Goal: Information Seeking & Learning: Learn about a topic

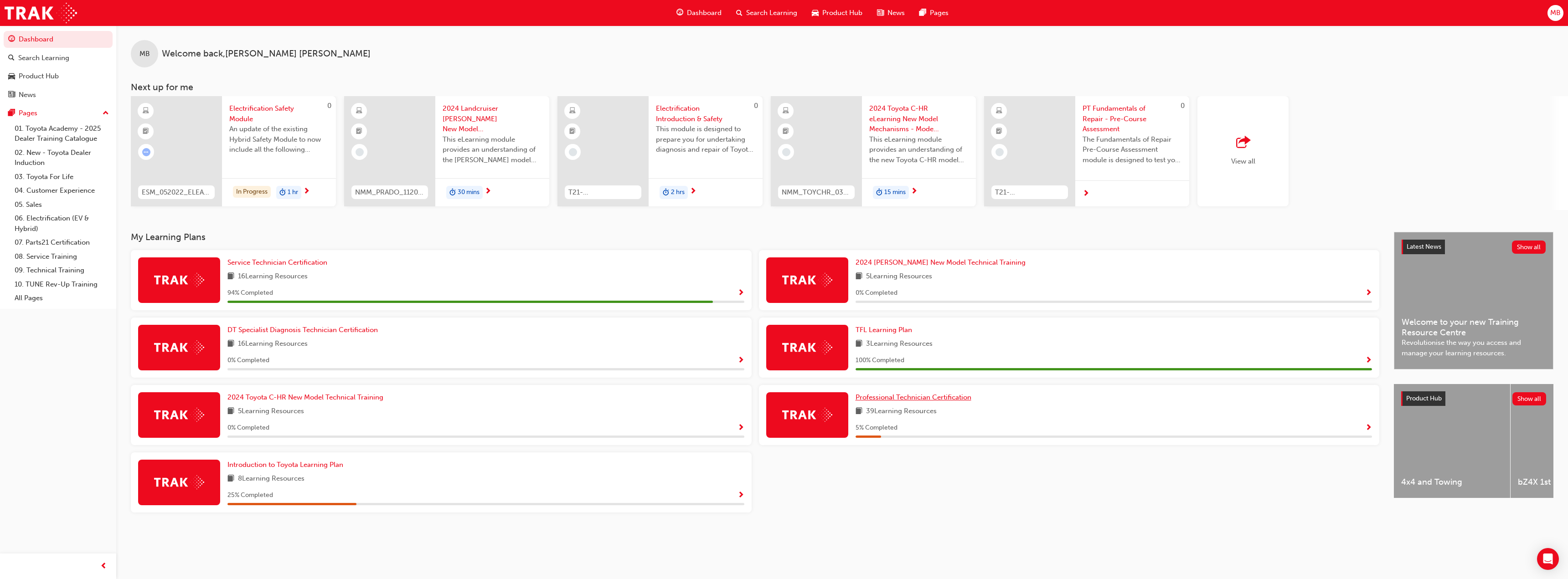
click at [912, 398] on span "Professional Technician Certification" at bounding box center [914, 397] width 116 height 8
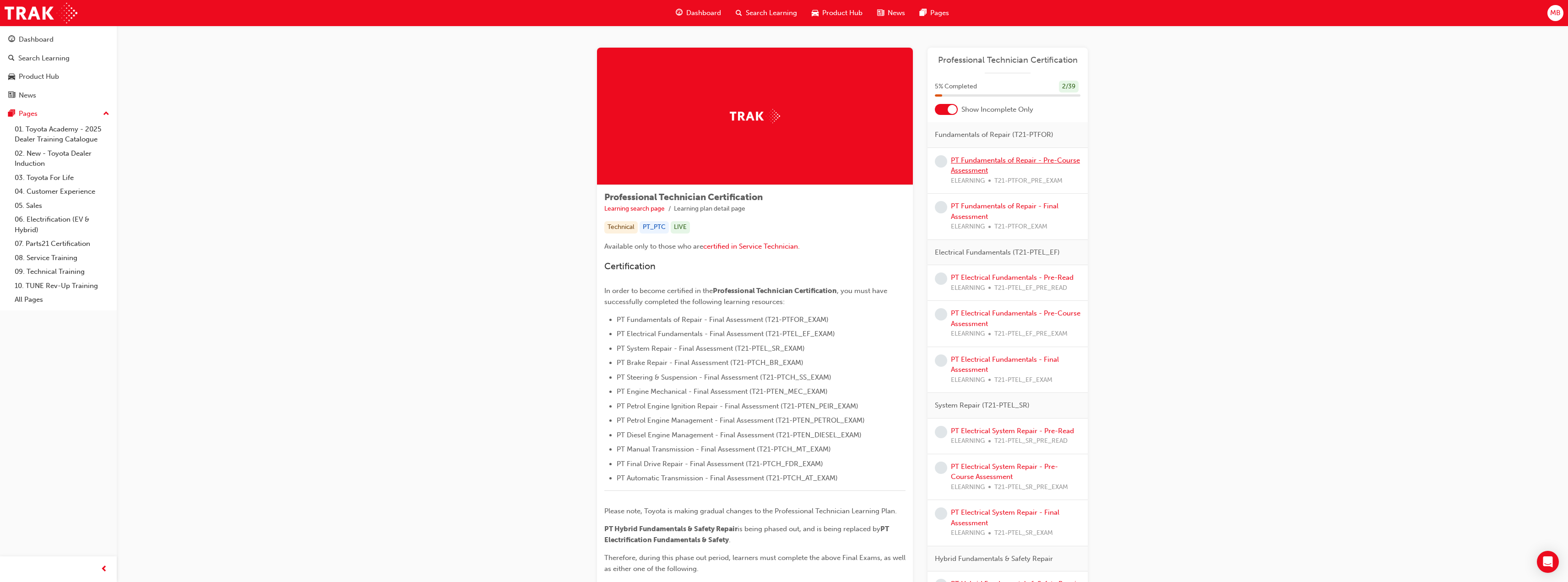
click at [971, 159] on link "PT Fundamentals of Repair - Pre-Course Assessment" at bounding box center [1015, 165] width 129 height 19
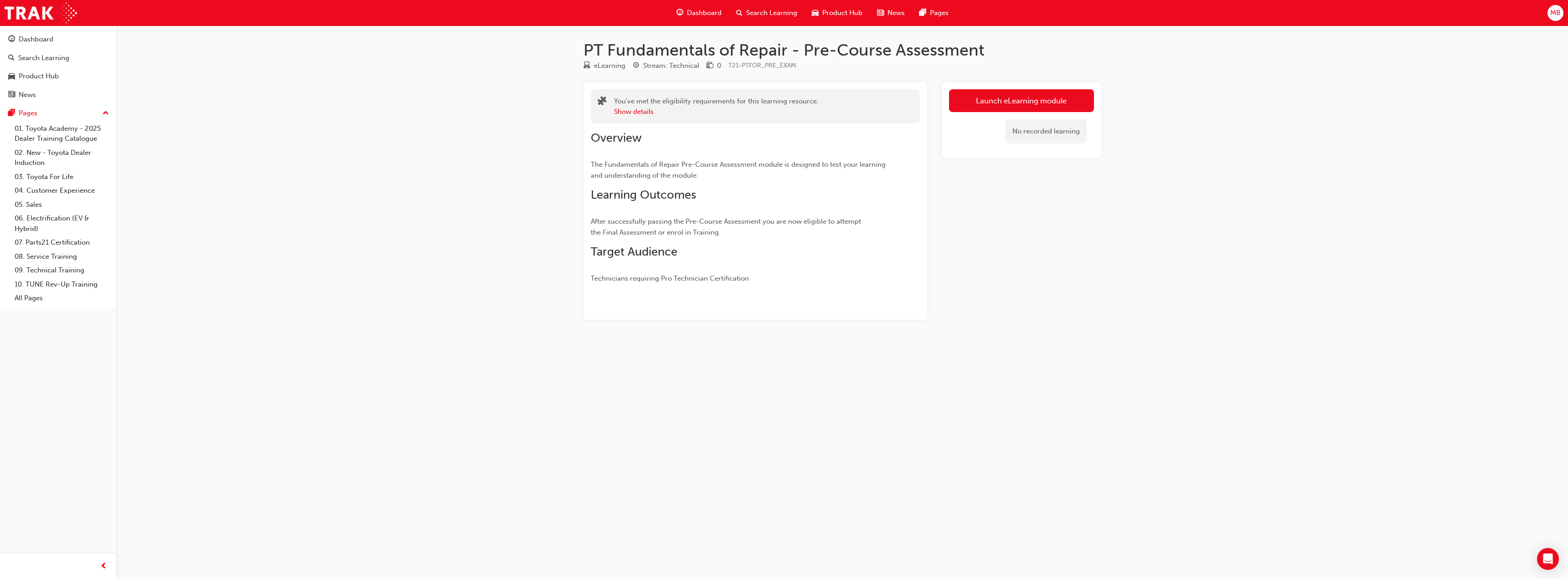
click at [993, 108] on link "Launch eLearning module" at bounding box center [1021, 100] width 145 height 23
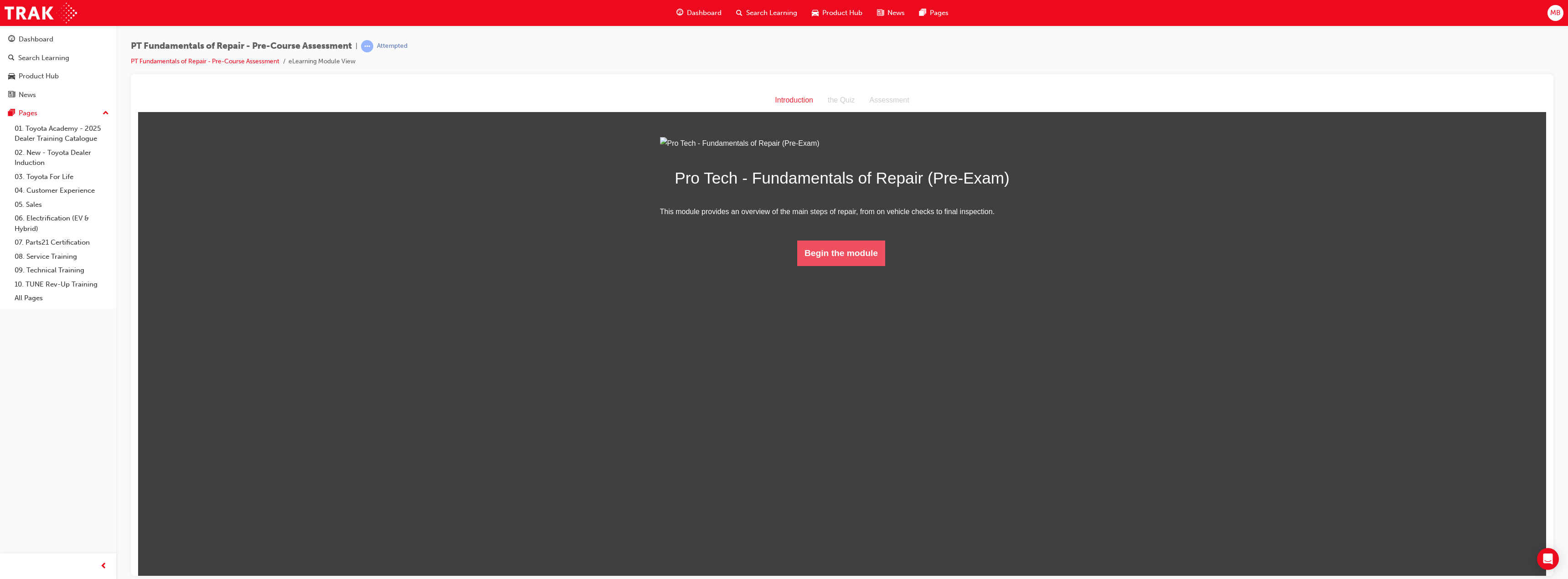
click at [855, 266] on button "Begin the module" at bounding box center [841, 253] width 88 height 26
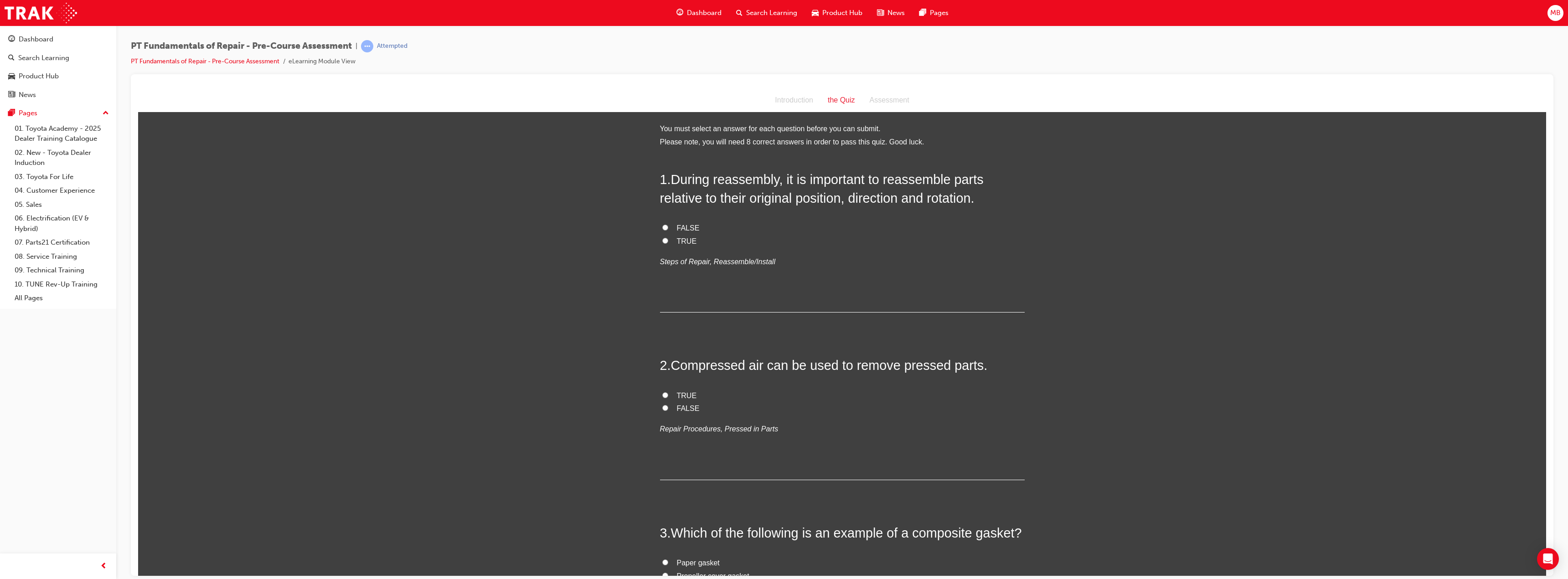
click at [688, 241] on span "TRUE" at bounding box center [687, 240] width 20 height 8
click at [668, 241] on input "TRUE" at bounding box center [665, 240] width 6 height 6
radio input "true"
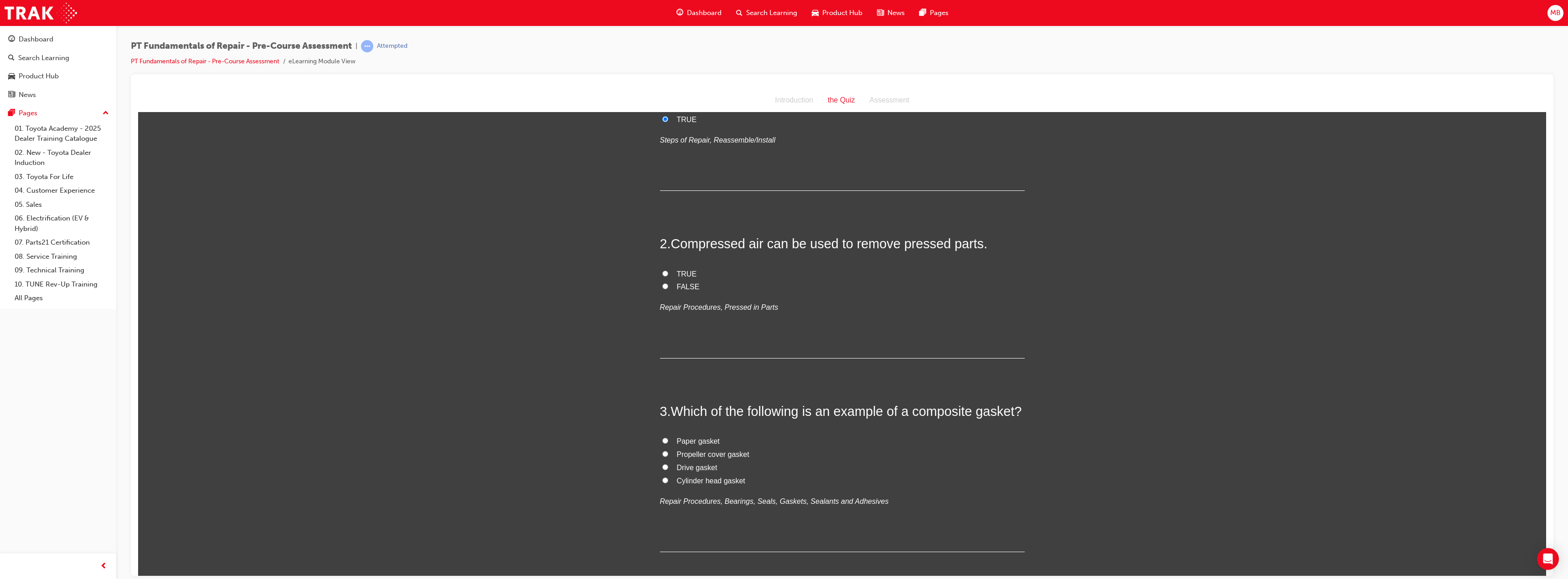
scroll to position [137, 0]
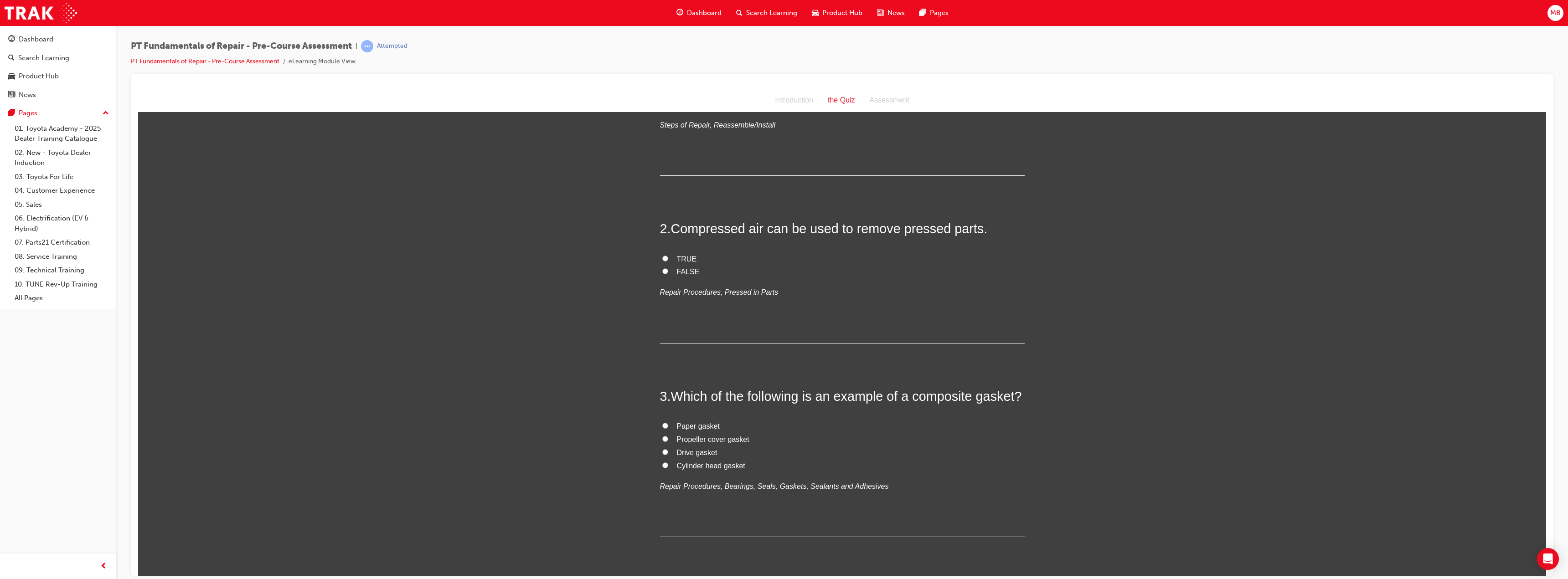
click at [688, 257] on span "TRUE" at bounding box center [687, 258] width 20 height 8
click at [668, 257] on input "TRUE" at bounding box center [665, 258] width 6 height 6
radio input "true"
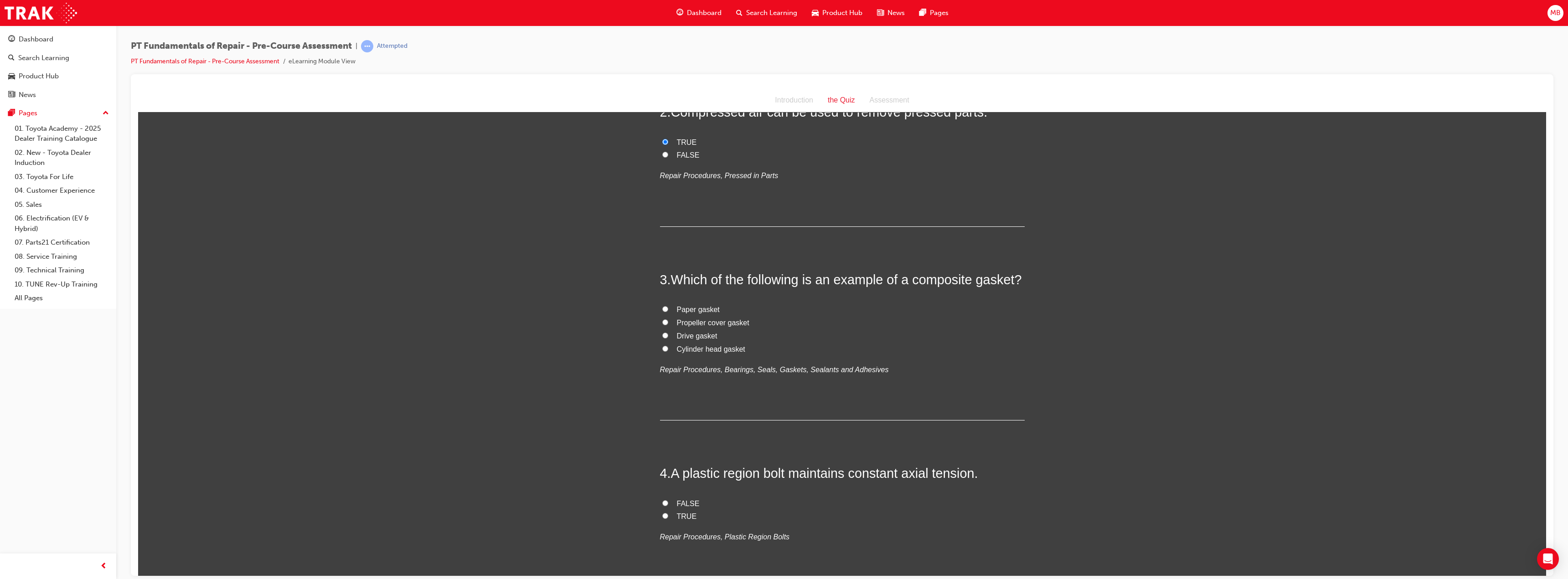
scroll to position [273, 0]
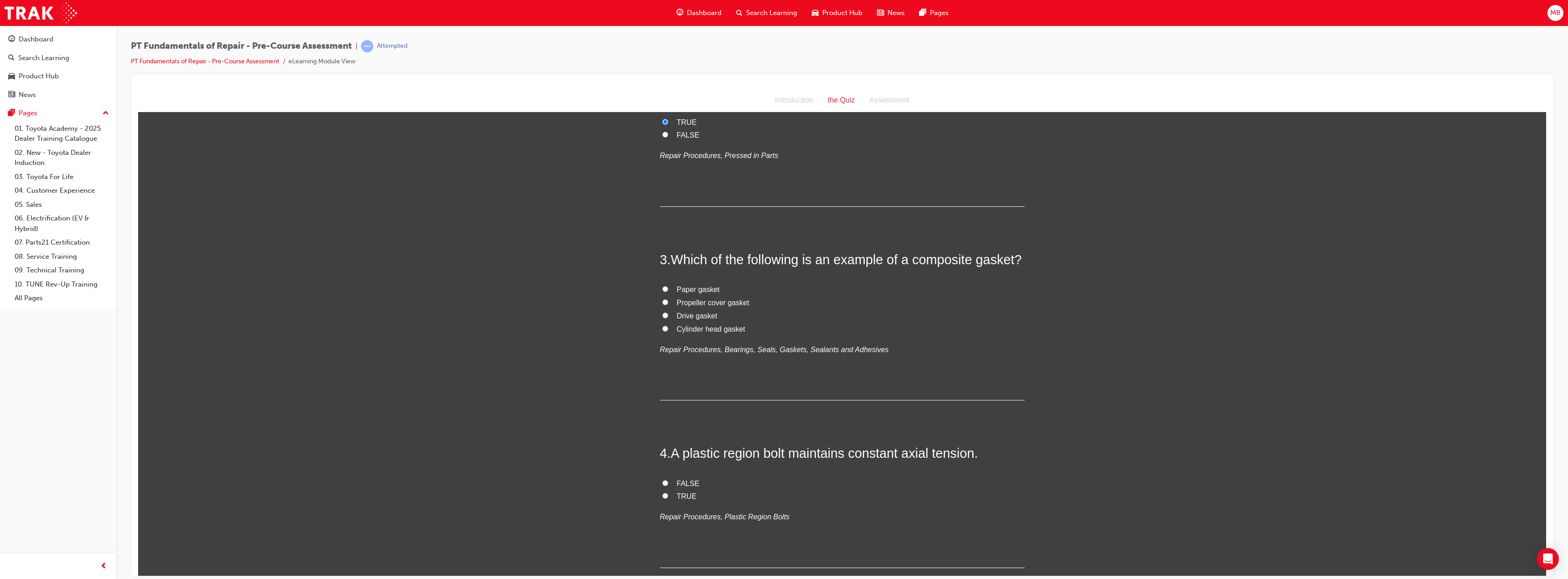
click at [708, 329] on span "Cylinder head gasket" at bounding box center [711, 328] width 68 height 8
click at [668, 329] on input "Cylinder head gasket" at bounding box center [665, 328] width 6 height 6
radio input "true"
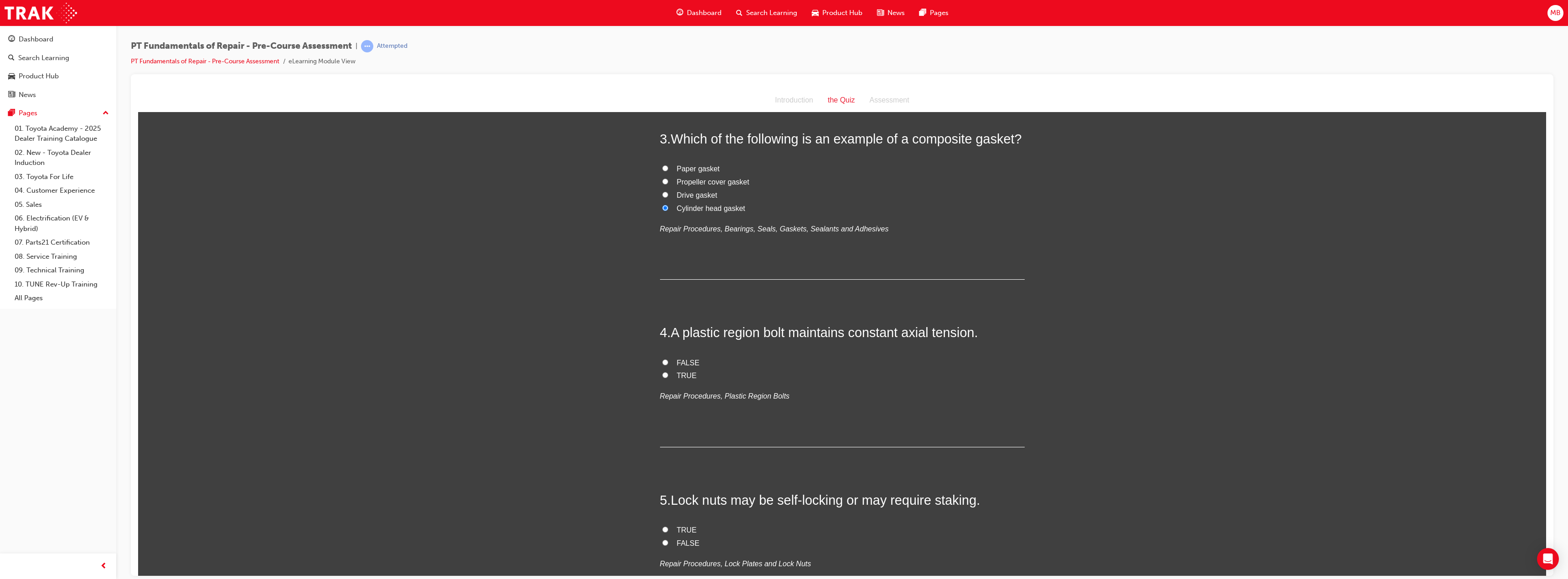
scroll to position [410, 0]
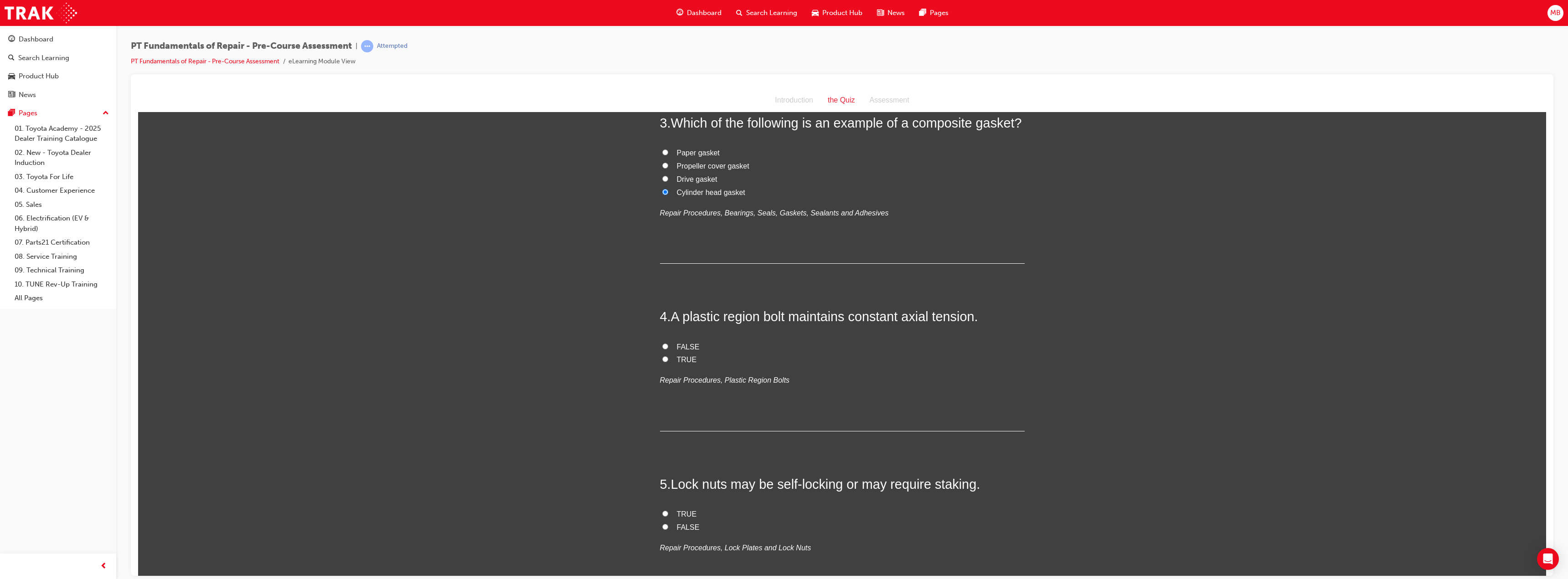
click at [677, 359] on span "TRUE" at bounding box center [687, 359] width 20 height 8
click at [668, 359] on input "TRUE" at bounding box center [665, 359] width 6 height 6
radio input "true"
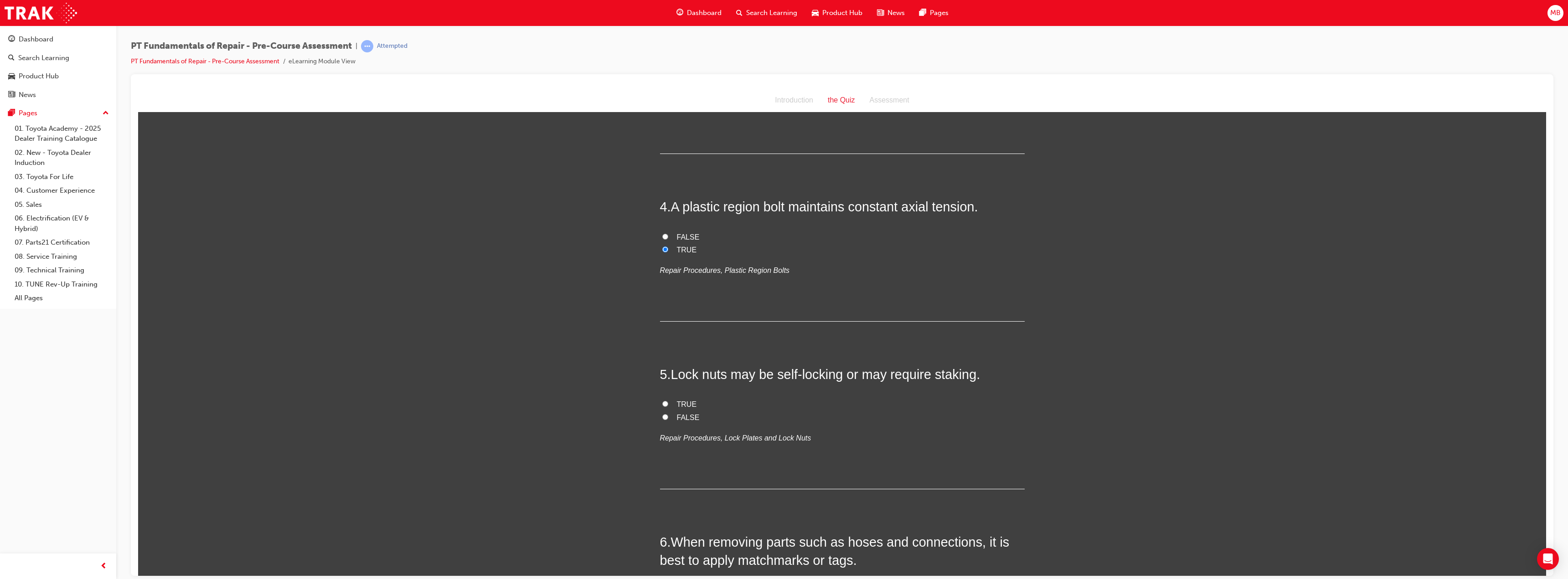
scroll to position [547, 0]
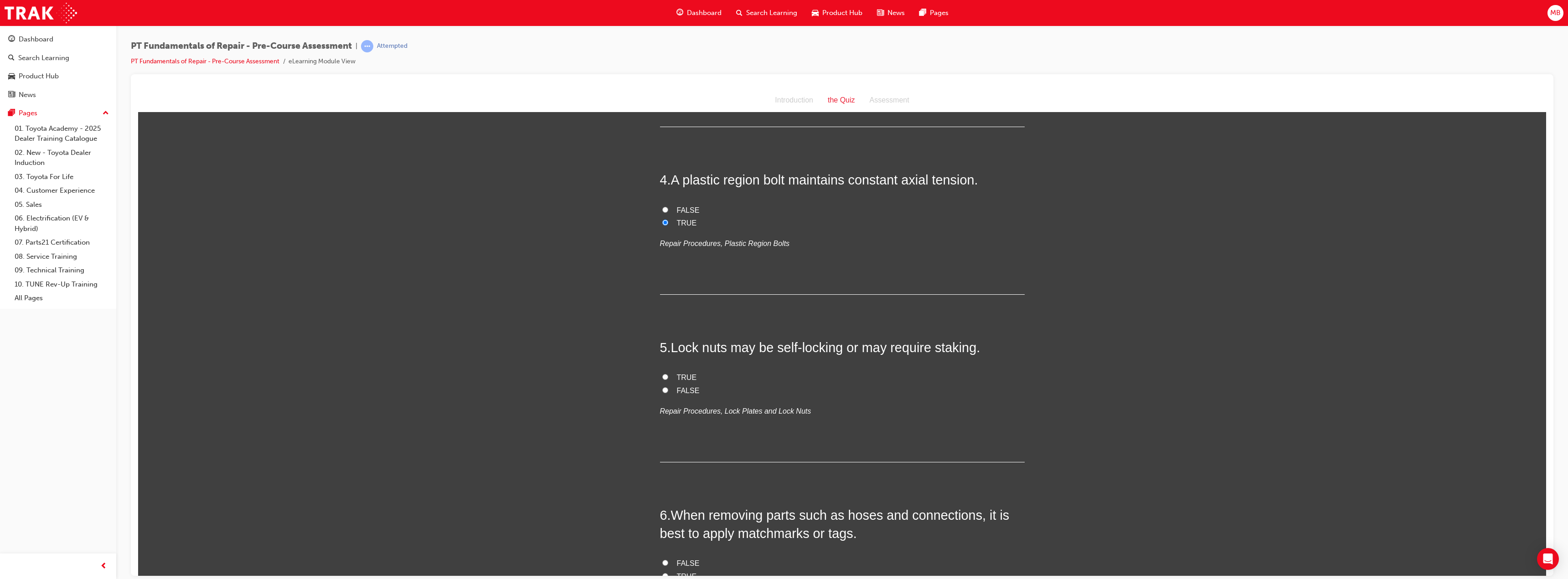
click at [681, 376] on span "TRUE" at bounding box center [687, 376] width 20 height 8
click at [668, 376] on input "TRUE" at bounding box center [665, 376] width 6 height 6
radio input "true"
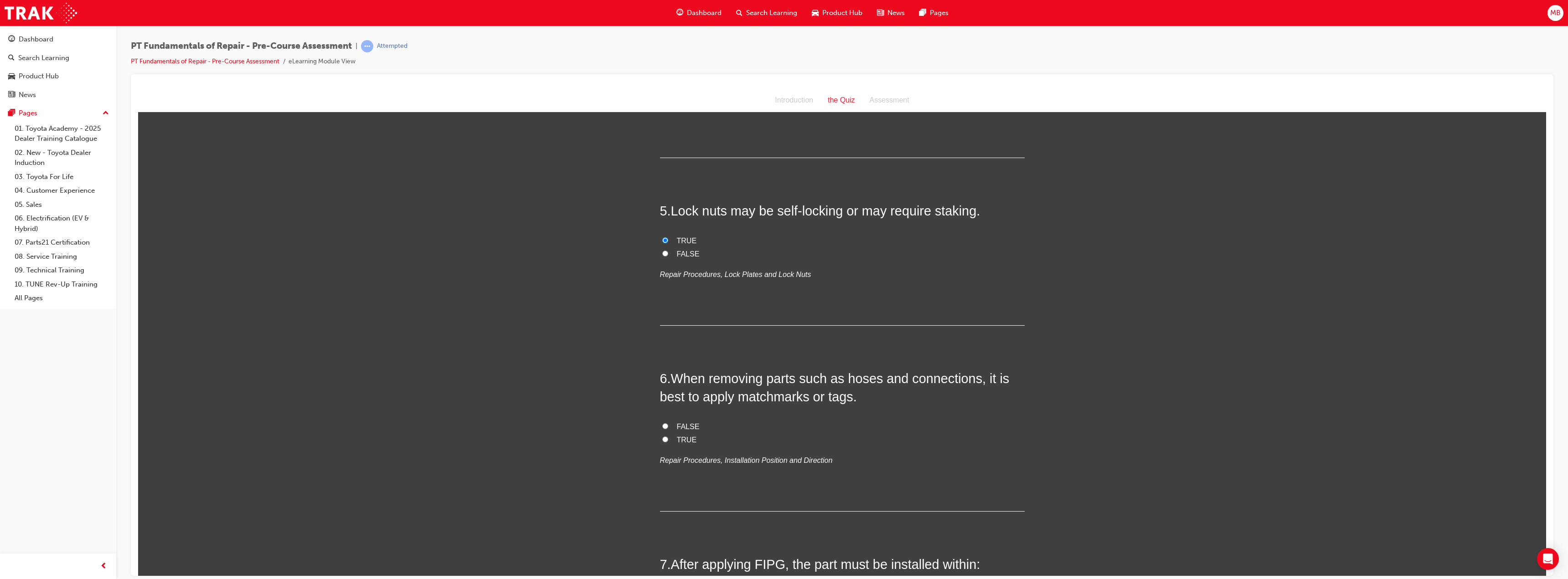
scroll to position [729, 0]
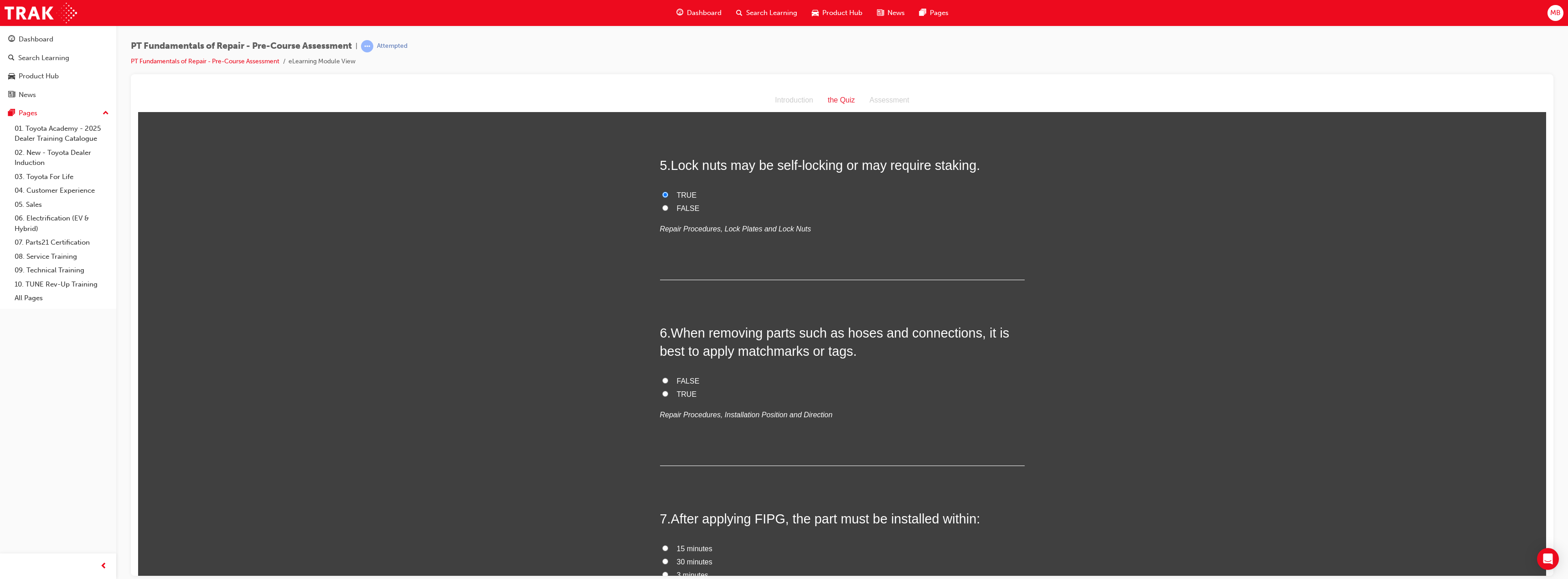
click at [672, 393] on label "TRUE" at bounding box center [842, 394] width 365 height 13
click at [668, 393] on input "TRUE" at bounding box center [665, 394] width 6 height 6
radio input "true"
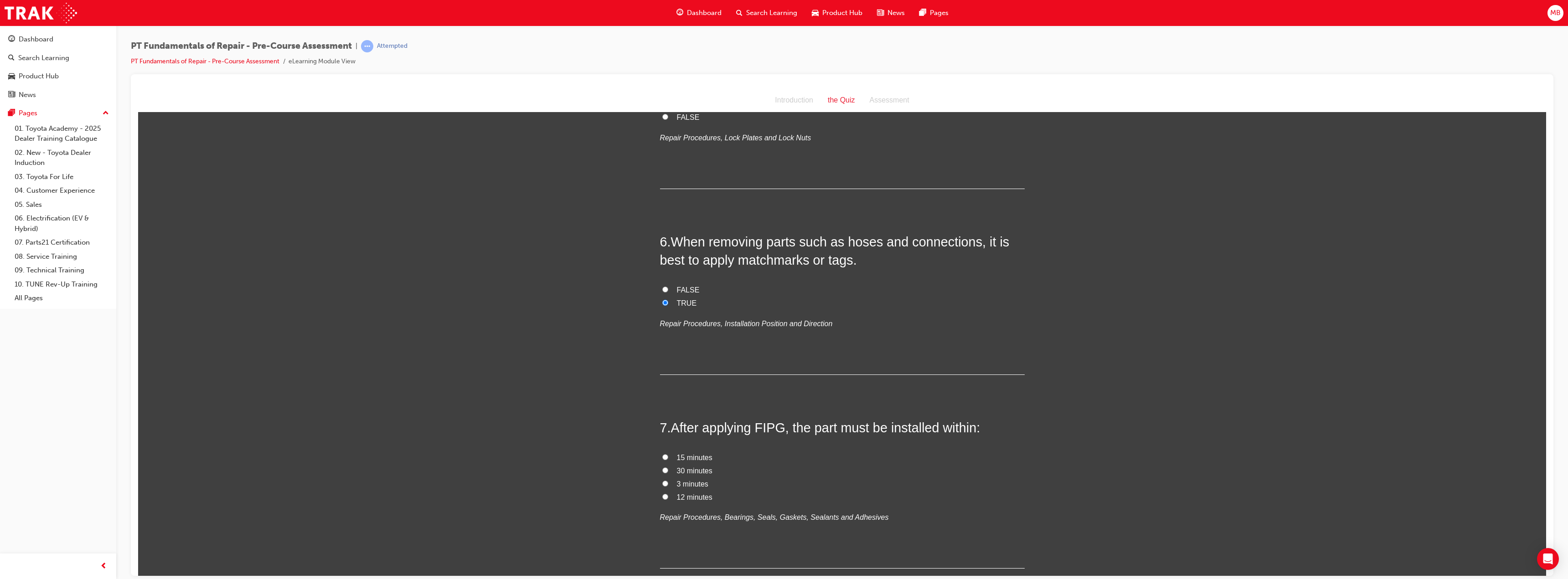
scroll to position [865, 0]
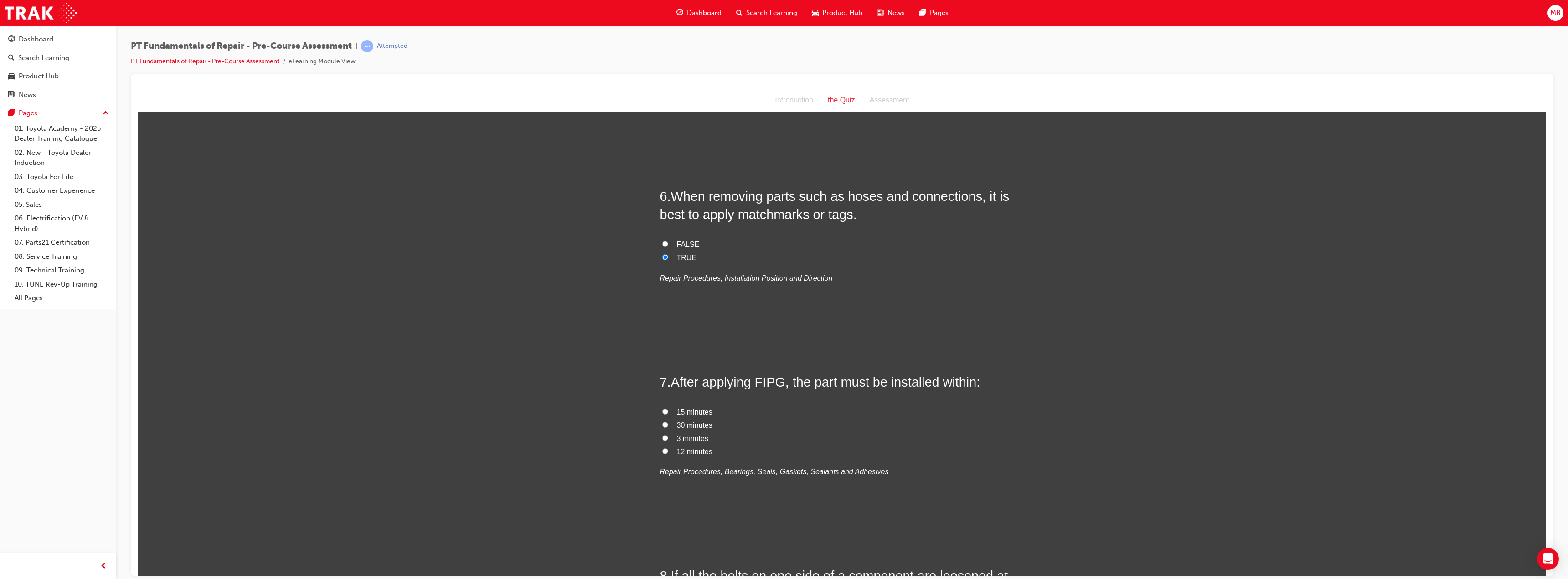
click at [688, 408] on span "15 minutes" at bounding box center [695, 411] width 35 height 8
click at [668, 408] on input "15 minutes" at bounding box center [665, 411] width 6 height 6
radio input "true"
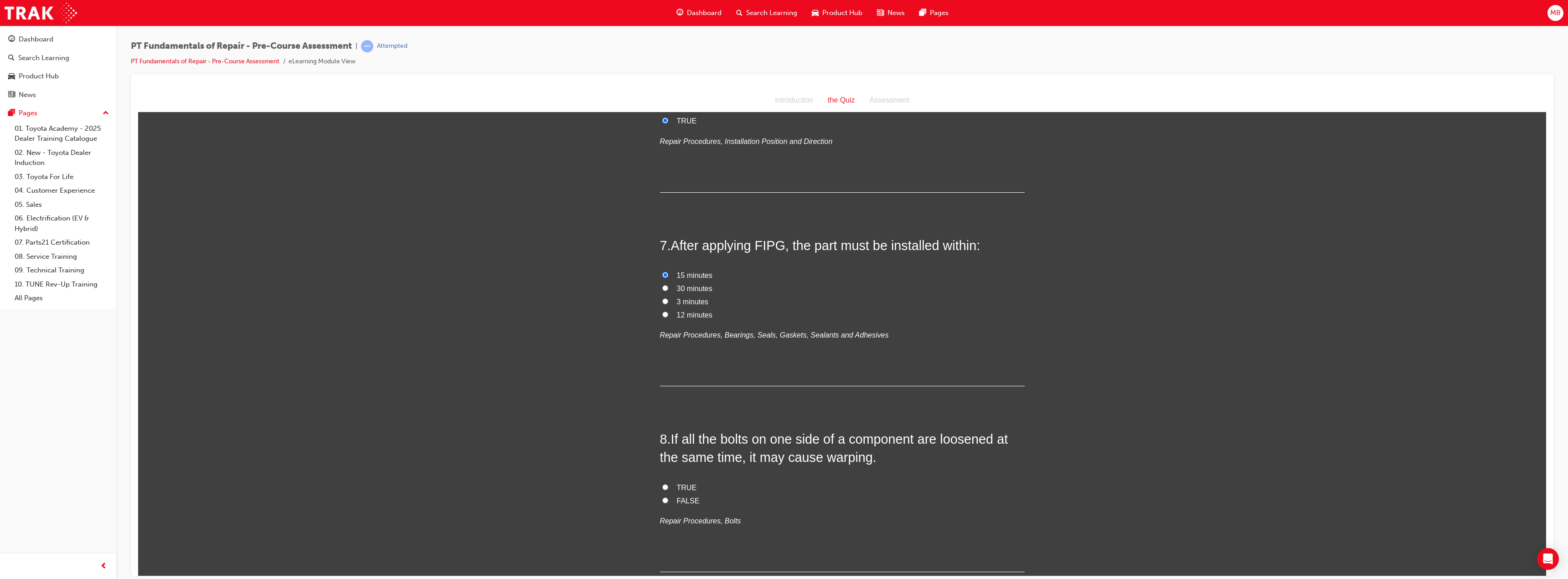
scroll to position [1047, 0]
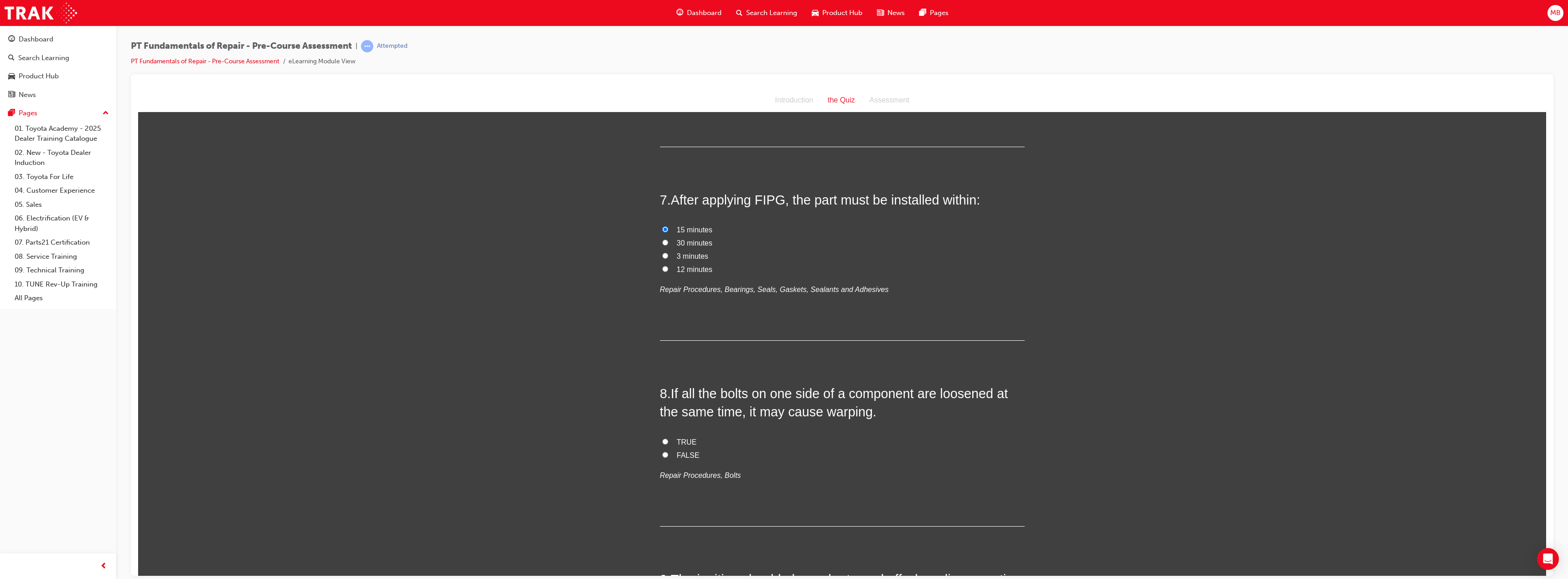
click at [677, 268] on span "12 minutes" at bounding box center [695, 269] width 35 height 8
click at [668, 268] on input "12 minutes" at bounding box center [665, 269] width 6 height 6
radio input "true"
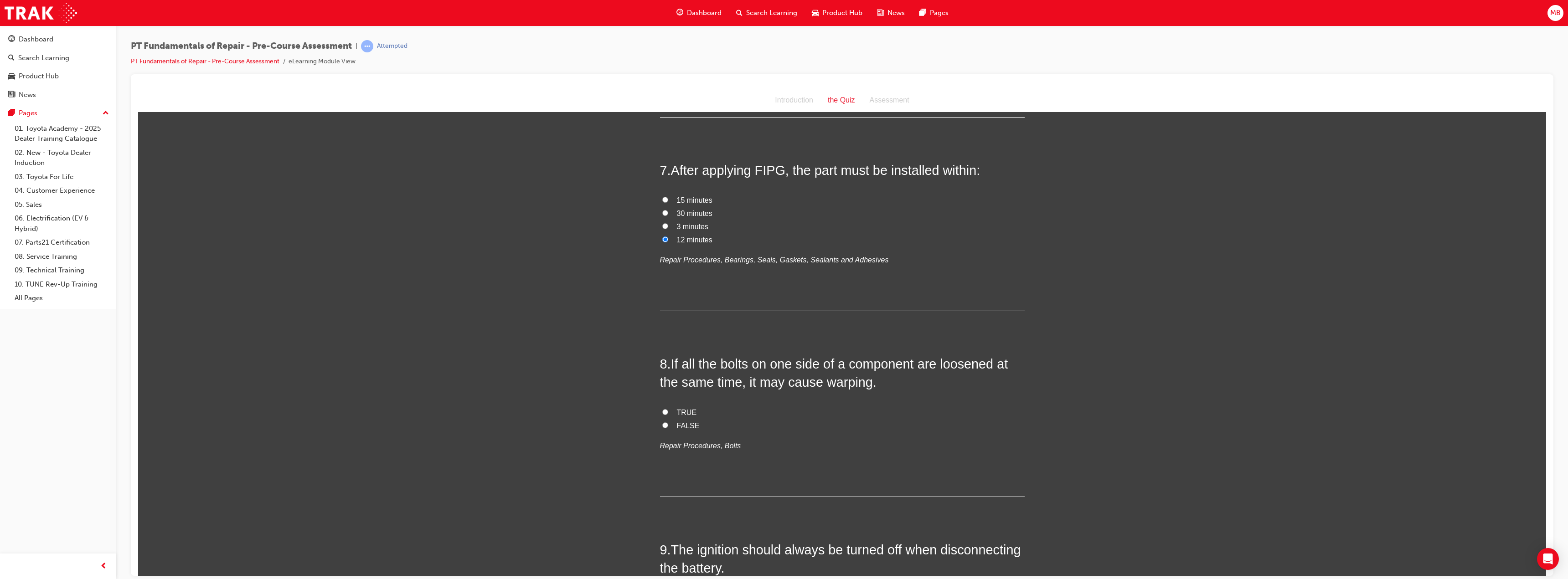
scroll to position [1093, 0]
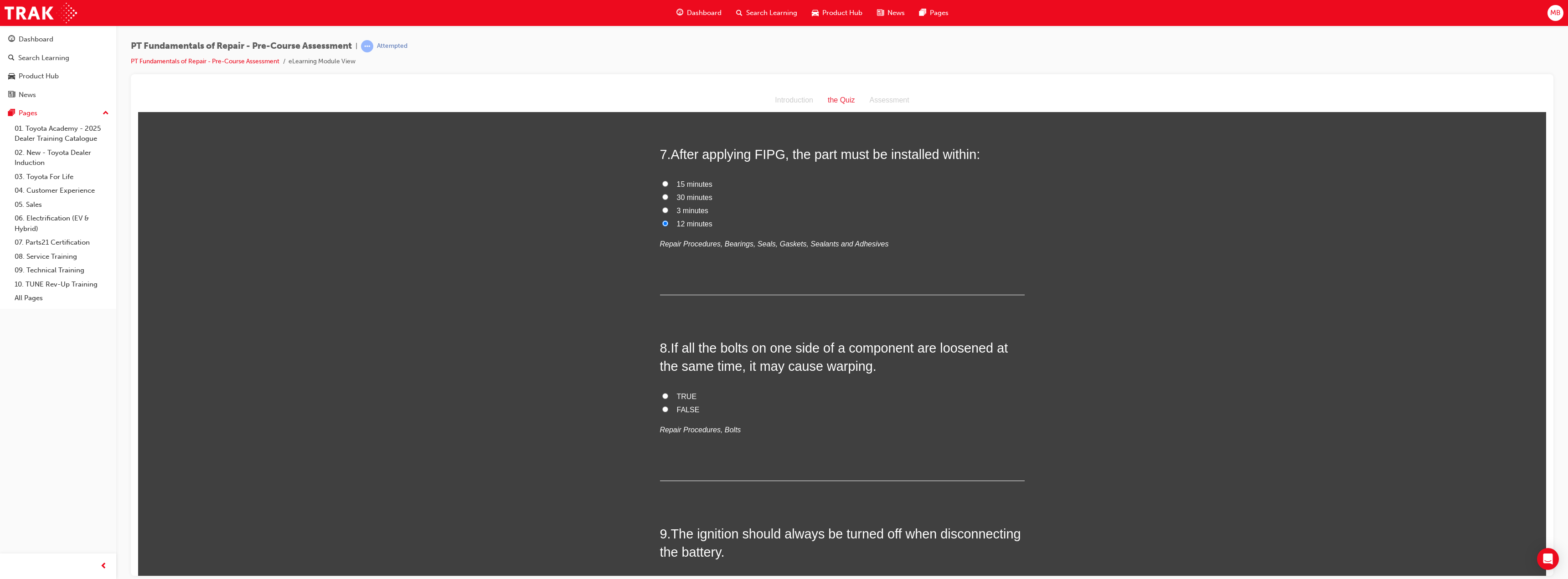
click at [677, 394] on span "TRUE" at bounding box center [687, 396] width 20 height 8
click at [668, 394] on input "TRUE" at bounding box center [665, 395] width 6 height 6
radio input "true"
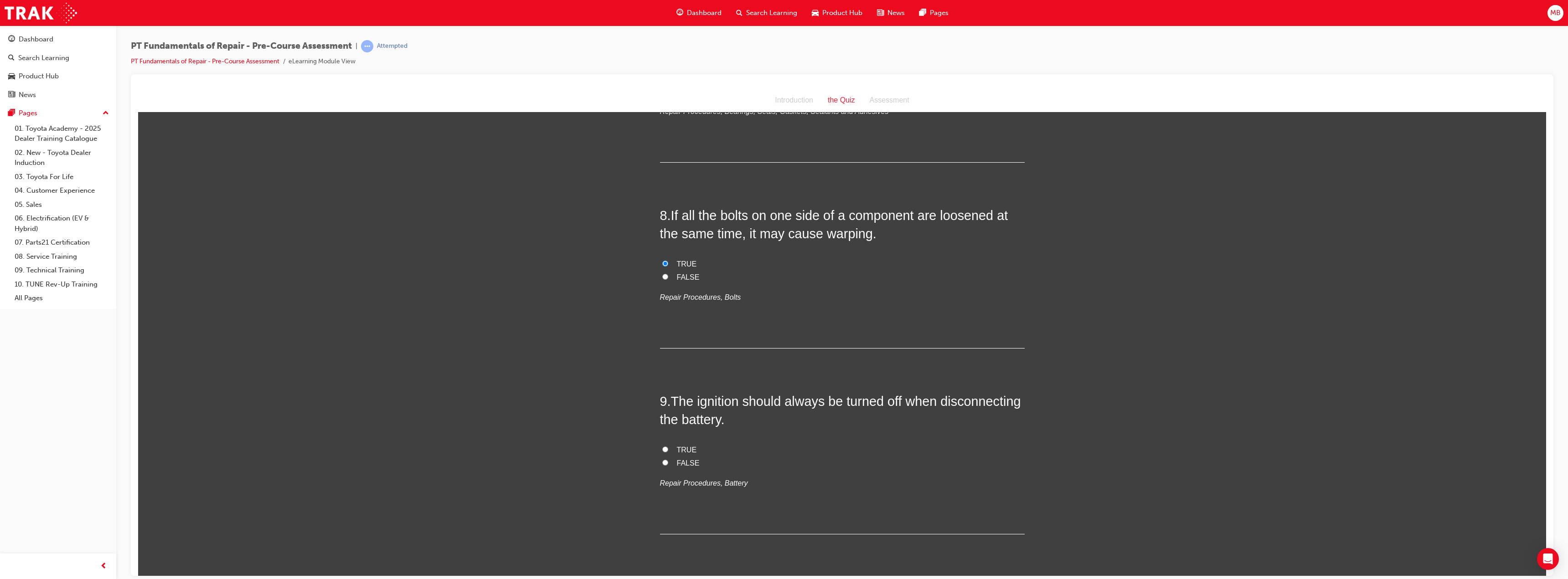
scroll to position [1230, 0]
click at [684, 446] on span "TRUE" at bounding box center [687, 445] width 20 height 8
click at [668, 446] on input "TRUE" at bounding box center [665, 445] width 6 height 6
radio input "true"
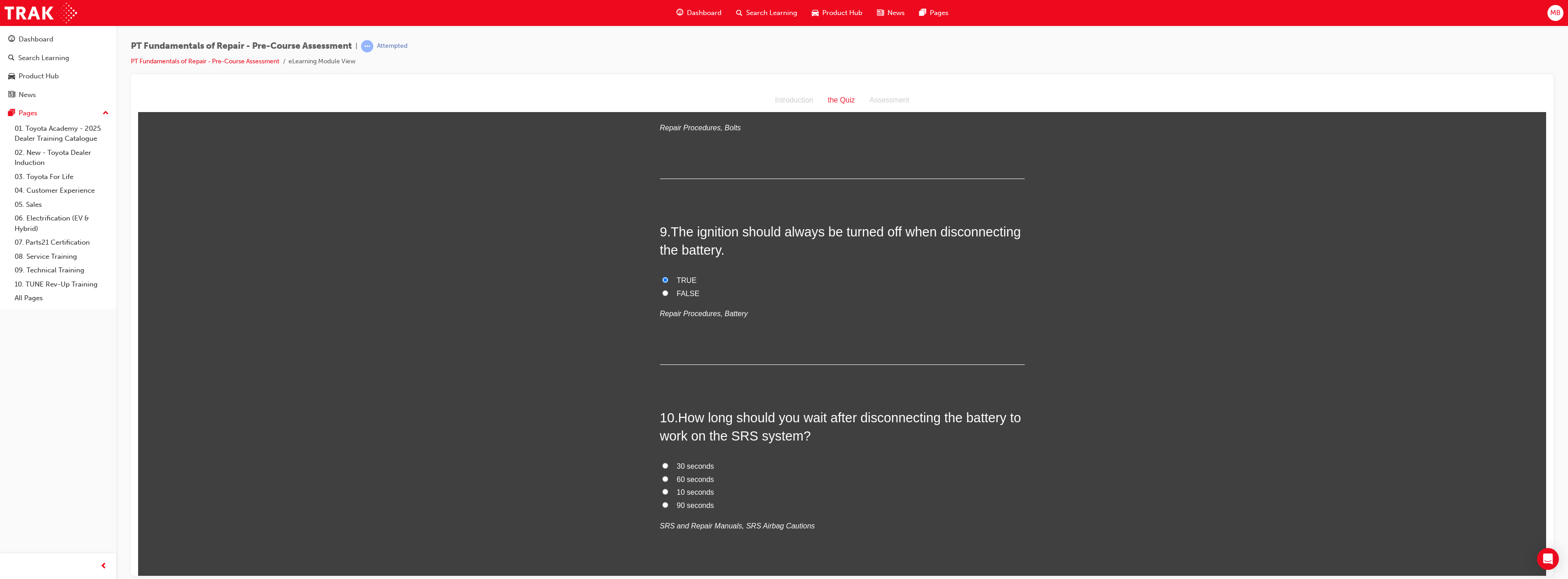
scroll to position [1412, 0]
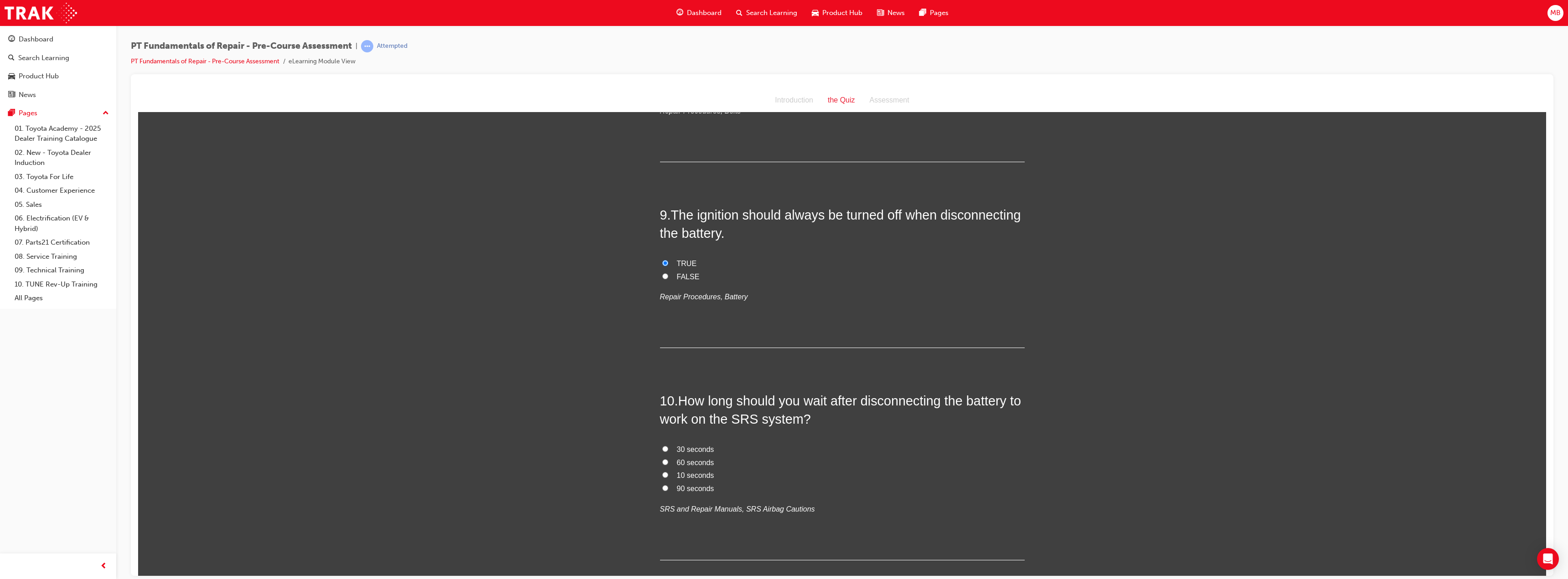
click at [688, 459] on span "60 seconds" at bounding box center [695, 462] width 37 height 8
click at [668, 459] on input "60 seconds" at bounding box center [665, 462] width 6 height 6
radio input "true"
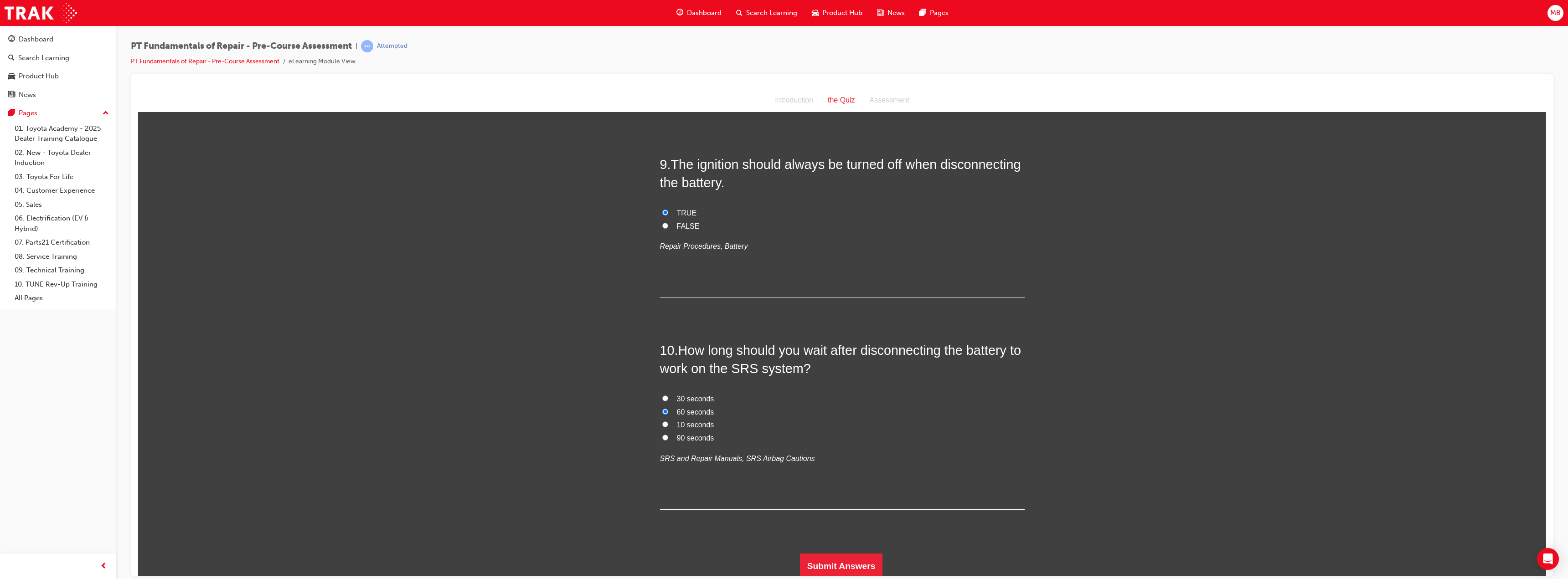
scroll to position [1465, 0]
click at [854, 562] on button "Submit Answers" at bounding box center [841, 563] width 83 height 26
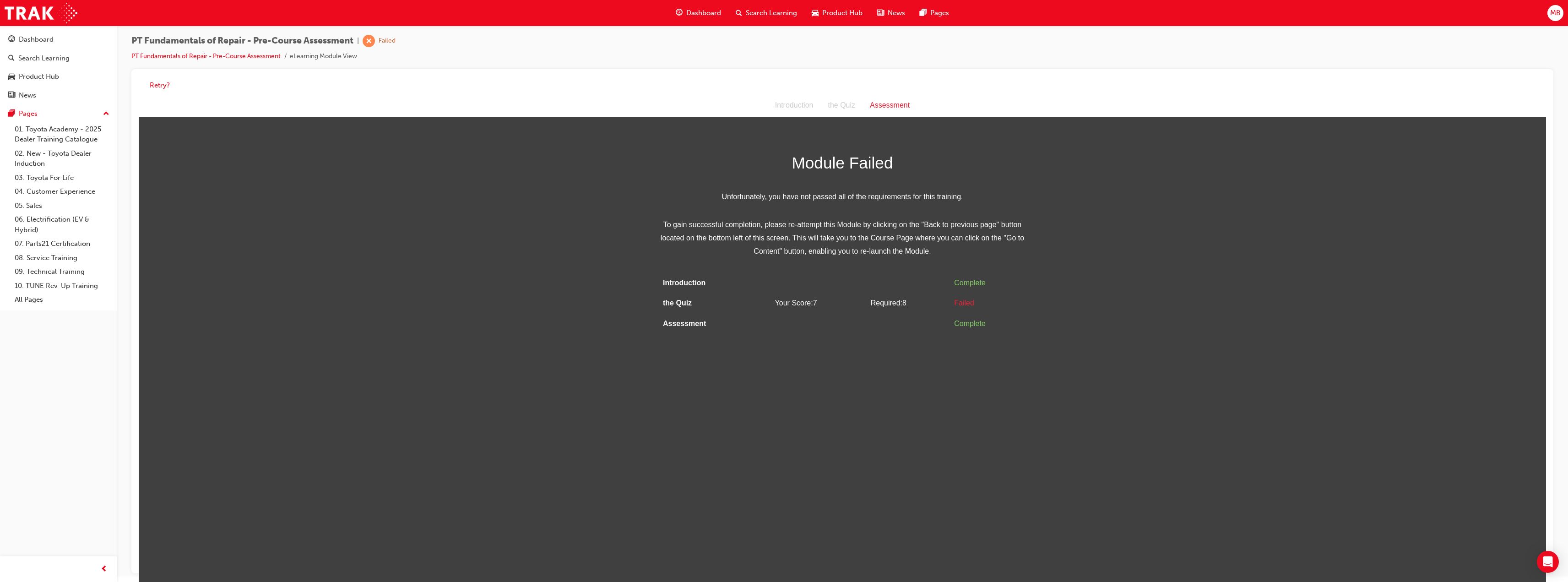
scroll to position [7, 0]
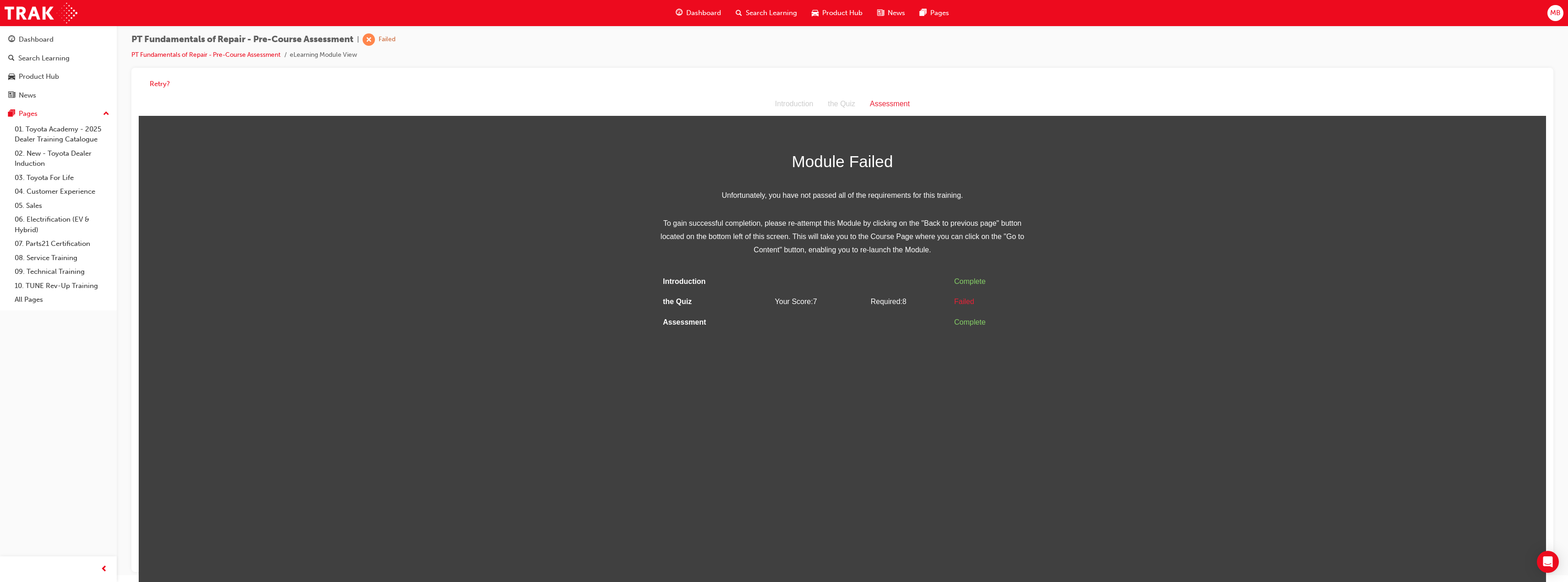
click at [841, 104] on div "the Quiz" at bounding box center [841, 105] width 42 height 13
click at [801, 105] on div "Introduction" at bounding box center [794, 105] width 53 height 13
click at [852, 105] on div "the Quiz" at bounding box center [841, 105] width 42 height 13
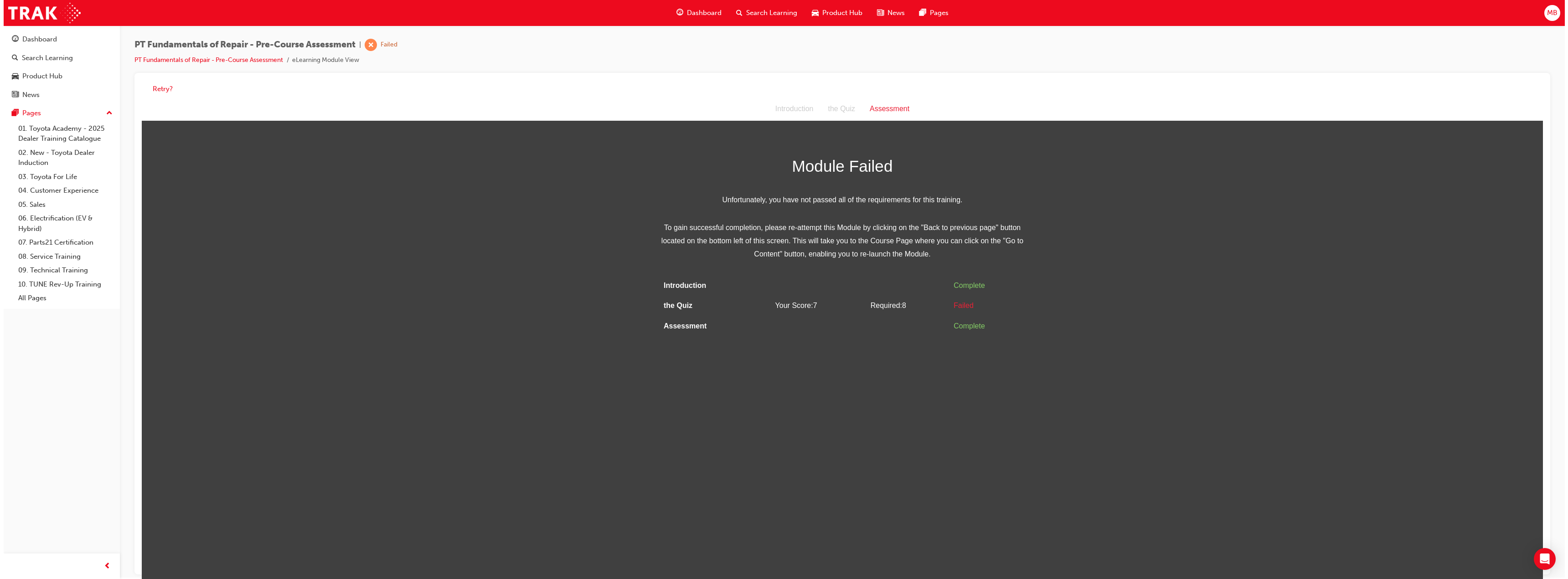
scroll to position [0, 0]
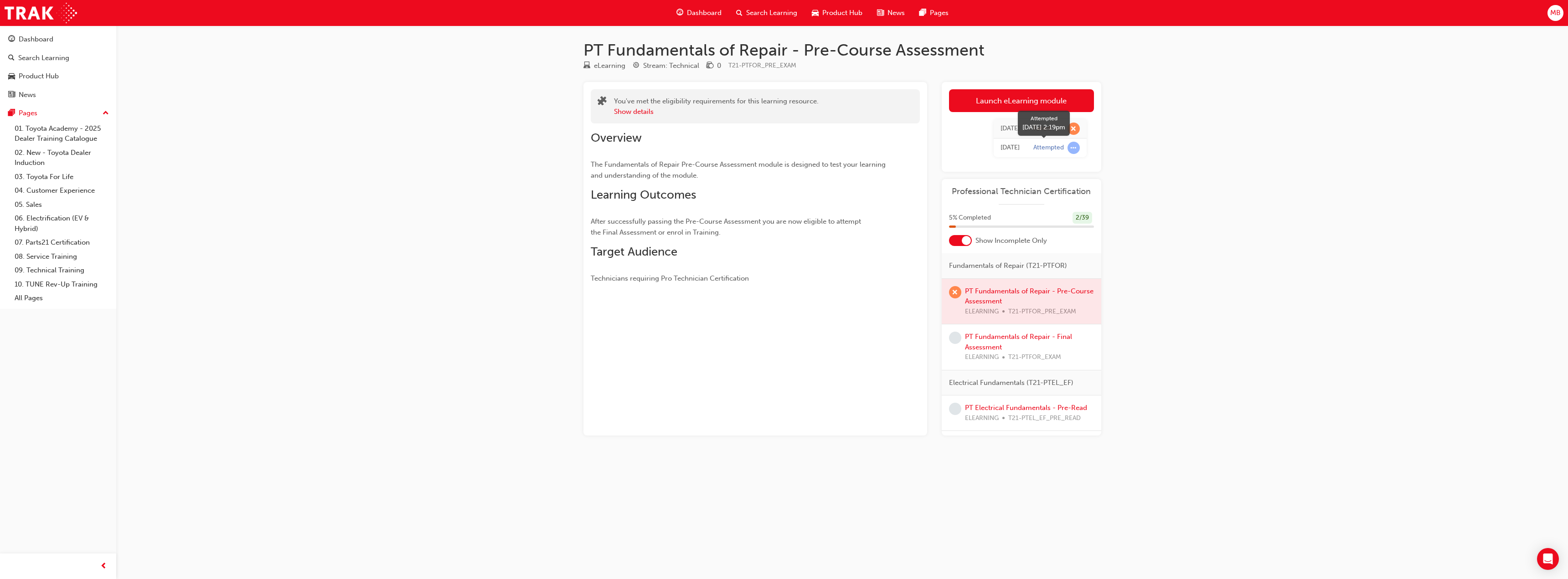
click at [1055, 148] on div "Attempted" at bounding box center [1049, 148] width 30 height 9
click at [995, 309] on div at bounding box center [1021, 301] width 159 height 46
click at [1021, 106] on link "Launch eLearning module" at bounding box center [1021, 100] width 145 height 23
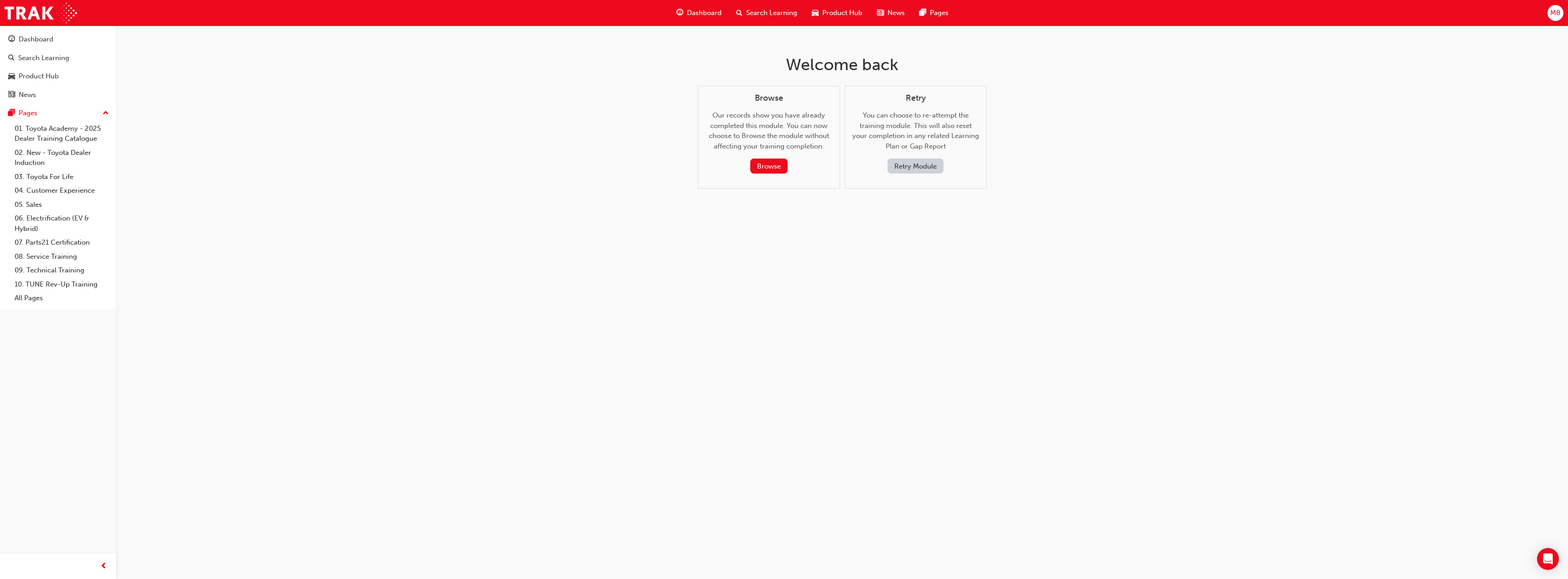
click at [936, 168] on button "Retry Module" at bounding box center [915, 166] width 56 height 15
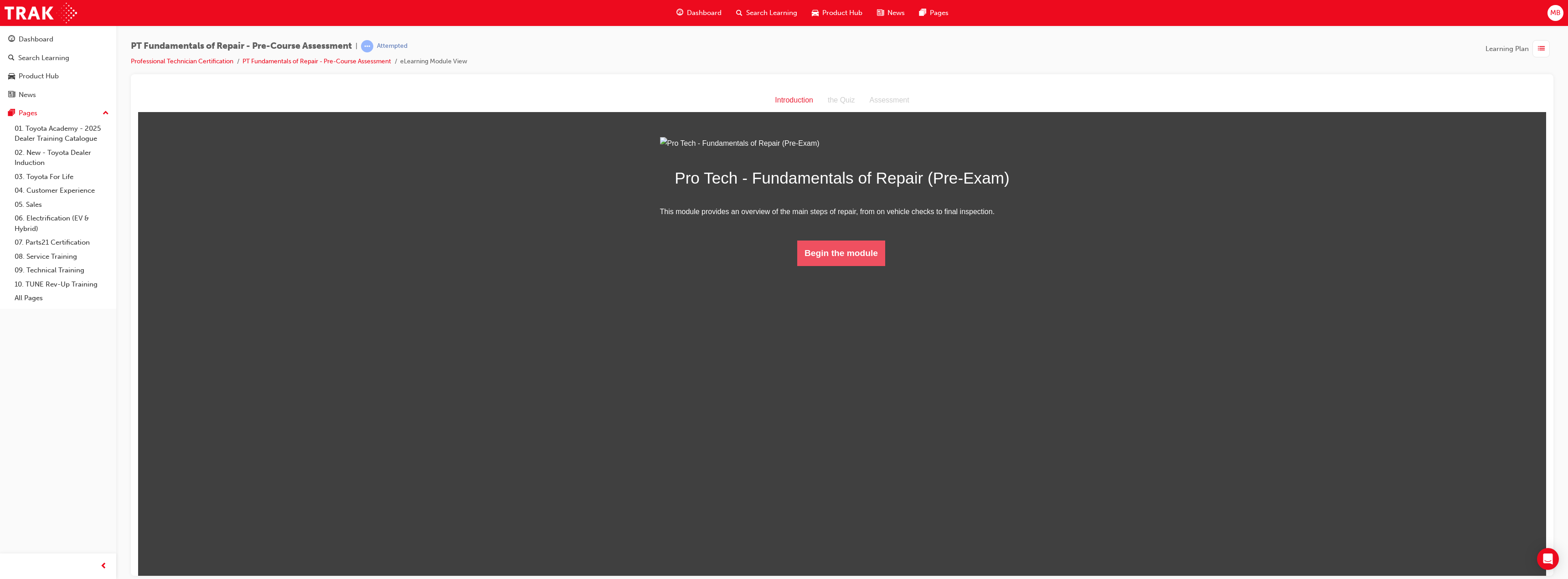
click at [858, 266] on button "Begin the module" at bounding box center [841, 253] width 88 height 26
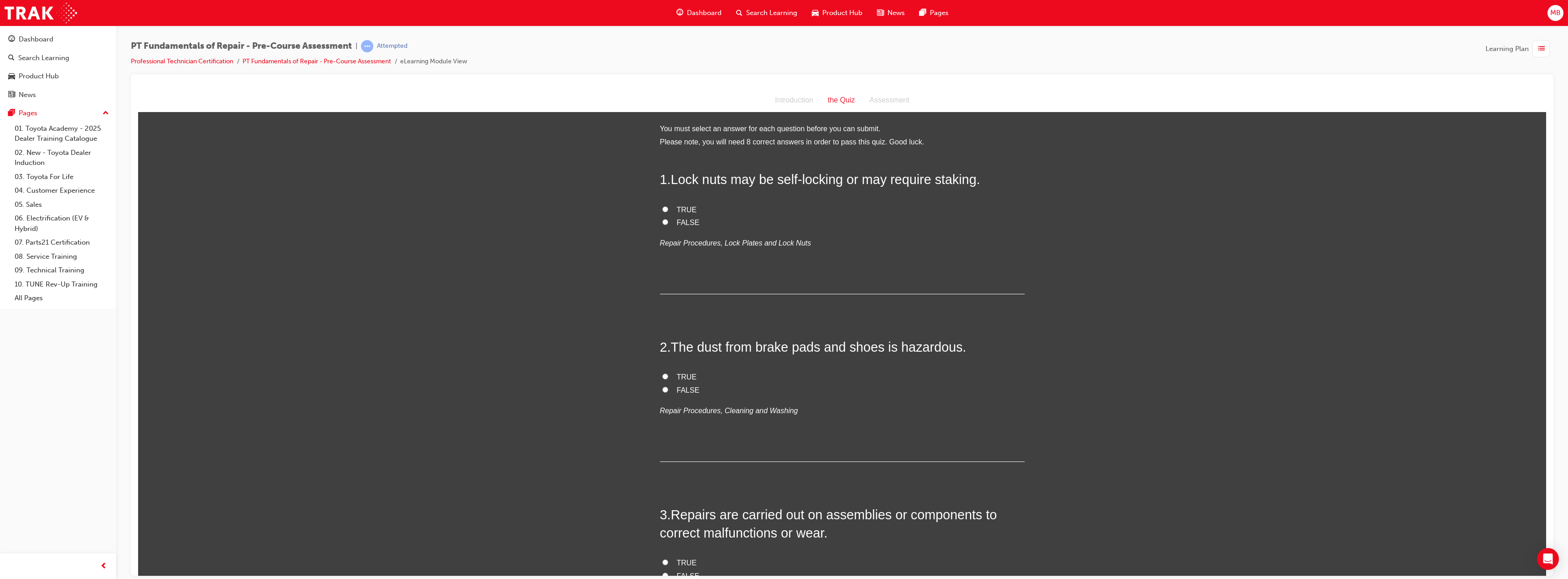
click at [687, 223] on span "FALSE" at bounding box center [688, 222] width 23 height 8
click at [668, 223] on input "FALSE" at bounding box center [665, 221] width 6 height 6
radio input "true"
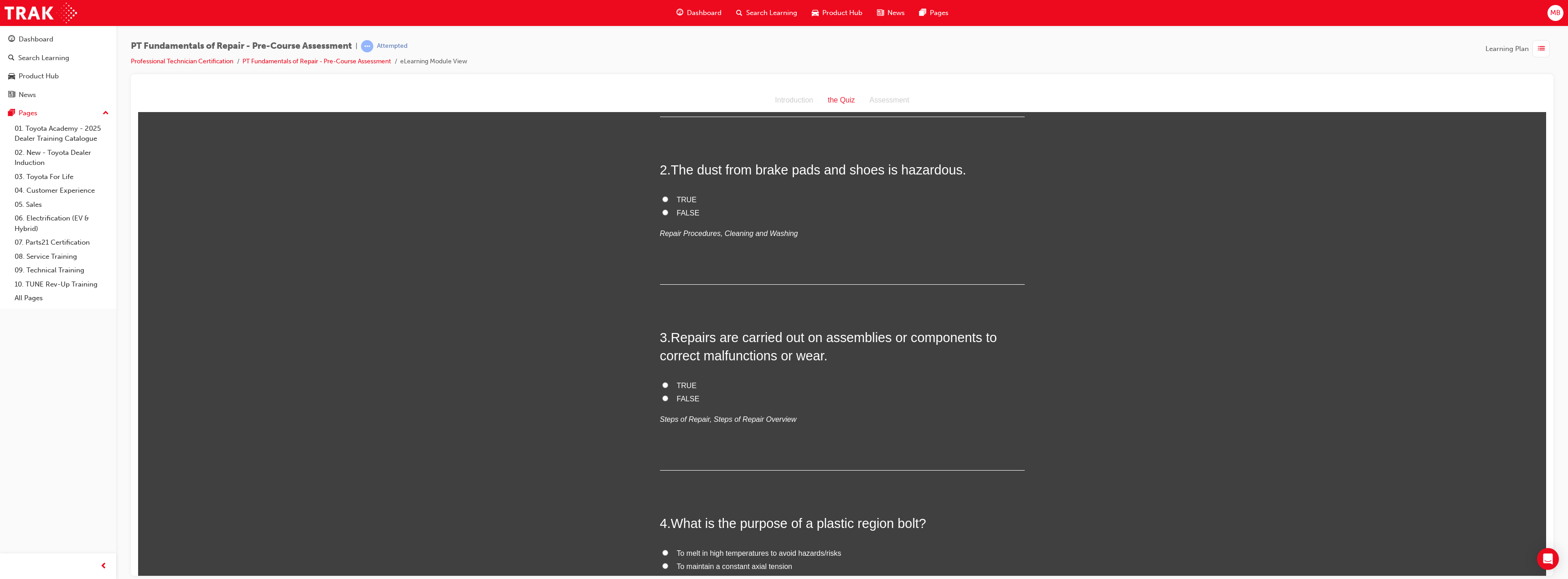
scroll to position [182, 0]
click at [687, 191] on span "TRUE" at bounding box center [687, 194] width 20 height 8
click at [668, 191] on input "TRUE" at bounding box center [665, 194] width 6 height 6
radio input "true"
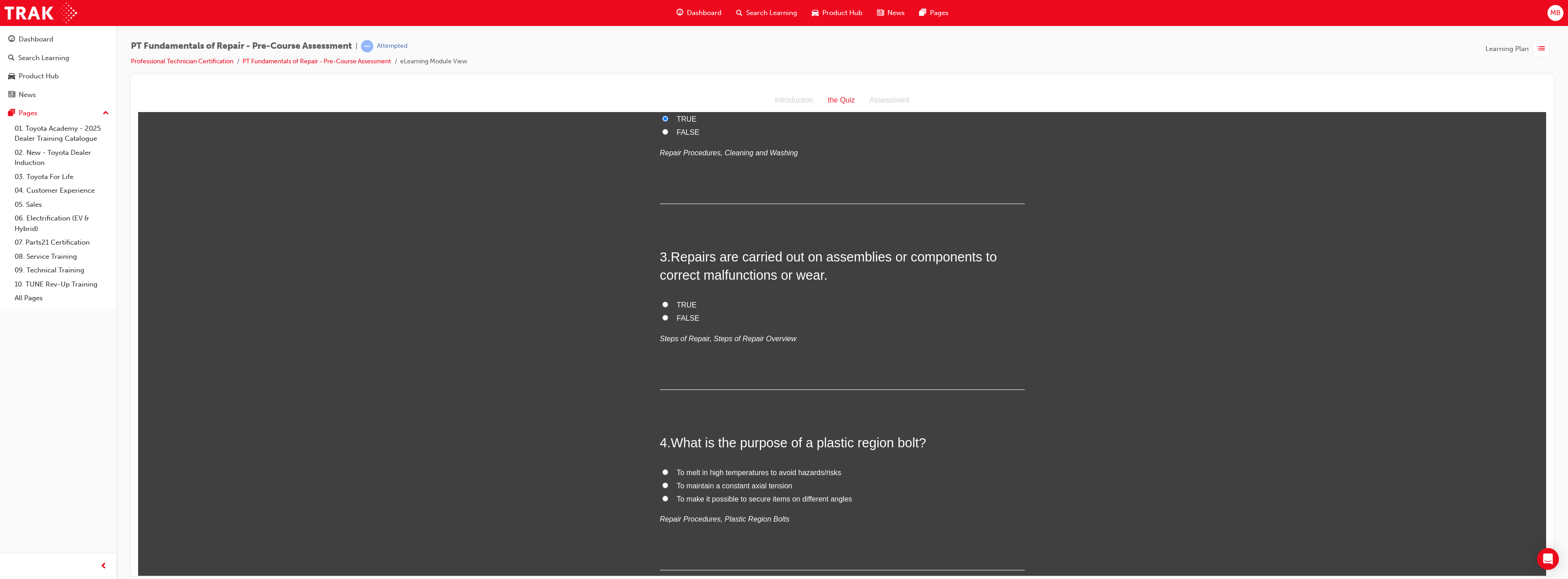
scroll to position [273, 0]
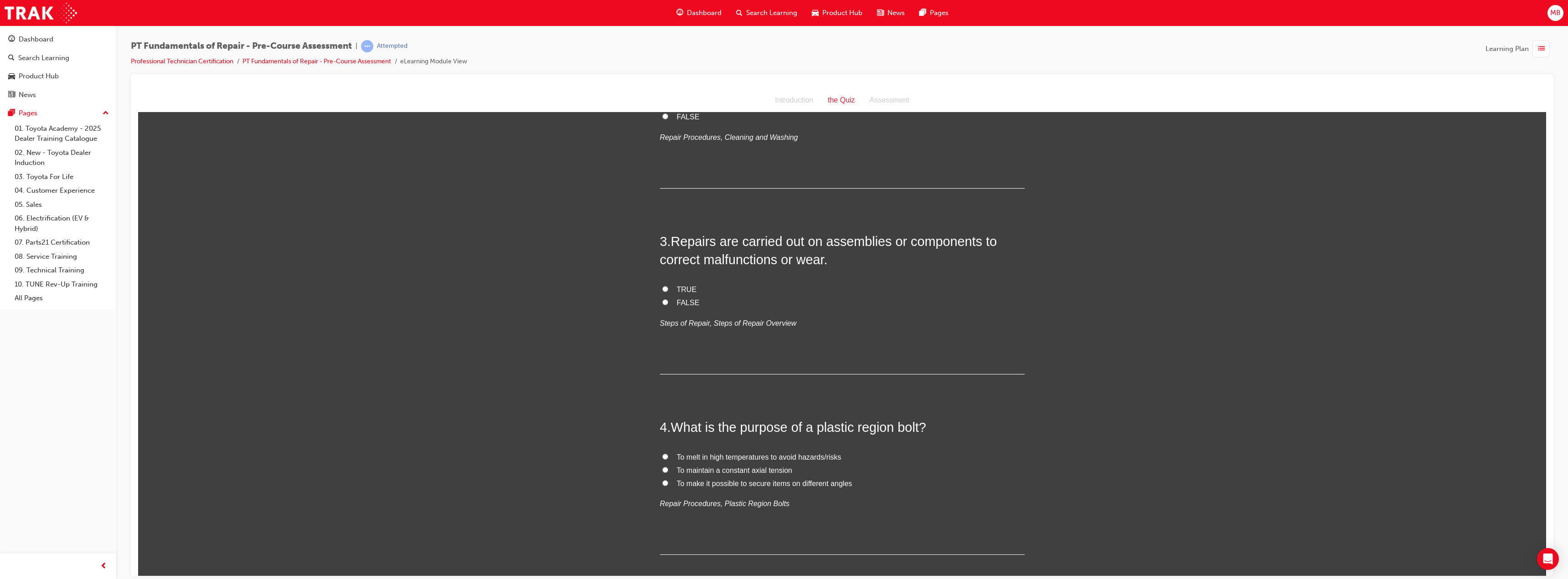
click at [687, 288] on span "TRUE" at bounding box center [687, 289] width 20 height 8
click at [668, 288] on input "TRUE" at bounding box center [665, 289] width 6 height 6
radio input "true"
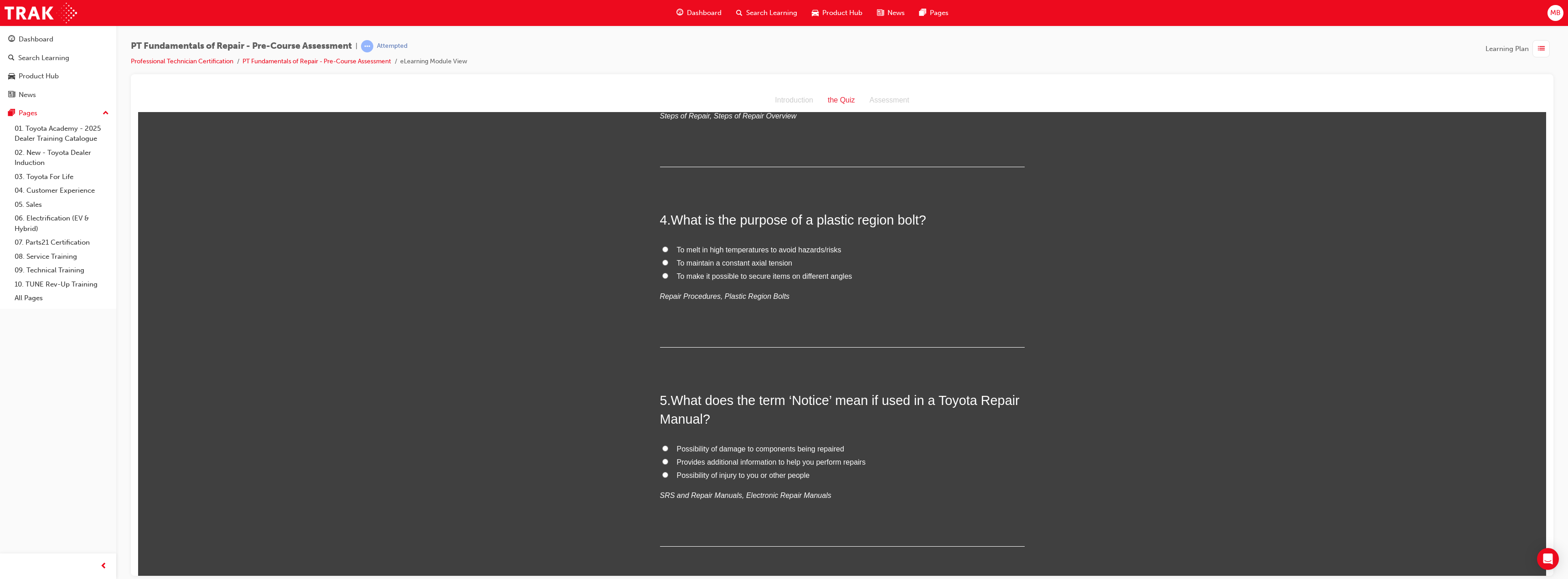
scroll to position [501, 0]
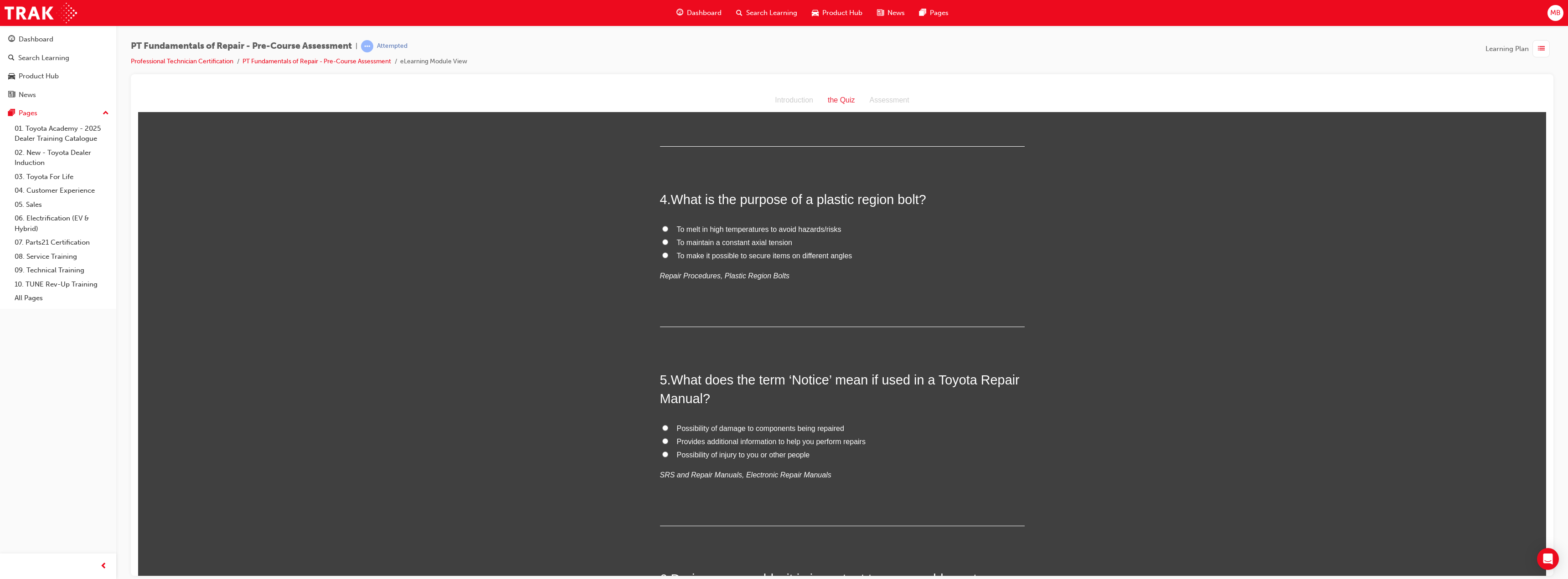
click at [754, 241] on span "To maintain a constant axial tension" at bounding box center [734, 242] width 115 height 8
click at [668, 241] on input "To maintain a constant axial tension" at bounding box center [665, 241] width 6 height 6
radio input "true"
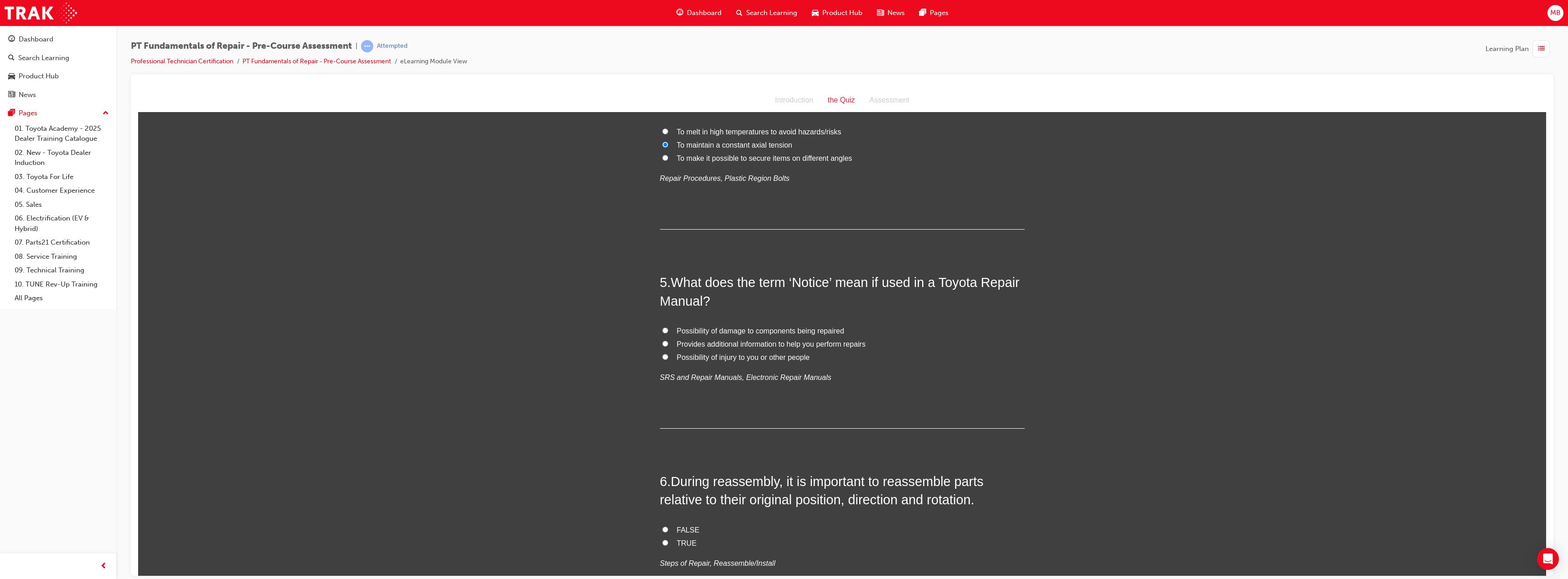
scroll to position [637, 0]
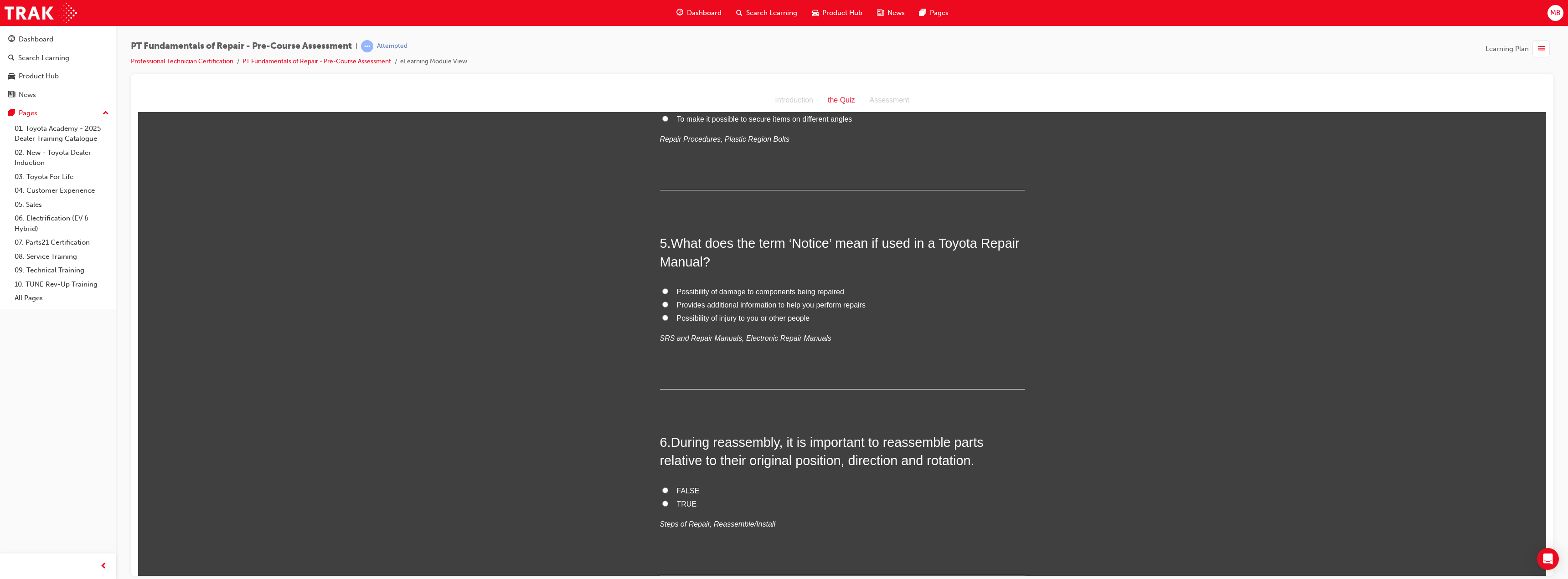
click at [747, 290] on span "Possibility of damage to components being repaired" at bounding box center [760, 291] width 167 height 8
click at [668, 290] on input "Possibility of damage to components being repaired" at bounding box center [665, 291] width 6 height 6
radio input "true"
click at [761, 307] on span "Provides additional information to help you perform repairs" at bounding box center [771, 304] width 189 height 8
click at [668, 307] on input "Provides additional information to help you perform repairs" at bounding box center [665, 304] width 6 height 6
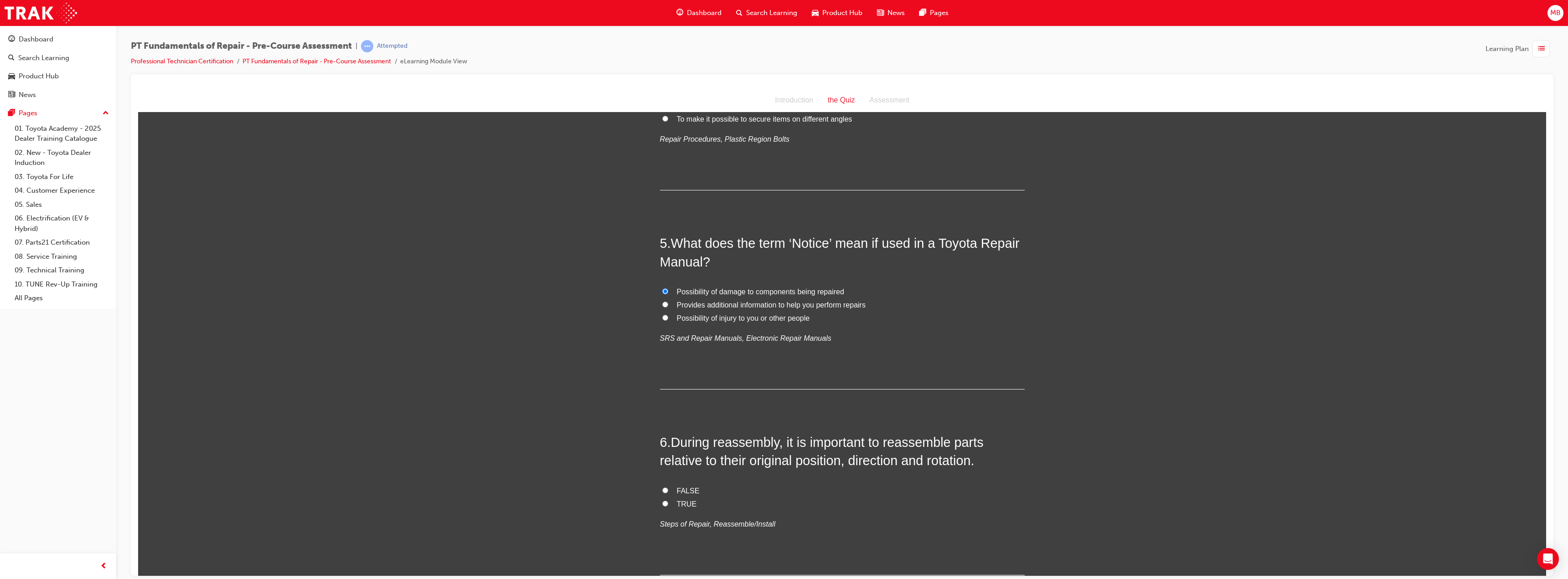
radio input "true"
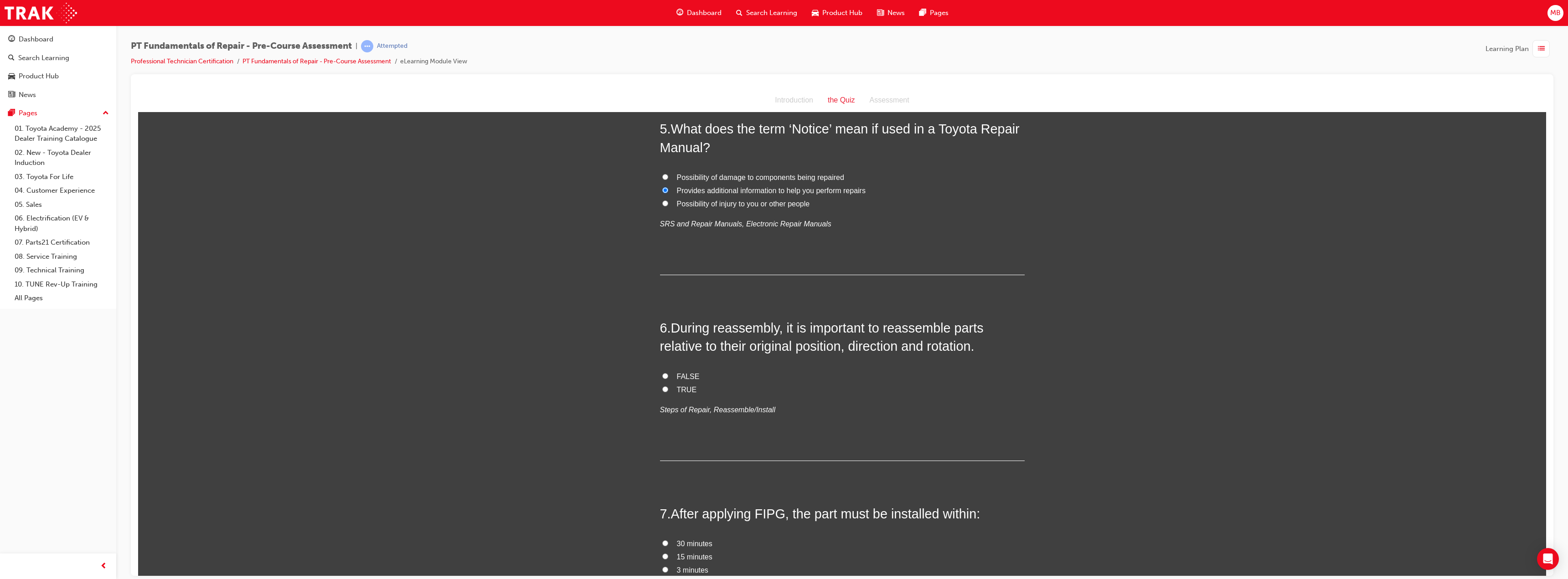
scroll to position [774, 0]
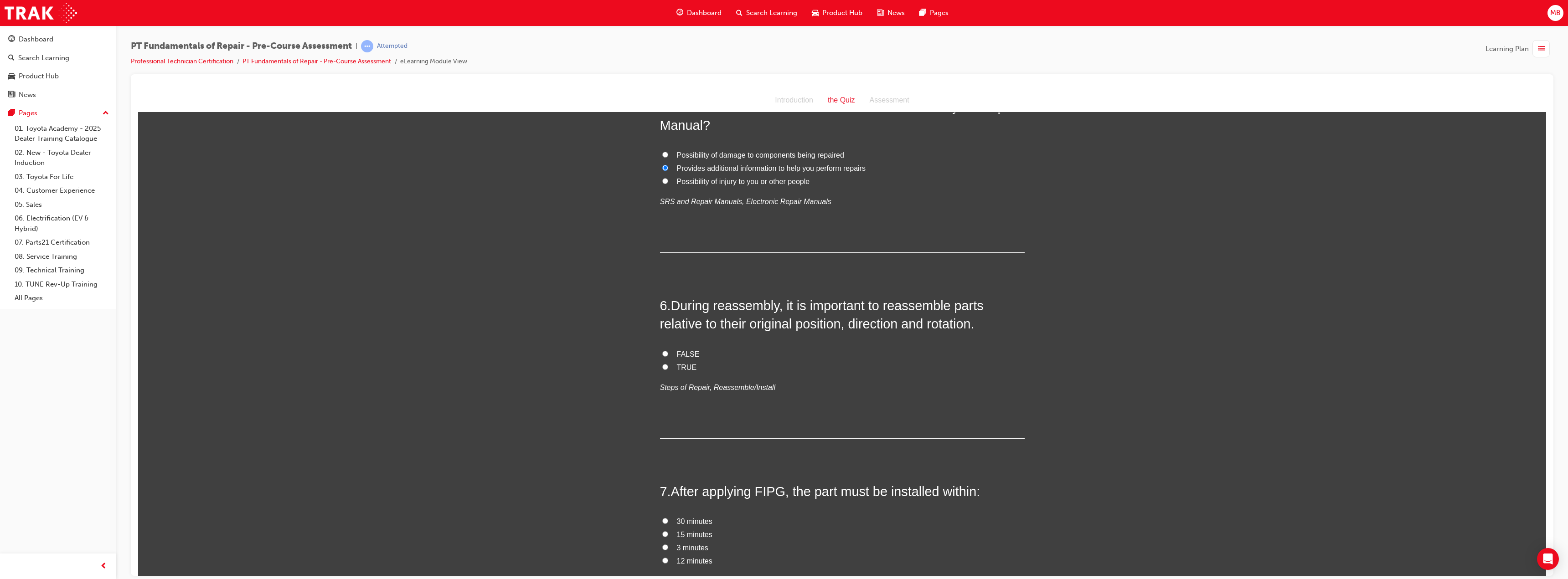
click at [688, 367] on span "TRUE" at bounding box center [687, 367] width 20 height 8
click at [668, 367] on input "TRUE" at bounding box center [665, 367] width 6 height 6
radio input "true"
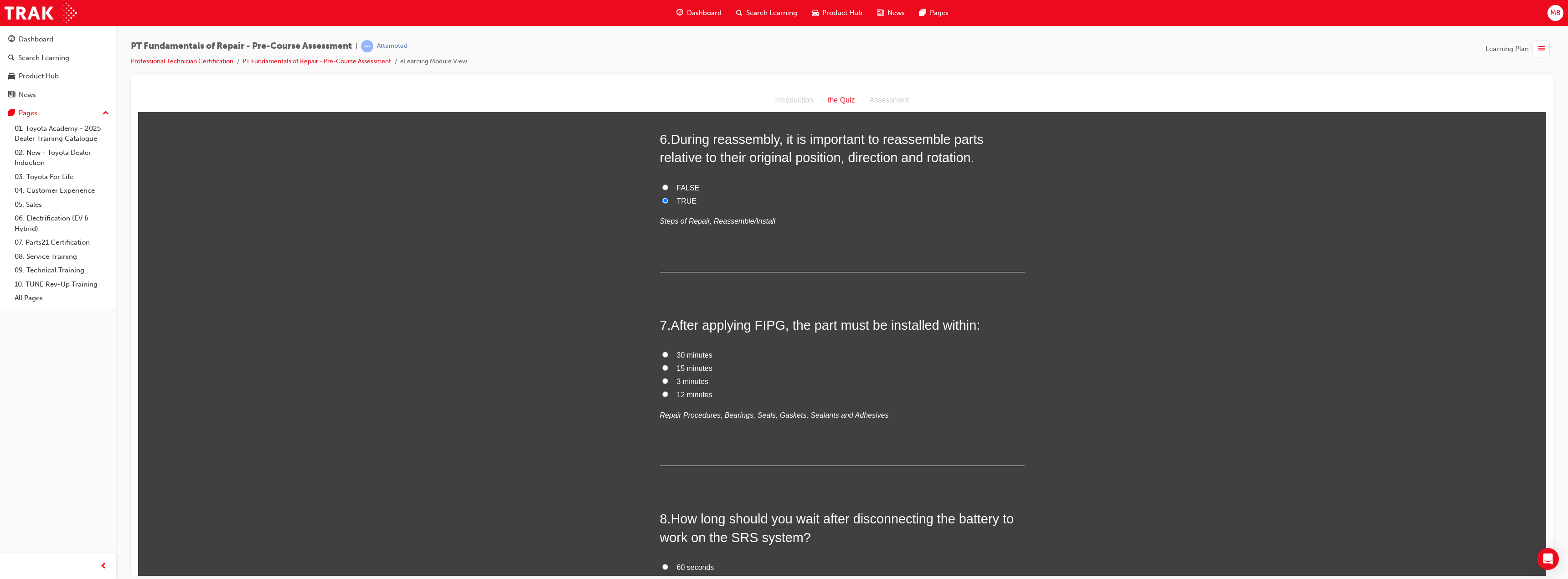
scroll to position [957, 0]
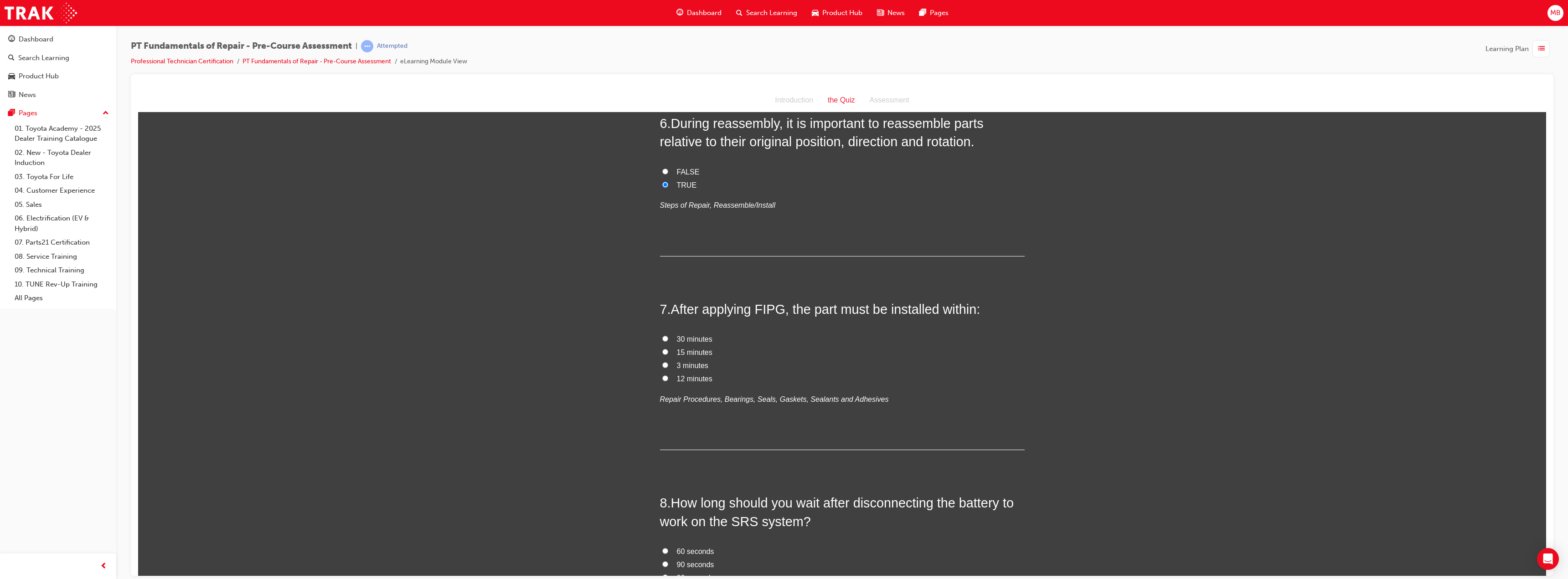
click at [690, 380] on span "12 minutes" at bounding box center [695, 378] width 35 height 8
click at [668, 380] on input "12 minutes" at bounding box center [665, 378] width 6 height 6
radio input "true"
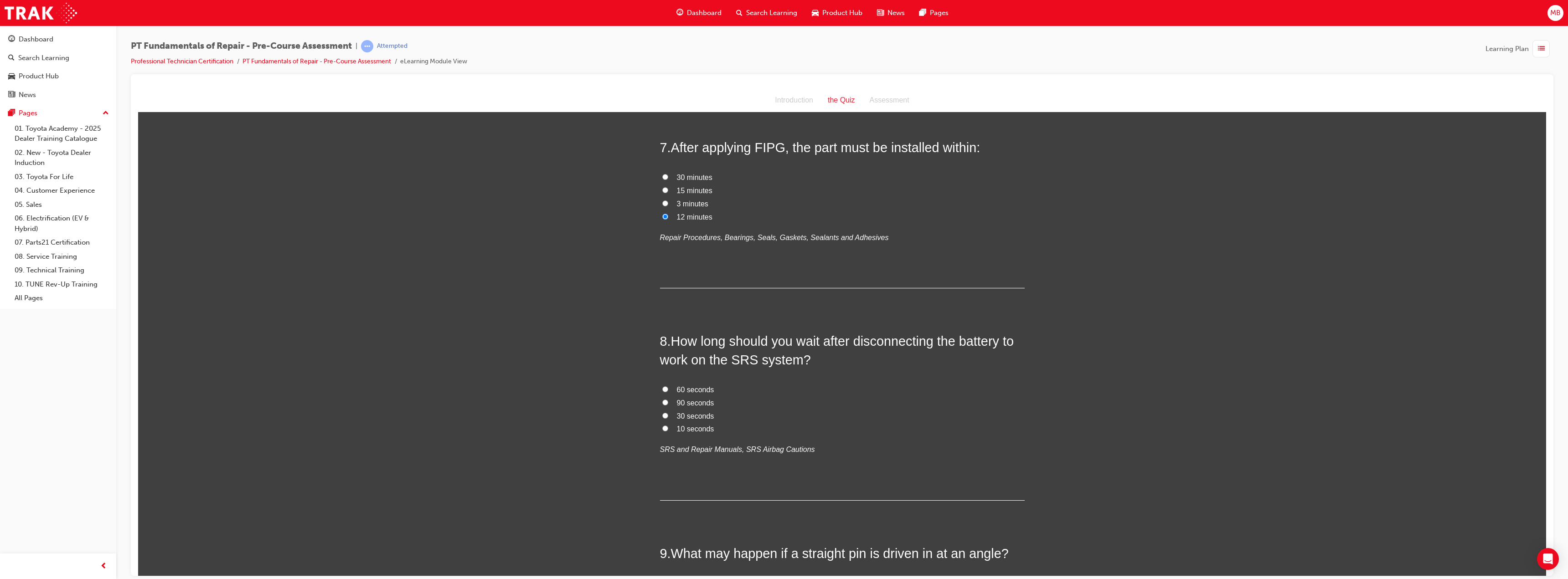
scroll to position [1139, 0]
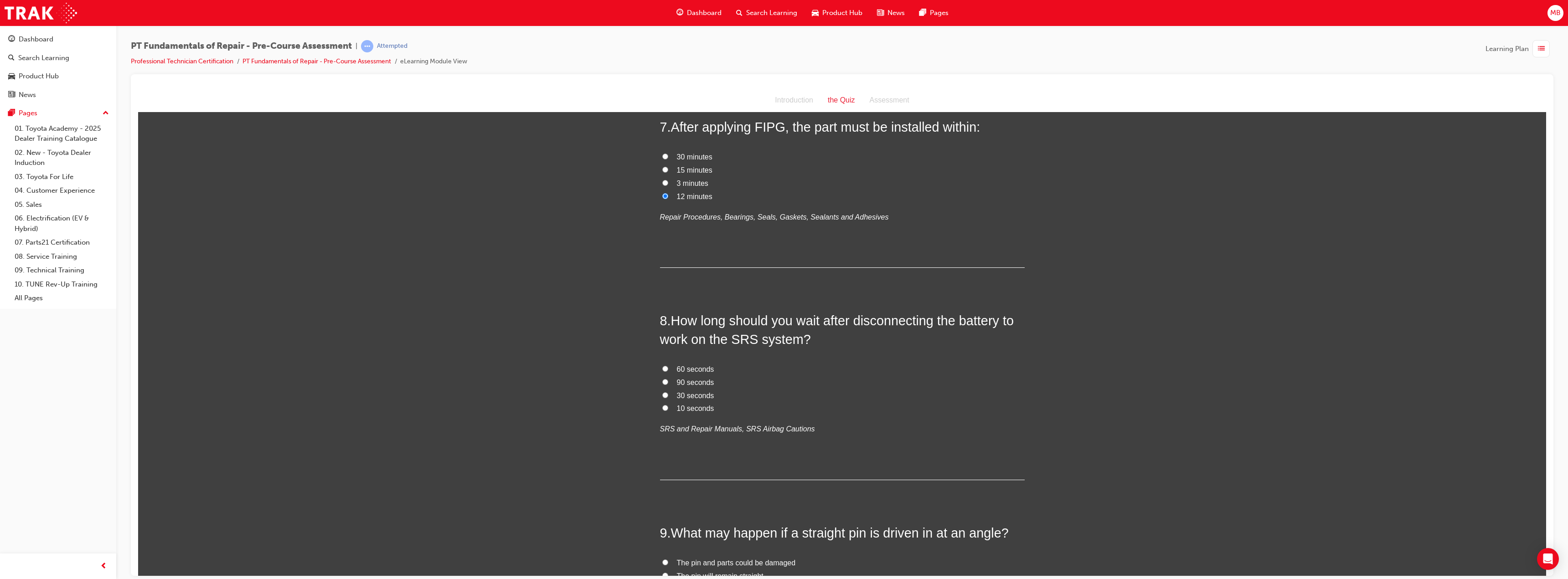
click at [690, 369] on span "60 seconds" at bounding box center [695, 369] width 37 height 8
click at [668, 369] on input "60 seconds" at bounding box center [665, 369] width 6 height 6
radio input "true"
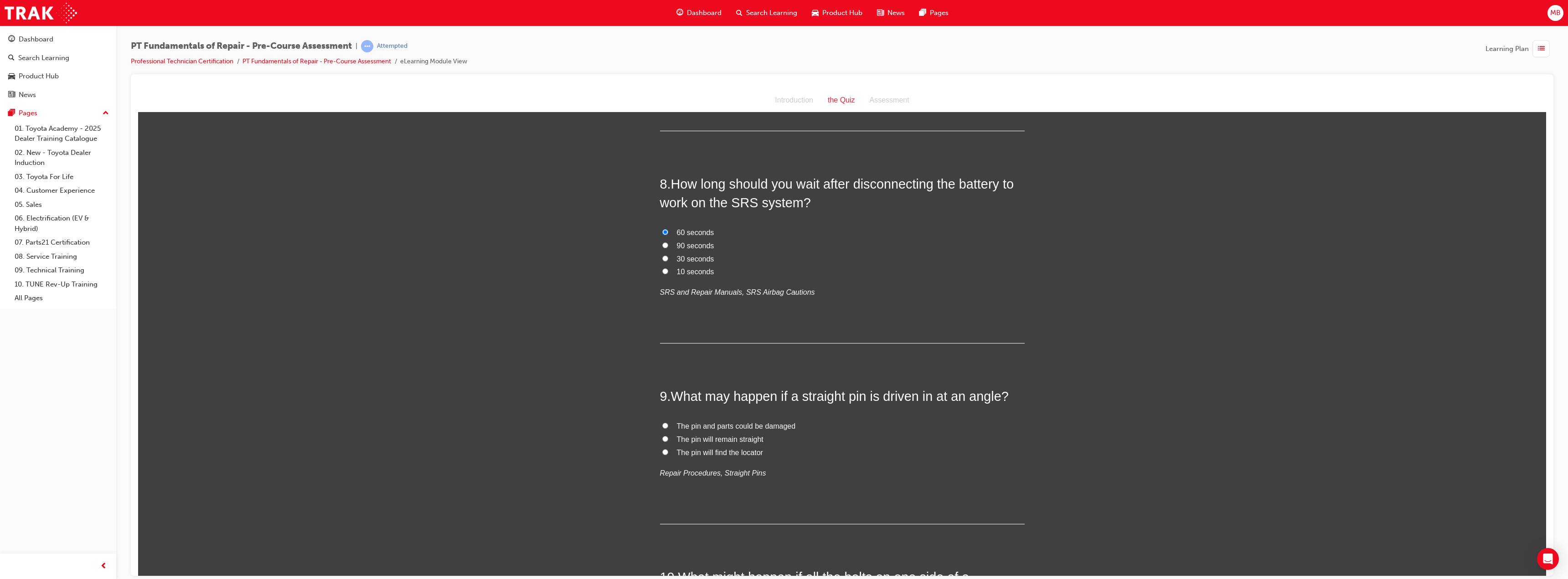
scroll to position [1321, 0]
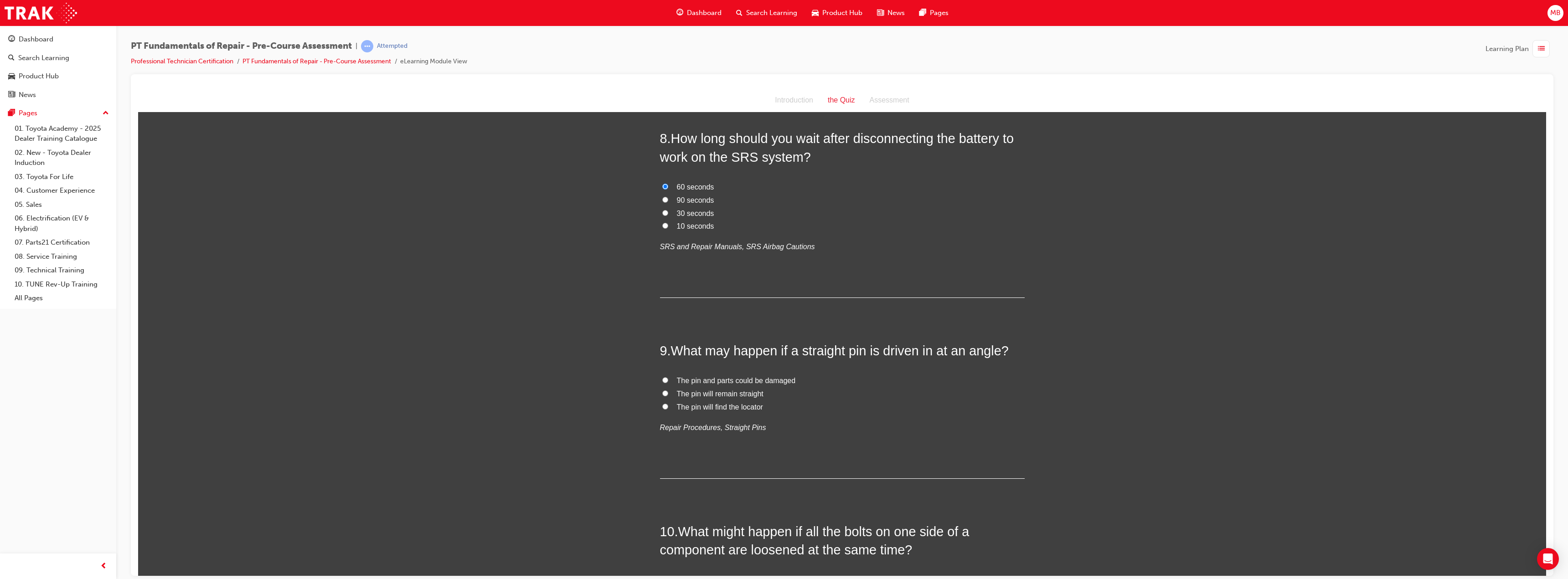
click at [761, 383] on span "The pin and parts could be damaged" at bounding box center [736, 380] width 119 height 8
click at [668, 383] on input "The pin and parts could be damaged" at bounding box center [665, 380] width 6 height 6
radio input "true"
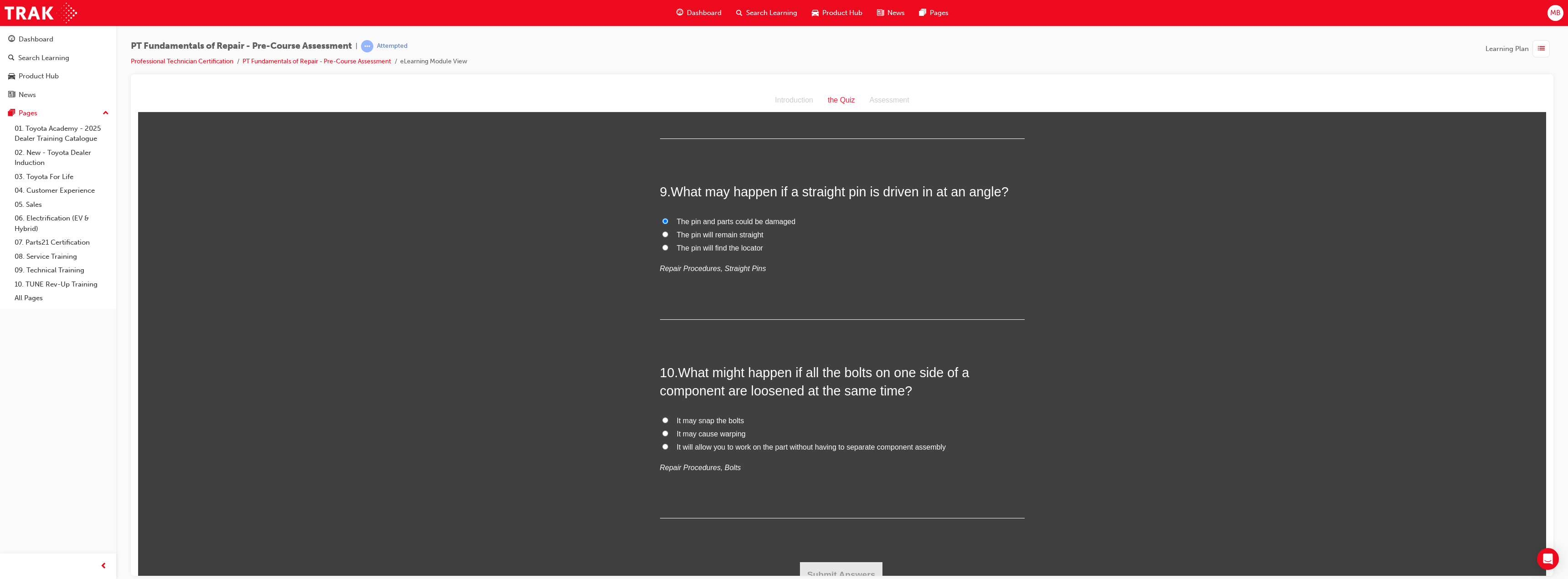
scroll to position [1491, 0]
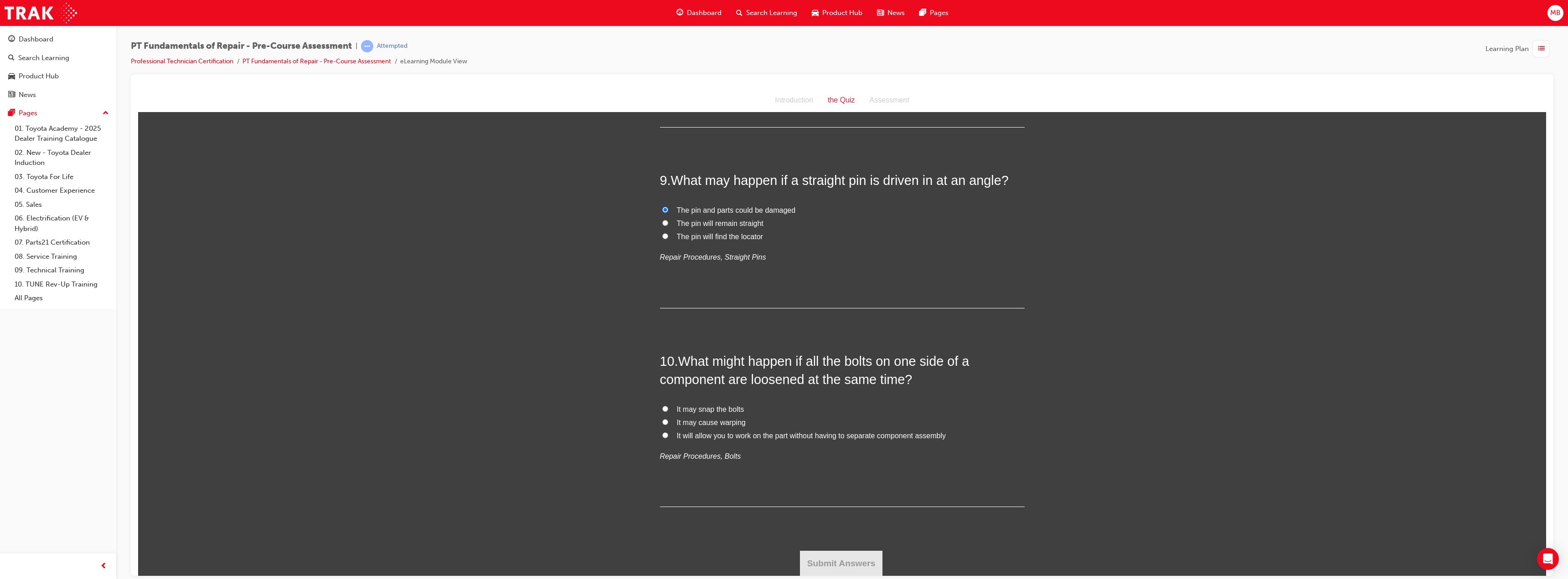
click at [736, 421] on span "It may cause warping" at bounding box center [711, 421] width 69 height 8
click at [668, 421] on input "It may cause warping" at bounding box center [665, 421] width 6 height 6
radio input "true"
click at [835, 560] on button "Submit Answers" at bounding box center [841, 563] width 83 height 26
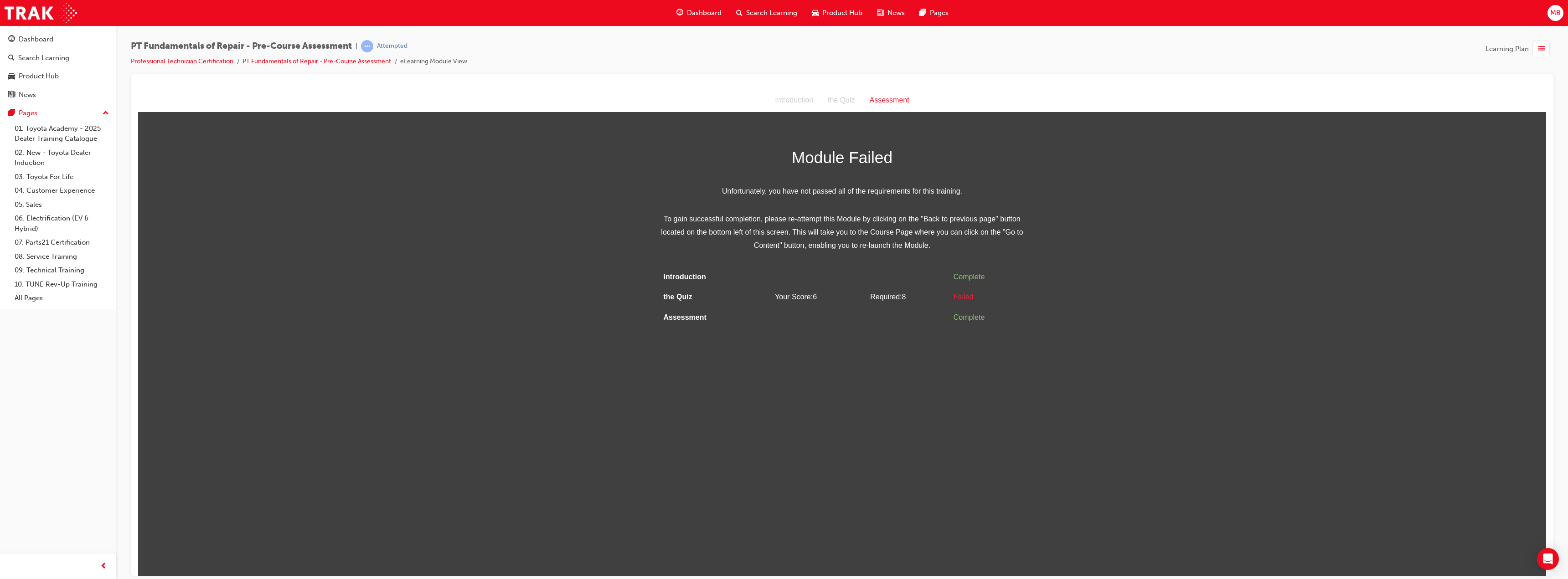
scroll to position [0, 0]
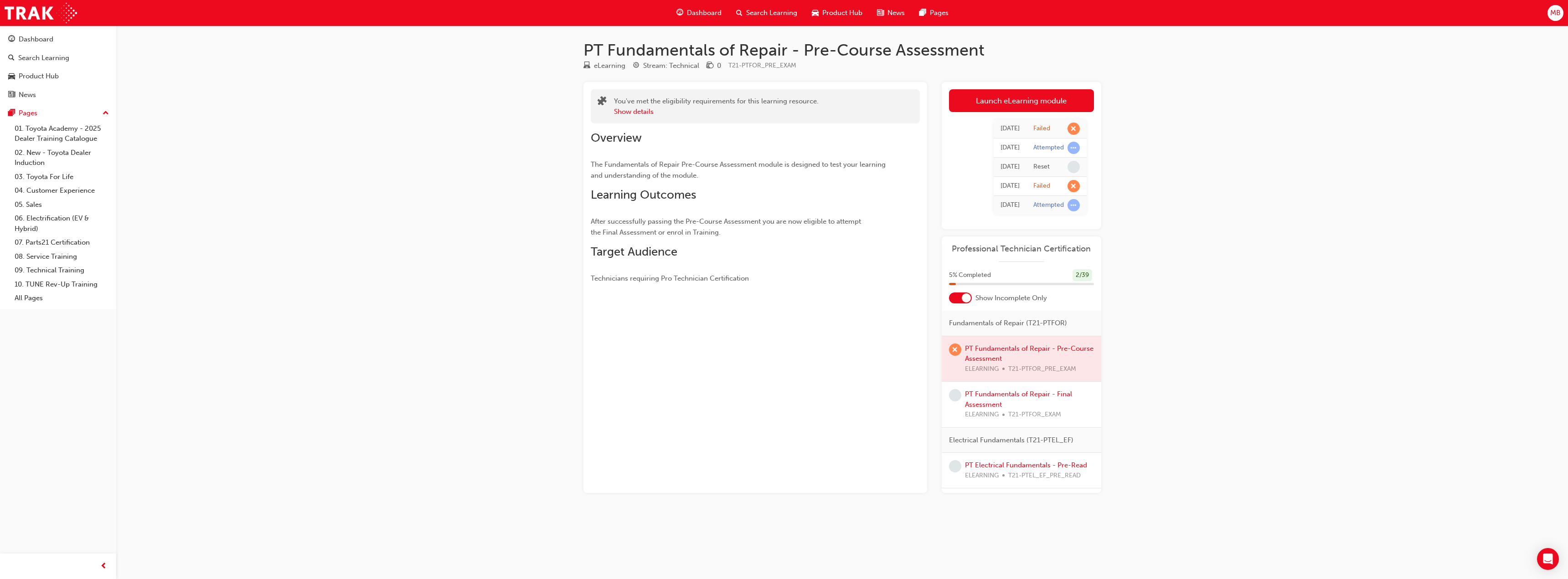
click at [1101, 491] on div "Professional Technician Certification 5 % Completed 2 / 39 Show Incomplete Only…" at bounding box center [1021, 365] width 159 height 257
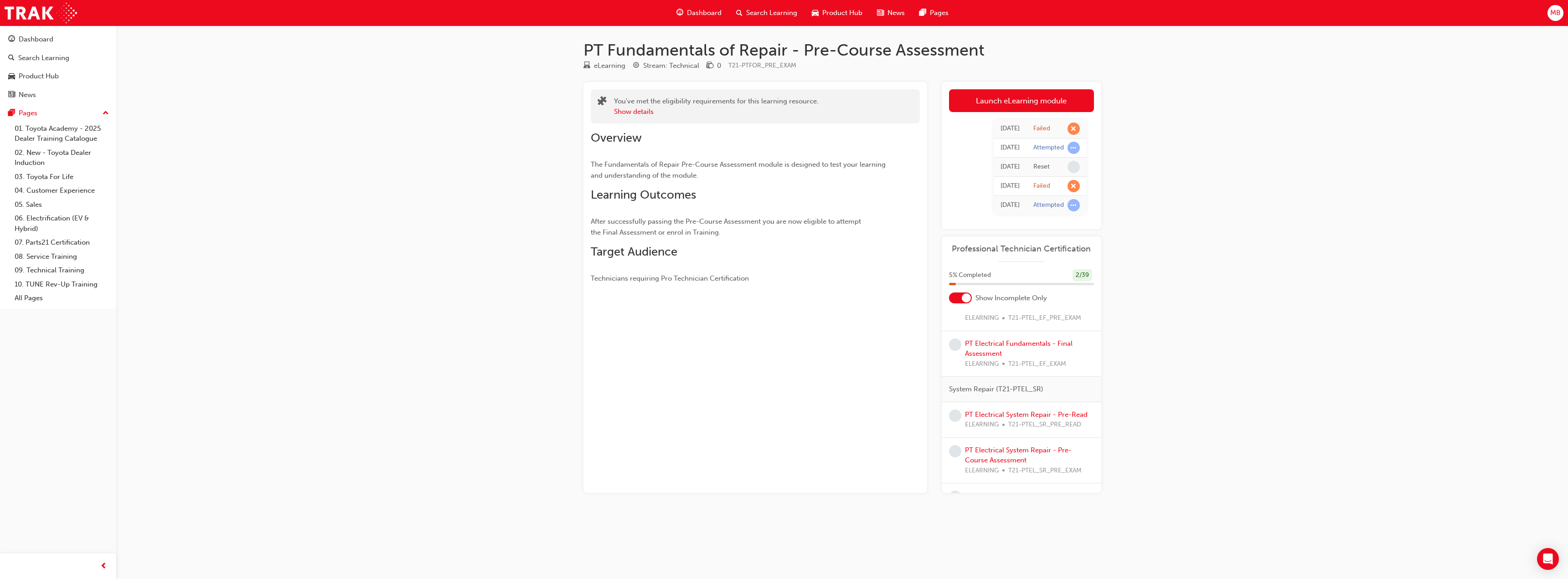
scroll to position [227, 0]
click at [1020, 389] on link "PT Electrical System Repair - Pre-Read" at bounding box center [1026, 389] width 122 height 8
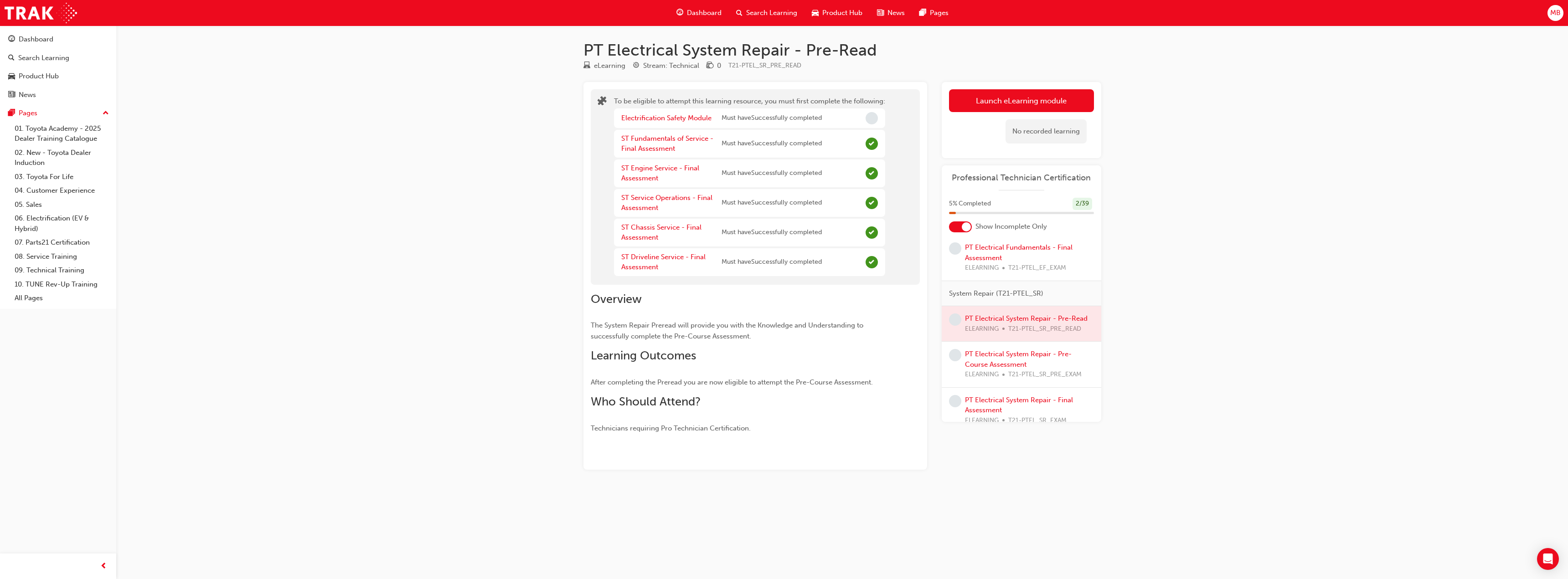
click at [1030, 100] on button "Launch eLearning module" at bounding box center [1021, 100] width 145 height 23
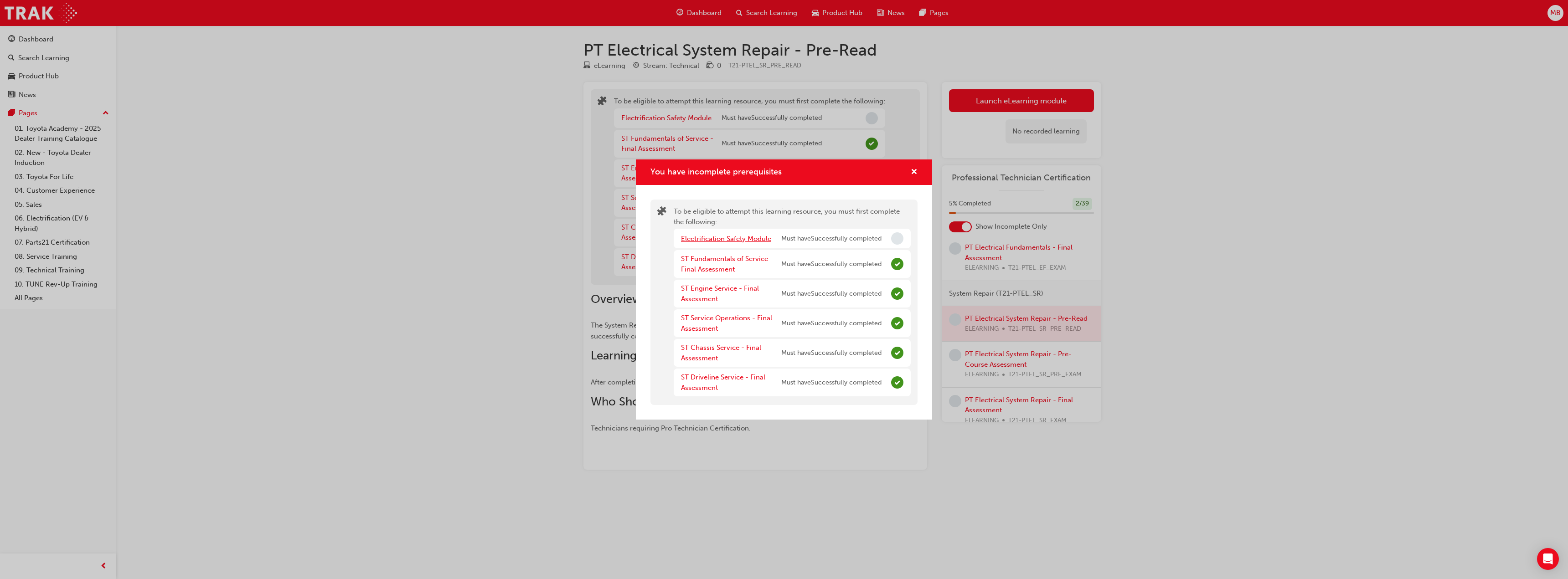
click at [740, 240] on link "Electrification Safety Module" at bounding box center [726, 238] width 90 height 8
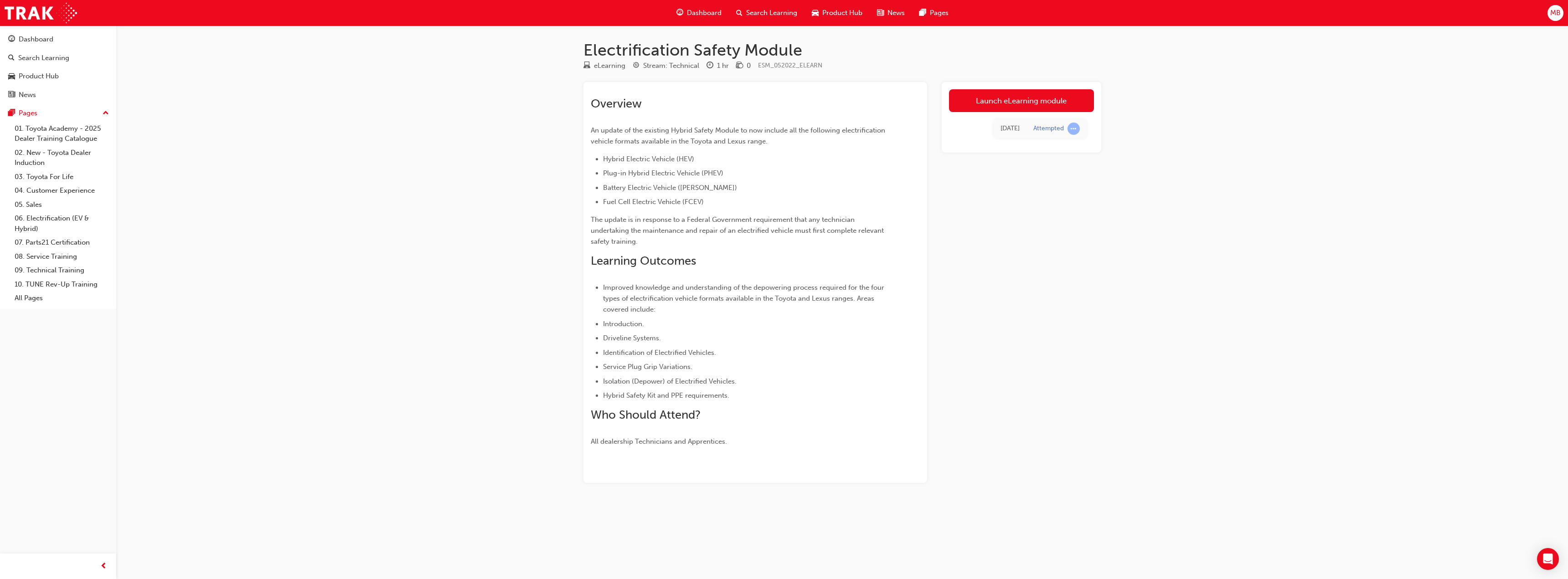
click at [987, 102] on link "Launch eLearning module" at bounding box center [1021, 100] width 145 height 23
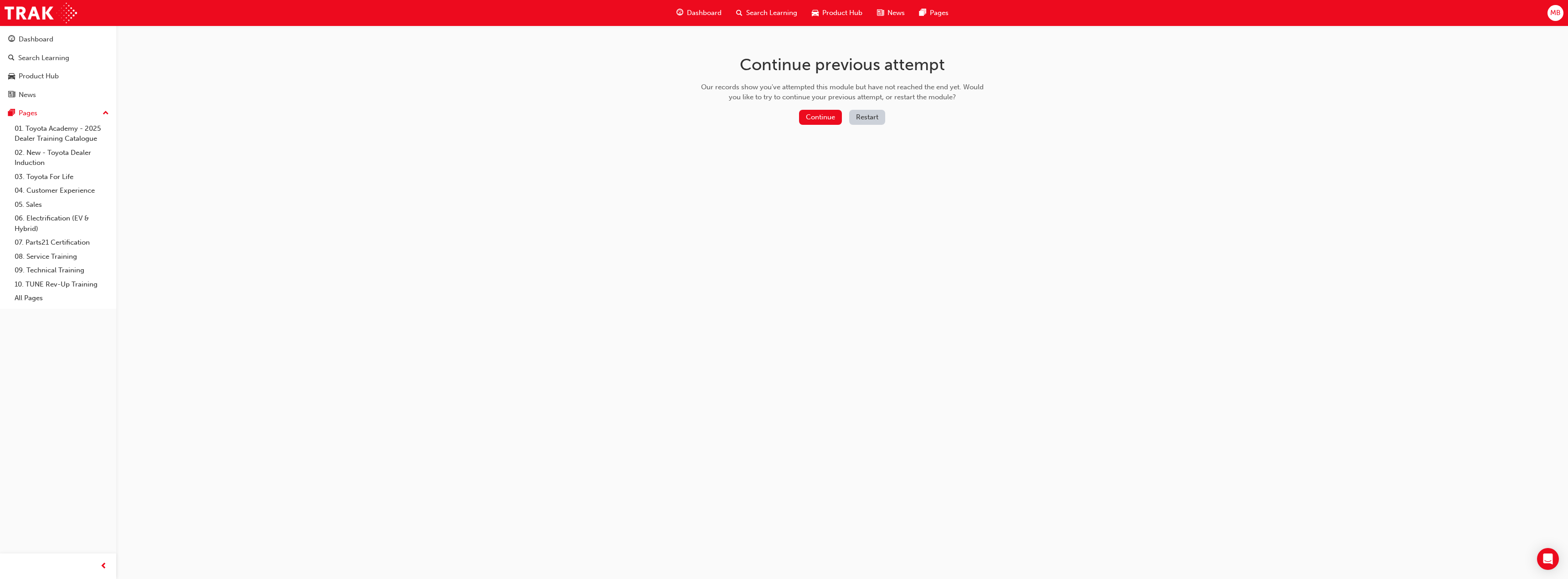
click at [838, 115] on button "Continue" at bounding box center [821, 117] width 43 height 15
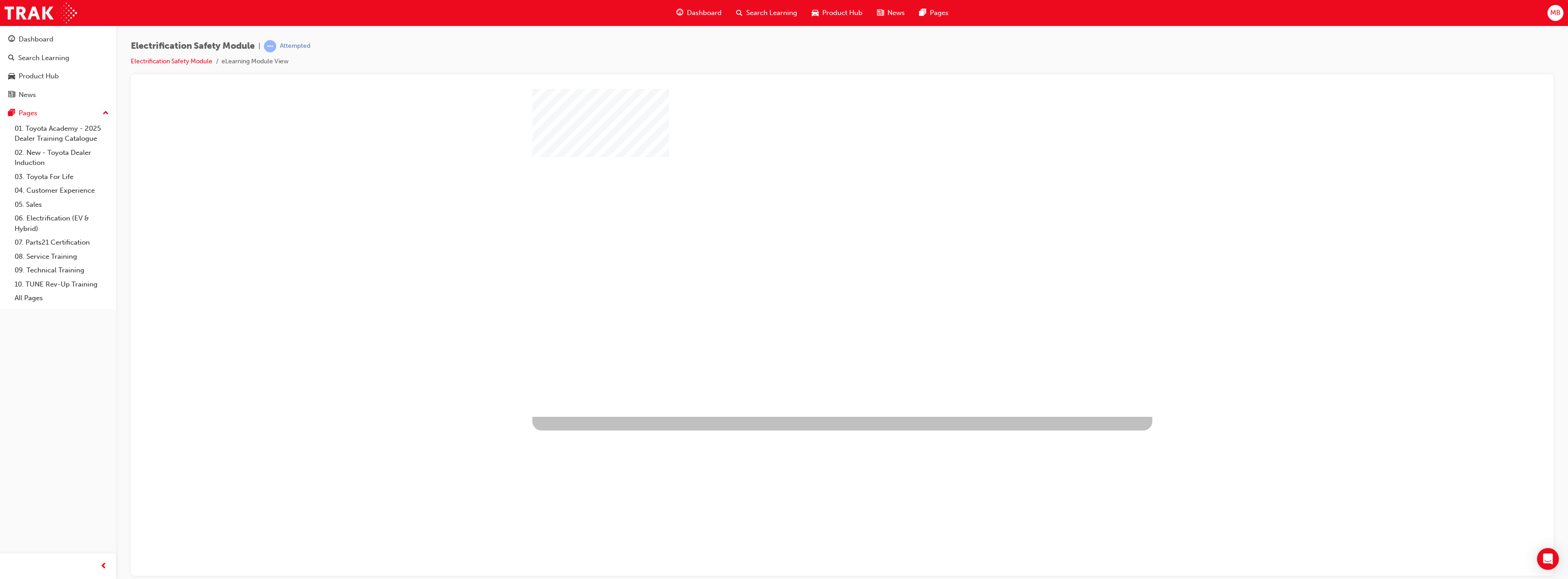
click at [816, 226] on div "play" at bounding box center [816, 226] width 0 height 0
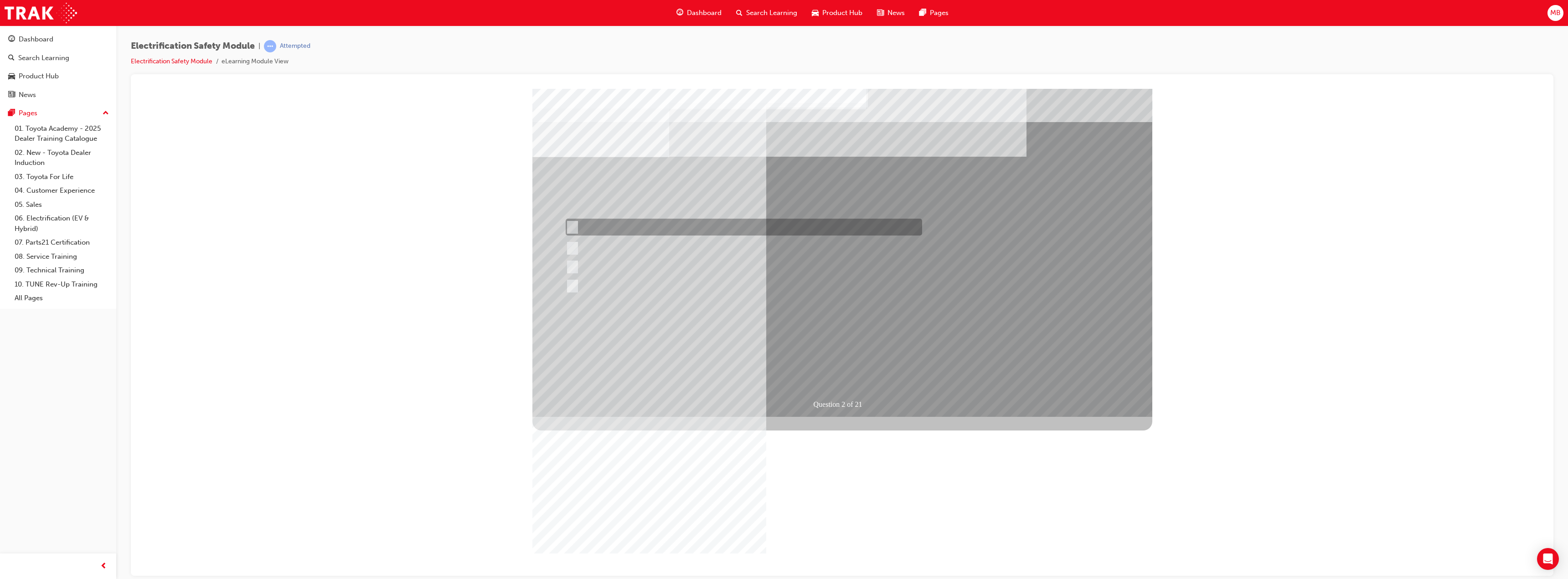
click at [674, 227] on div at bounding box center [742, 227] width 357 height 17
radio input "true"
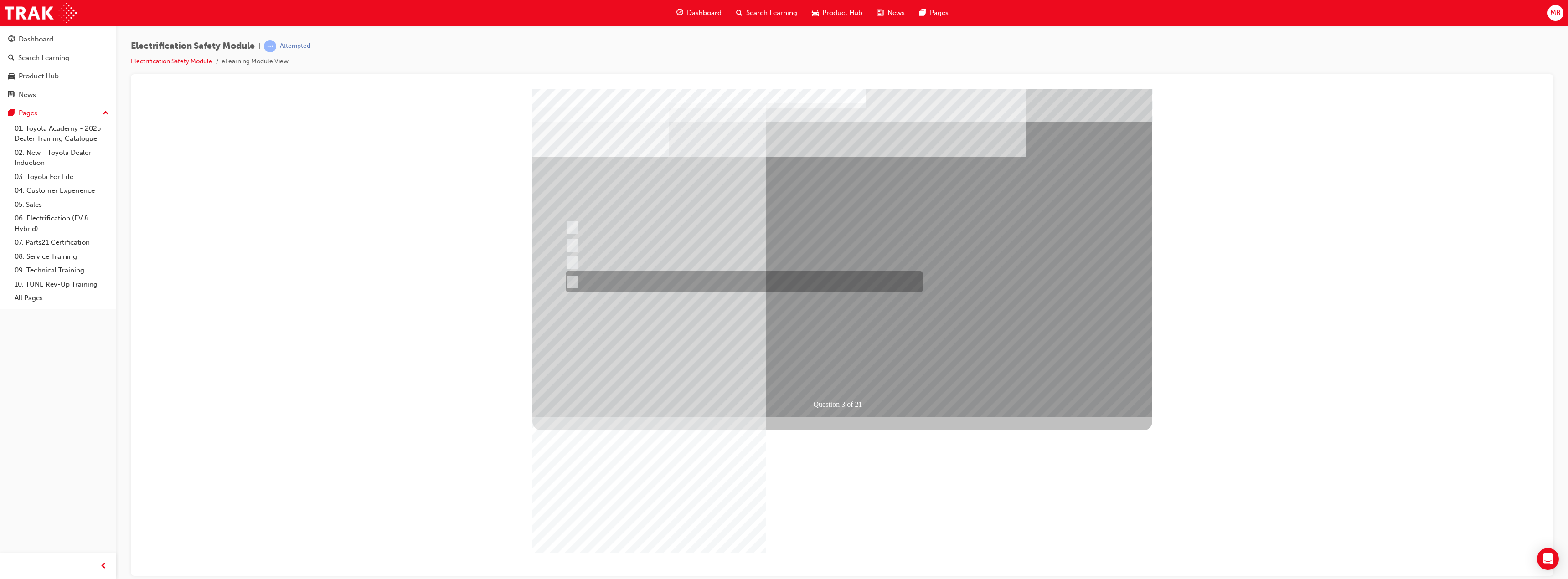
click at [679, 288] on div at bounding box center [742, 282] width 357 height 21
radio input "true"
click at [743, 279] on div at bounding box center [742, 280] width 357 height 17
checkbox input "true"
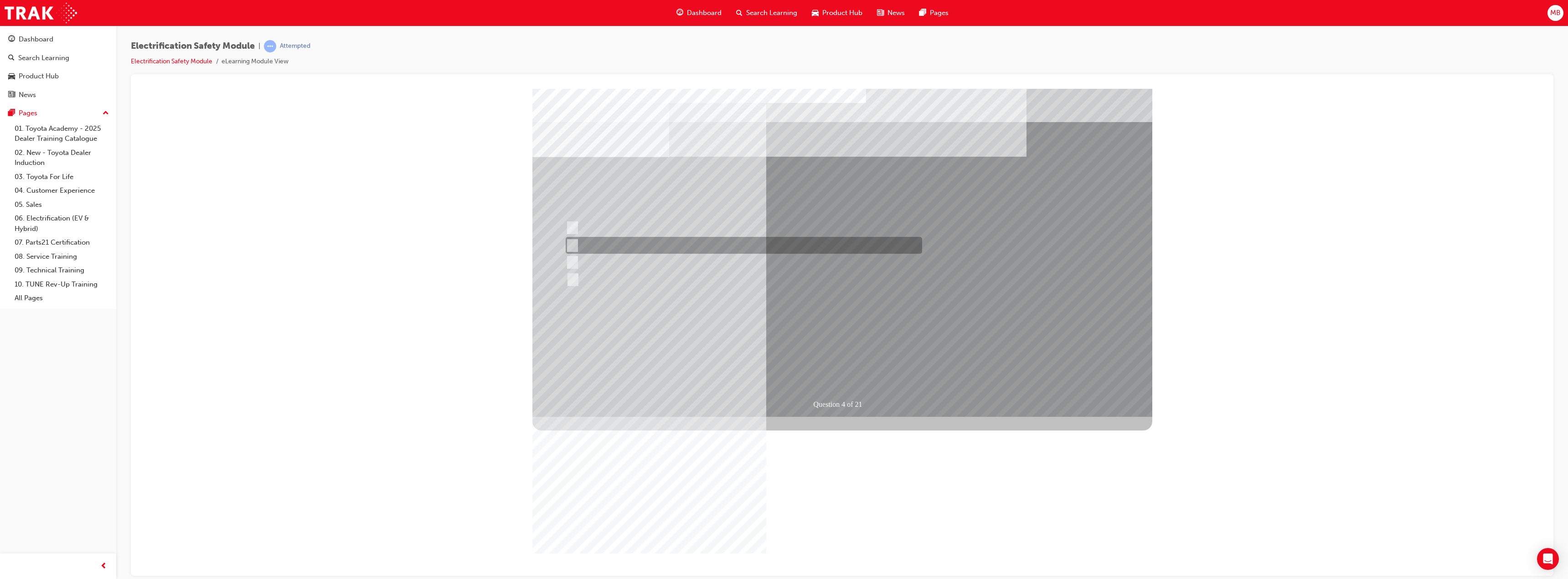
click at [685, 249] on div at bounding box center [742, 245] width 357 height 17
checkbox input "true"
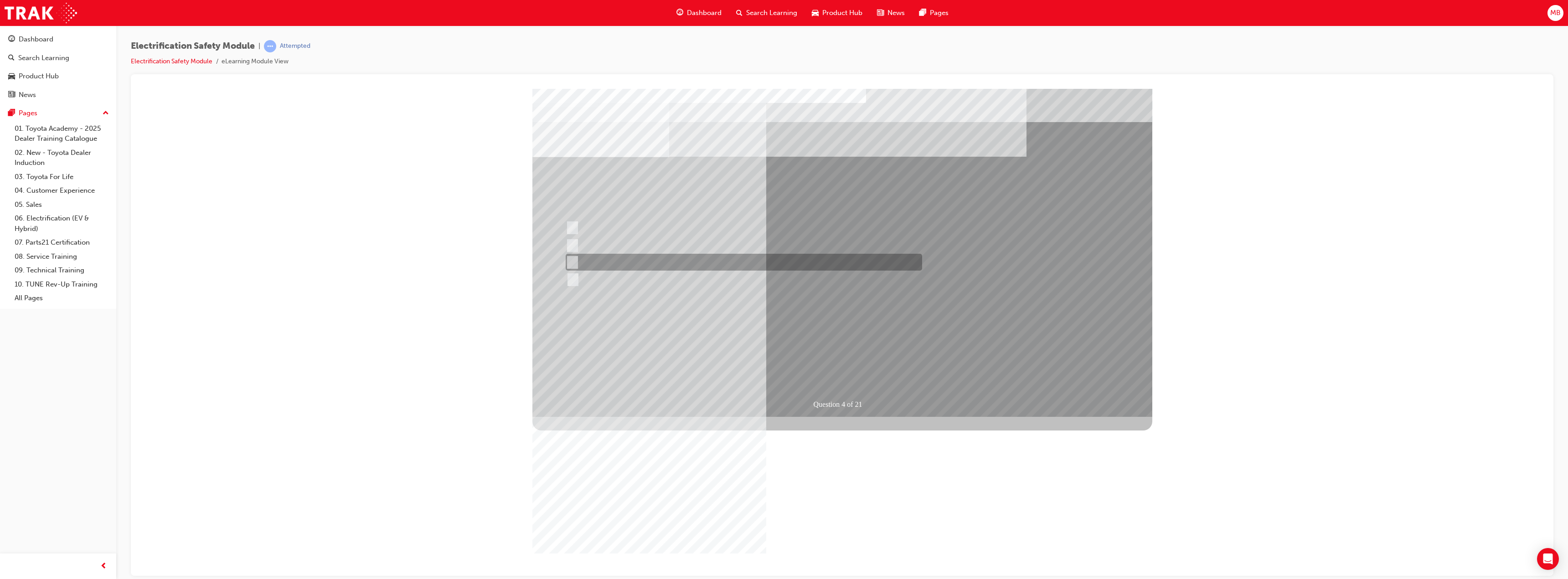
click at [677, 258] on div at bounding box center [742, 262] width 357 height 17
checkbox input "true"
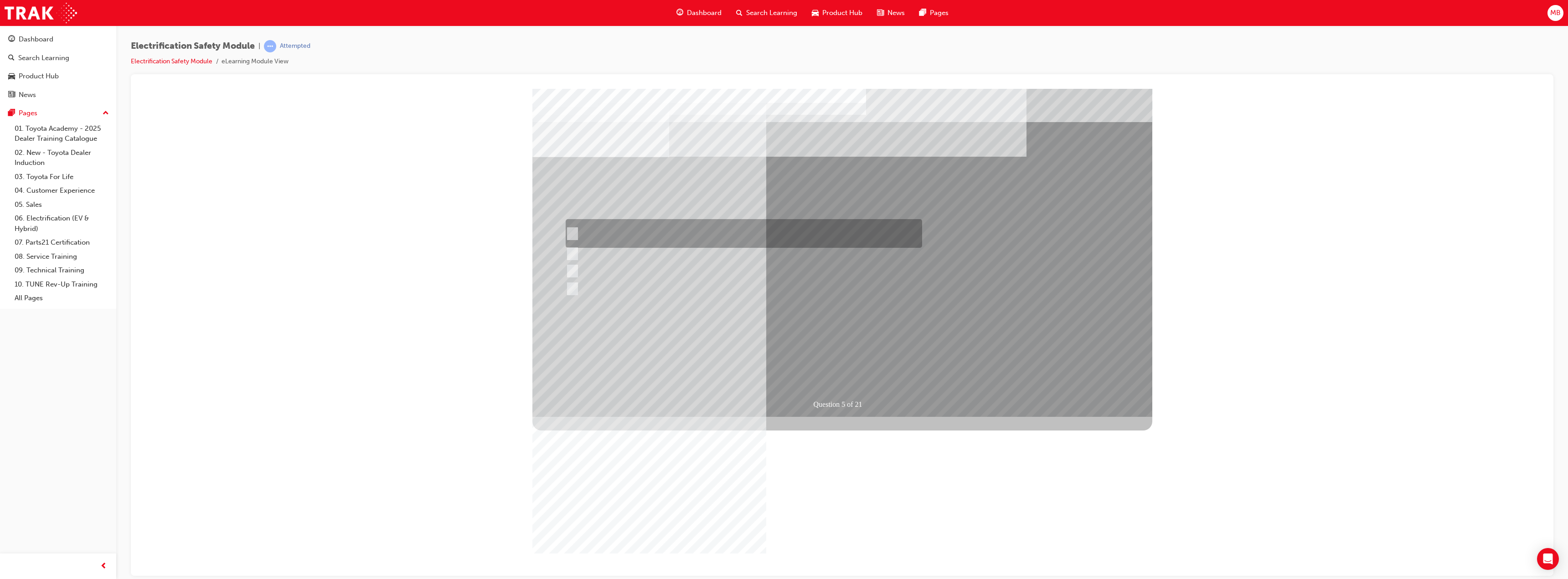
click at [674, 228] on div at bounding box center [742, 233] width 357 height 29
checkbox input "true"
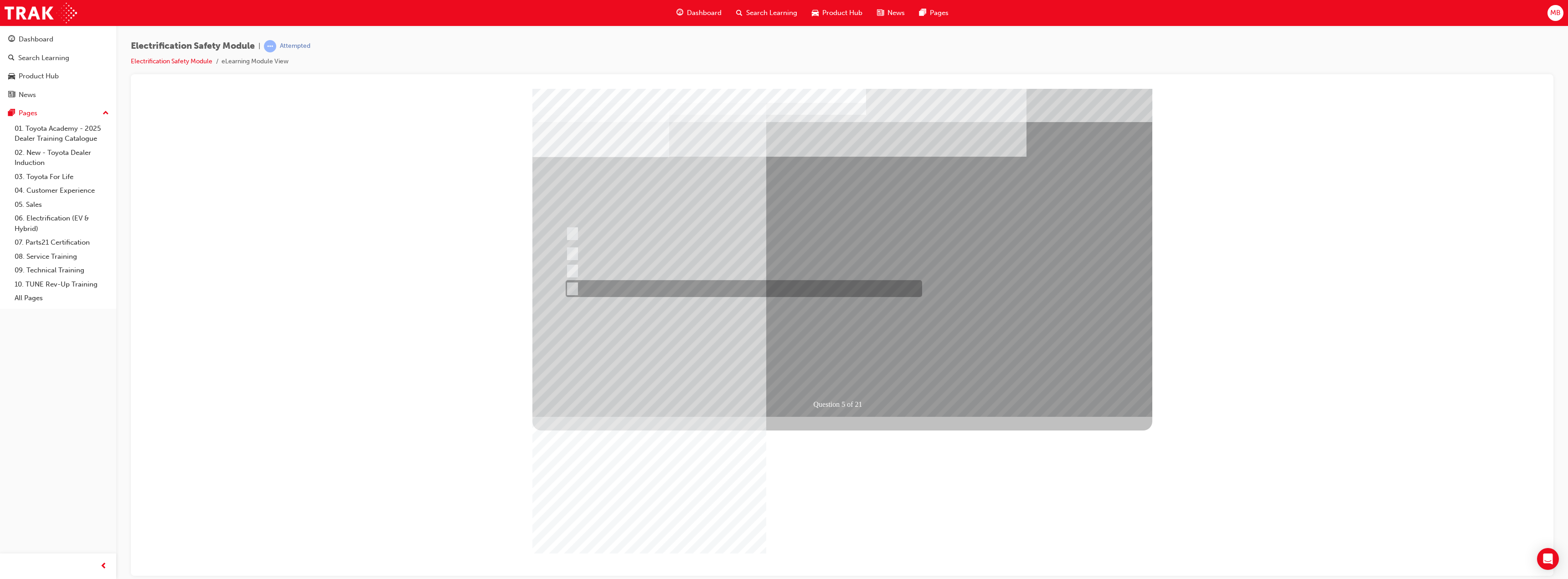
click at [703, 287] on div at bounding box center [742, 289] width 357 height 17
checkbox input "true"
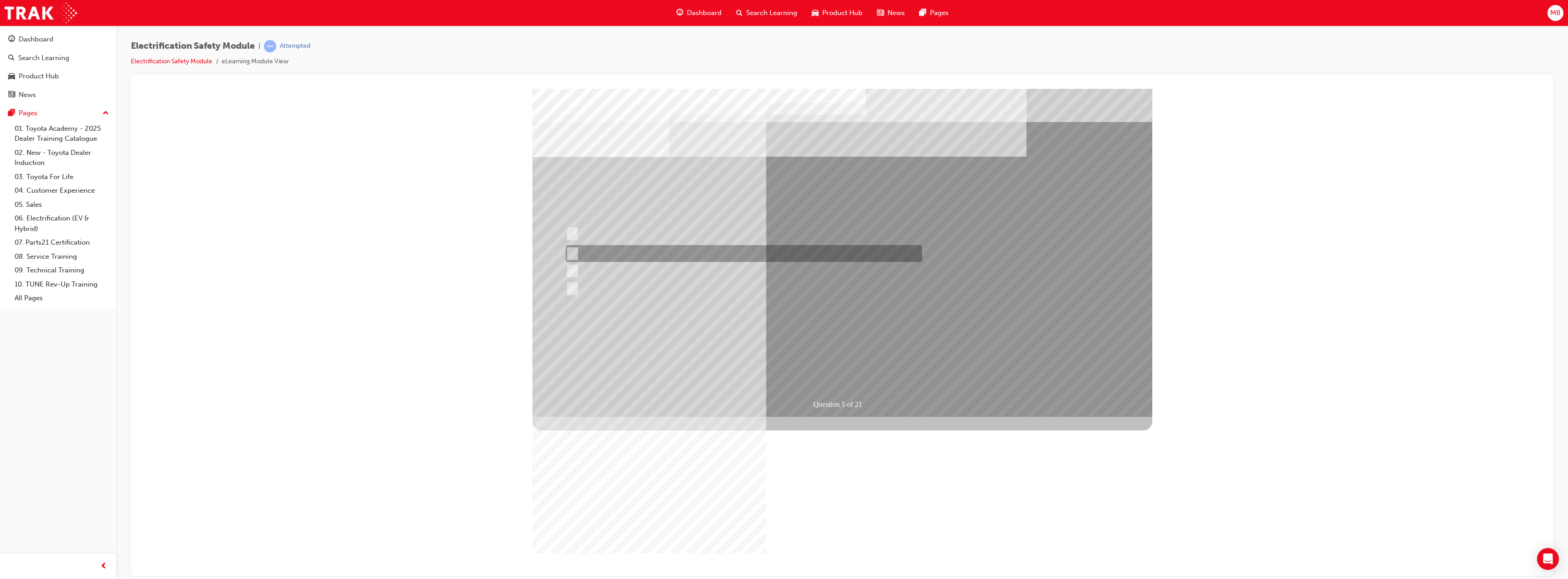
click at [670, 255] on div at bounding box center [742, 254] width 357 height 17
checkbox input "true"
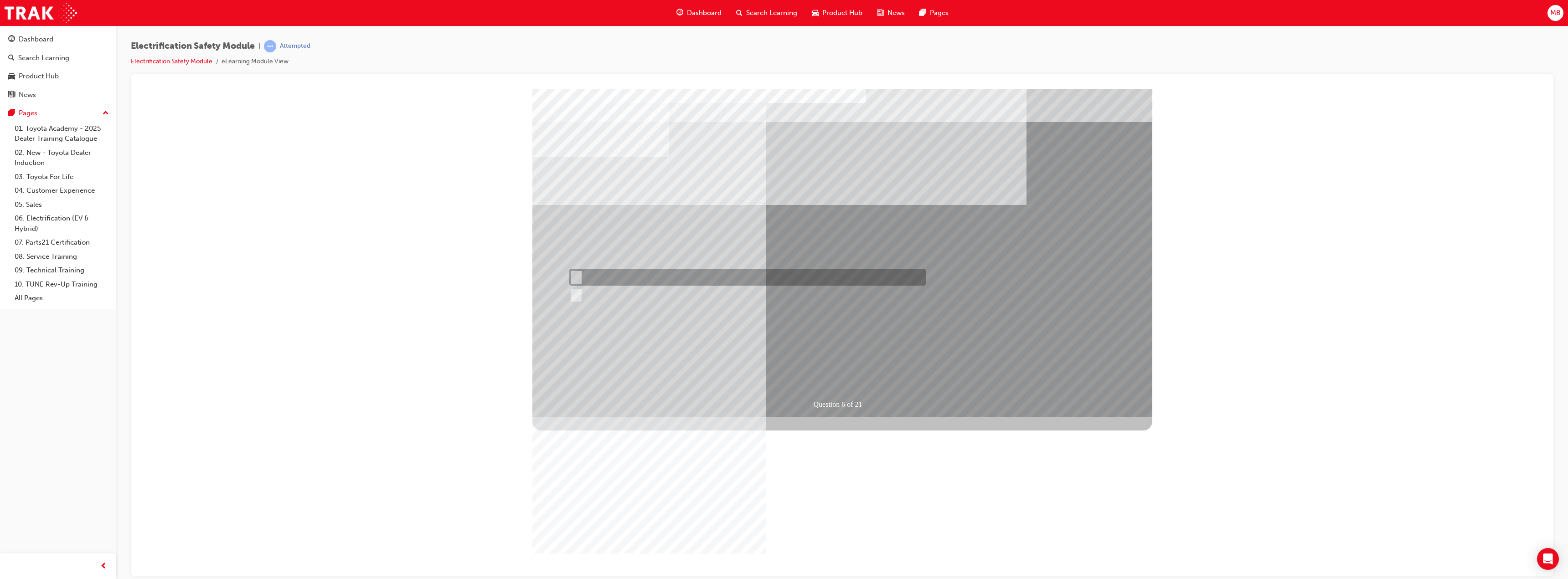
click at [590, 275] on div at bounding box center [746, 277] width 357 height 17
radio input "true"
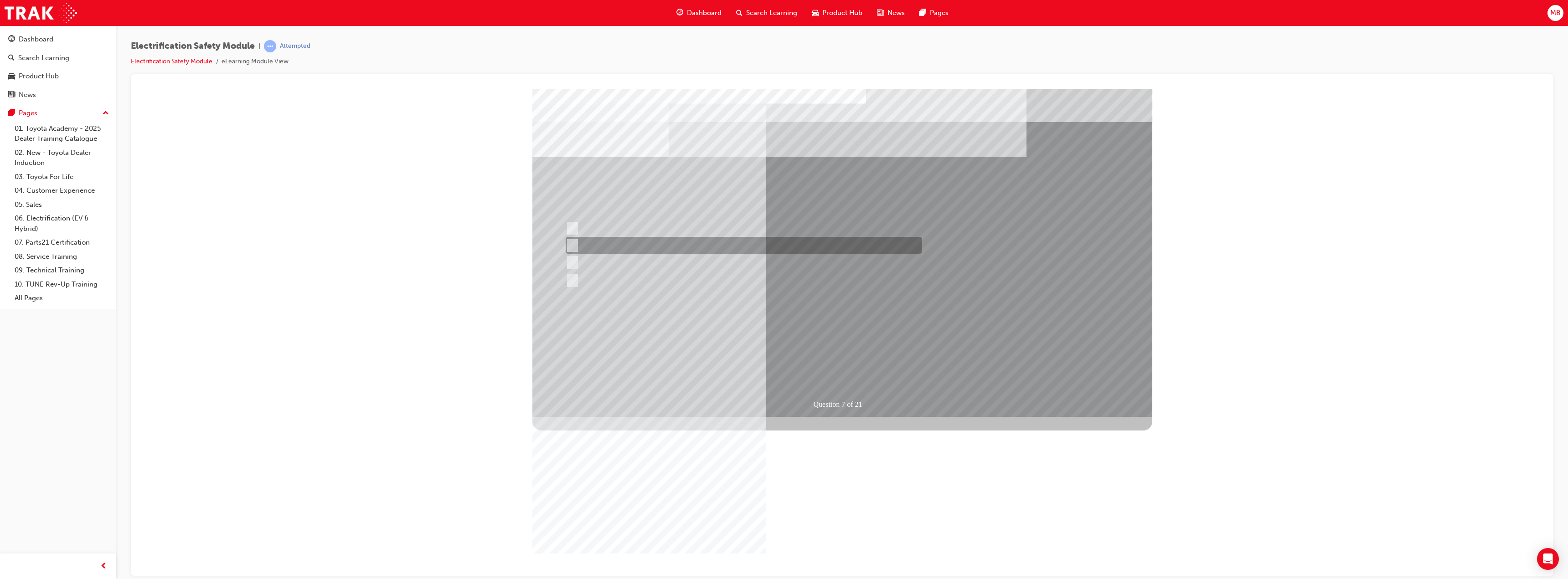
click at [754, 244] on div at bounding box center [742, 245] width 357 height 17
radio input "true"
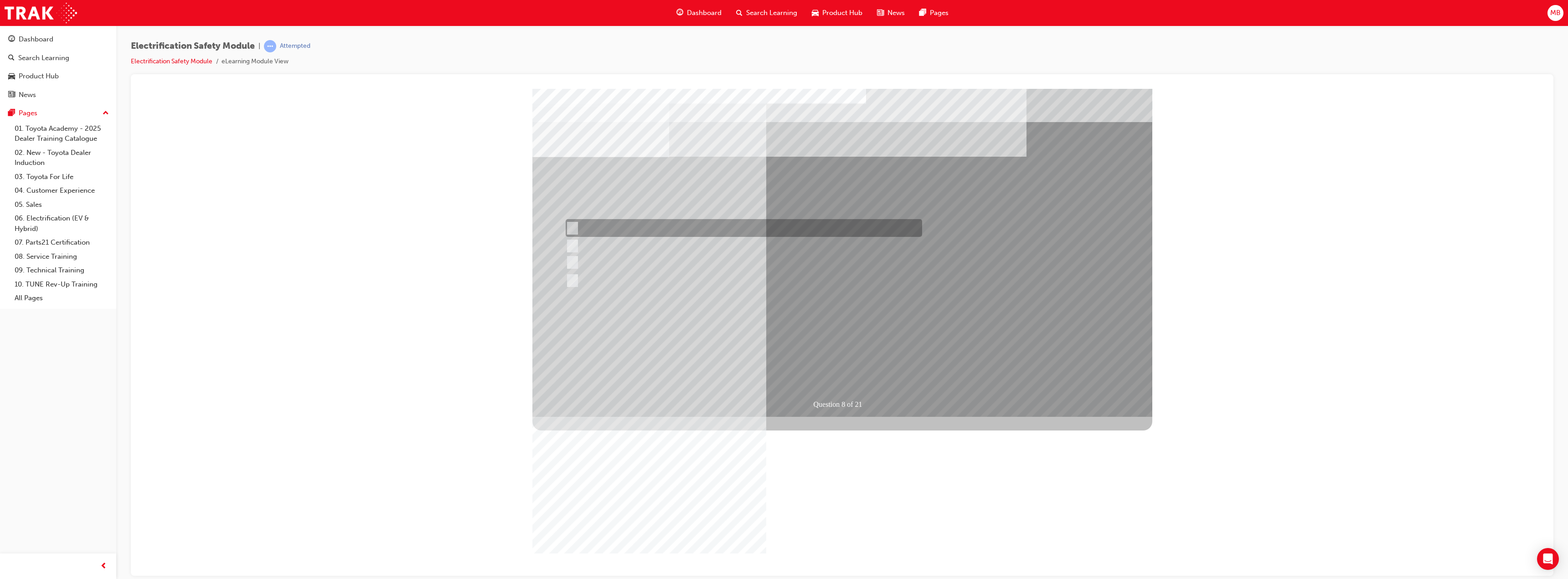
click at [735, 232] on div at bounding box center [742, 227] width 357 height 18
radio input "true"
click at [603, 231] on div at bounding box center [742, 227] width 357 height 17
radio input "true"
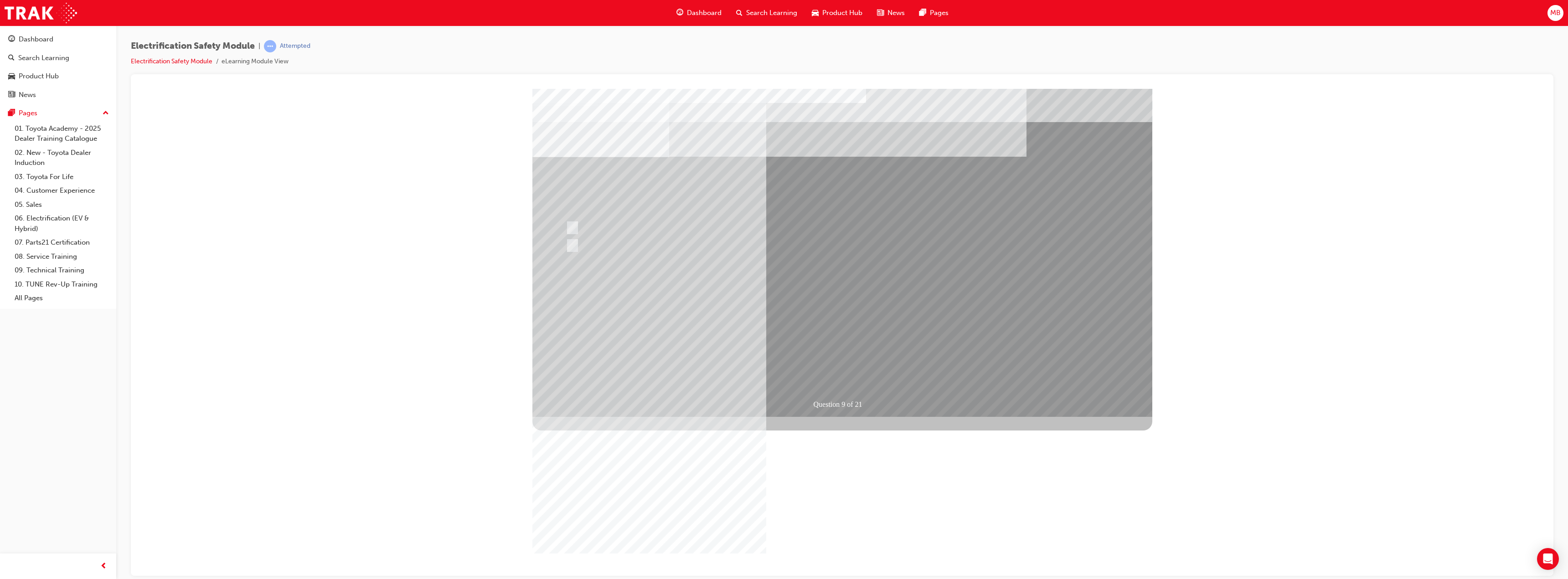
click at [606, 249] on div at bounding box center [742, 245] width 357 height 17
radio input "true"
click at [602, 234] on div at bounding box center [742, 227] width 357 height 17
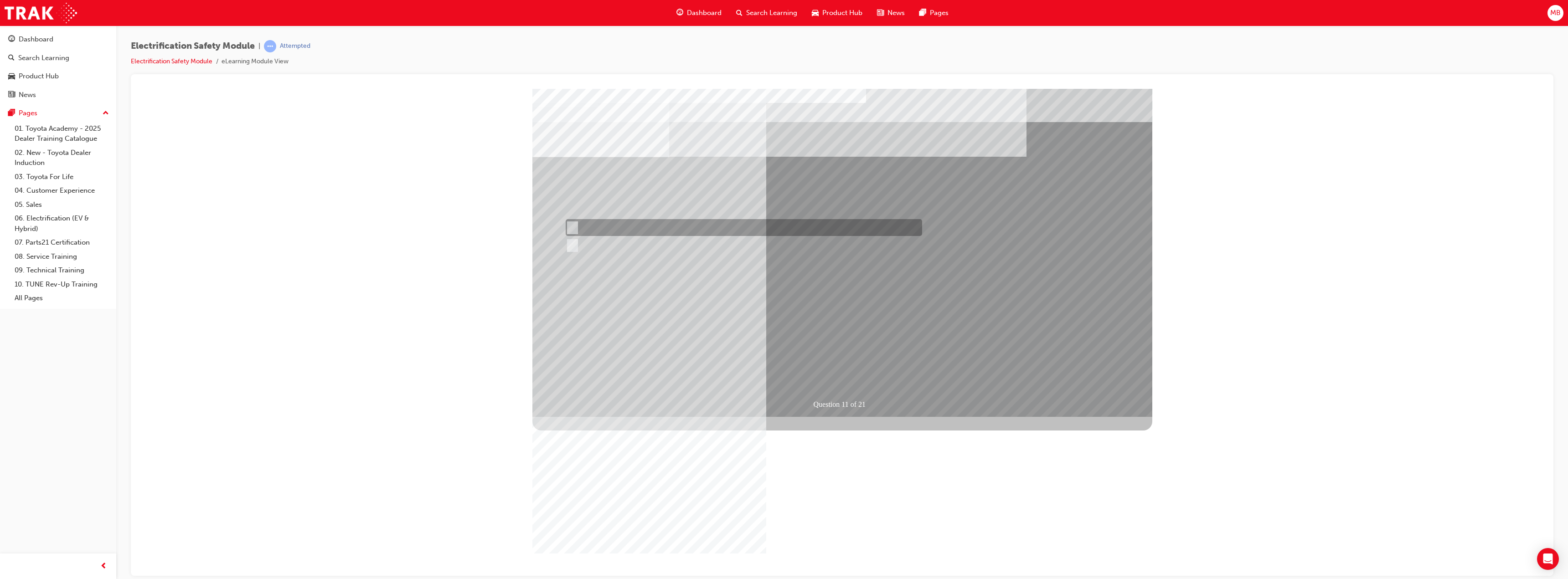
radio input "true"
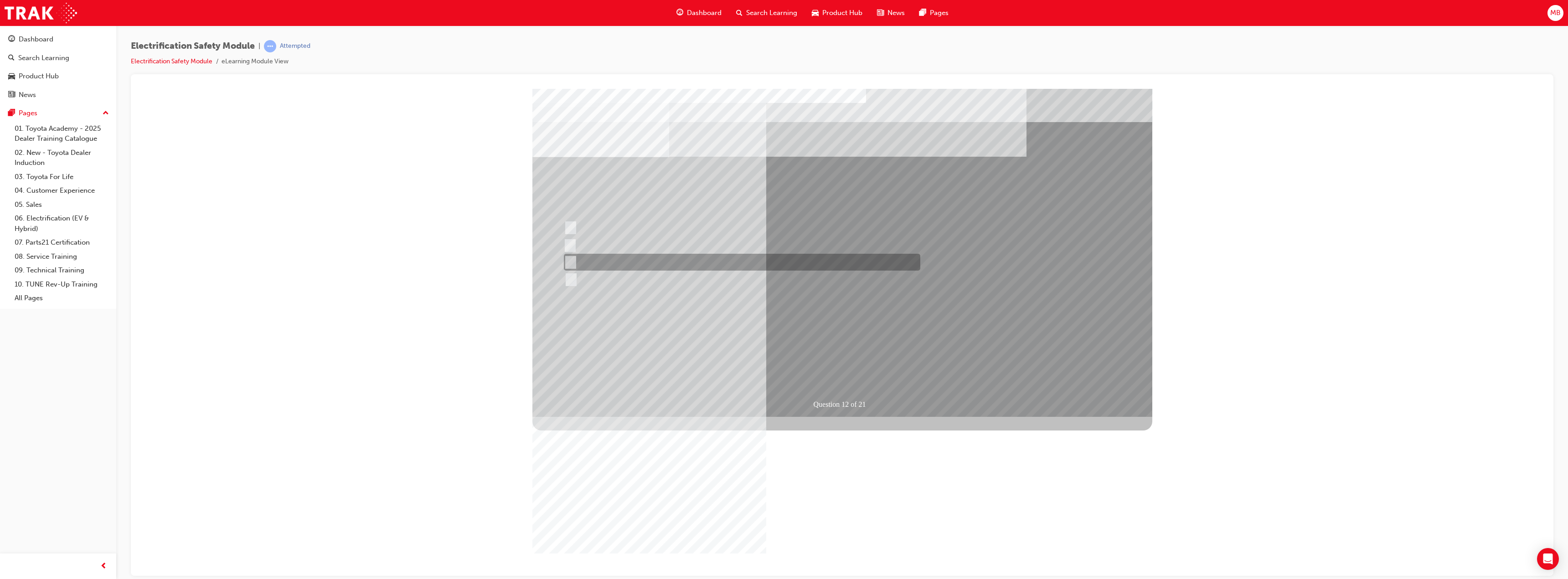
click at [752, 263] on div at bounding box center [740, 262] width 357 height 17
radio input "true"
click at [636, 260] on div at bounding box center [740, 262] width 357 height 17
radio input "true"
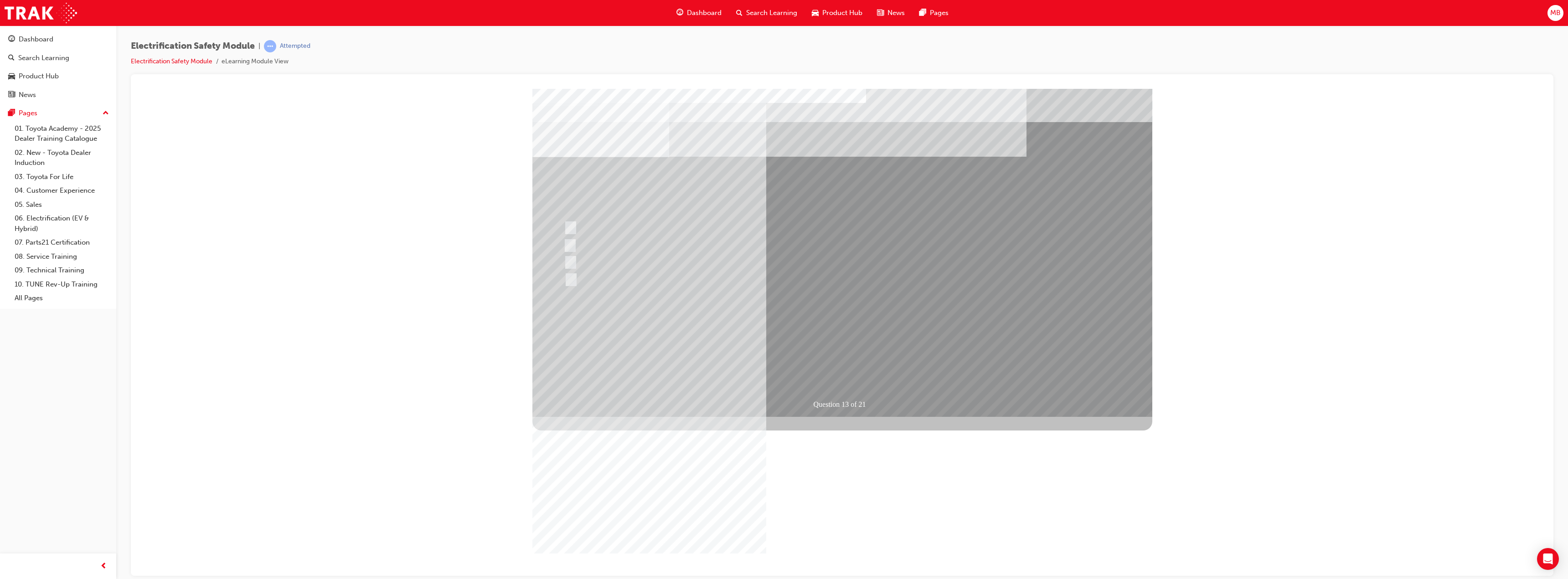
click at [710, 243] on div at bounding box center [740, 245] width 357 height 17
click at [611, 258] on div at bounding box center [740, 262] width 357 height 17
radio input "true"
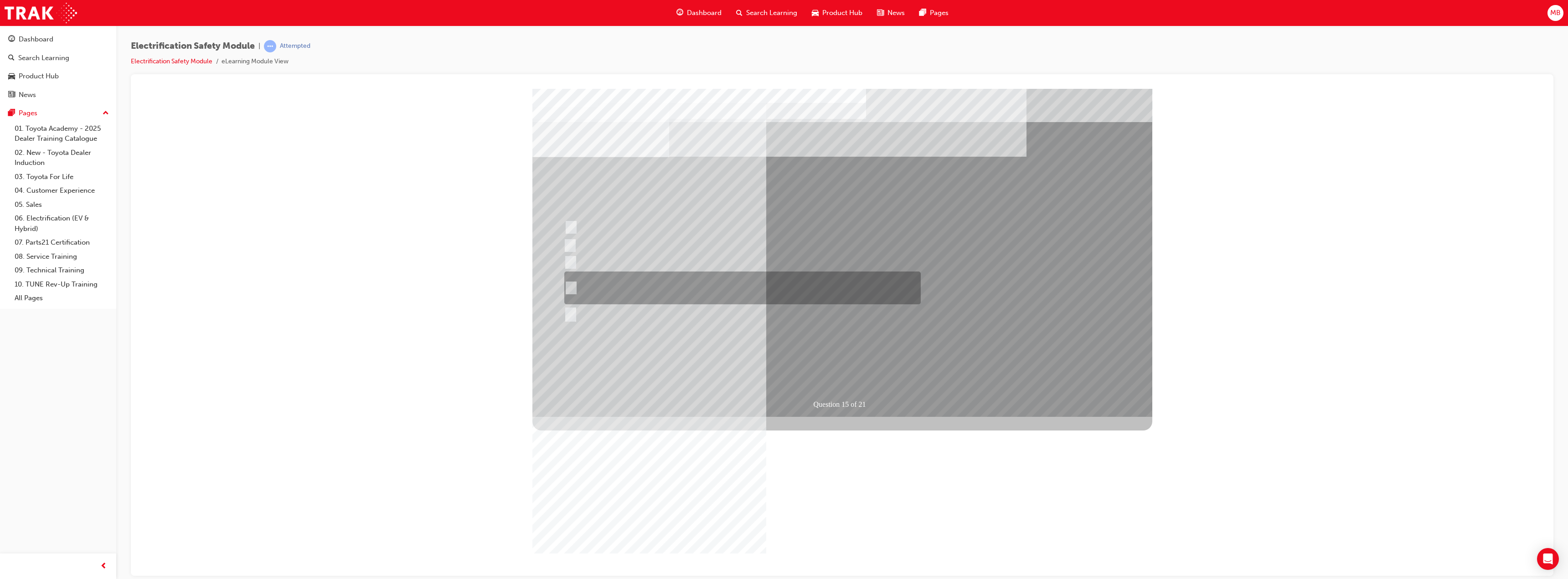
click at [676, 287] on div at bounding box center [740, 288] width 357 height 33
radio input "true"
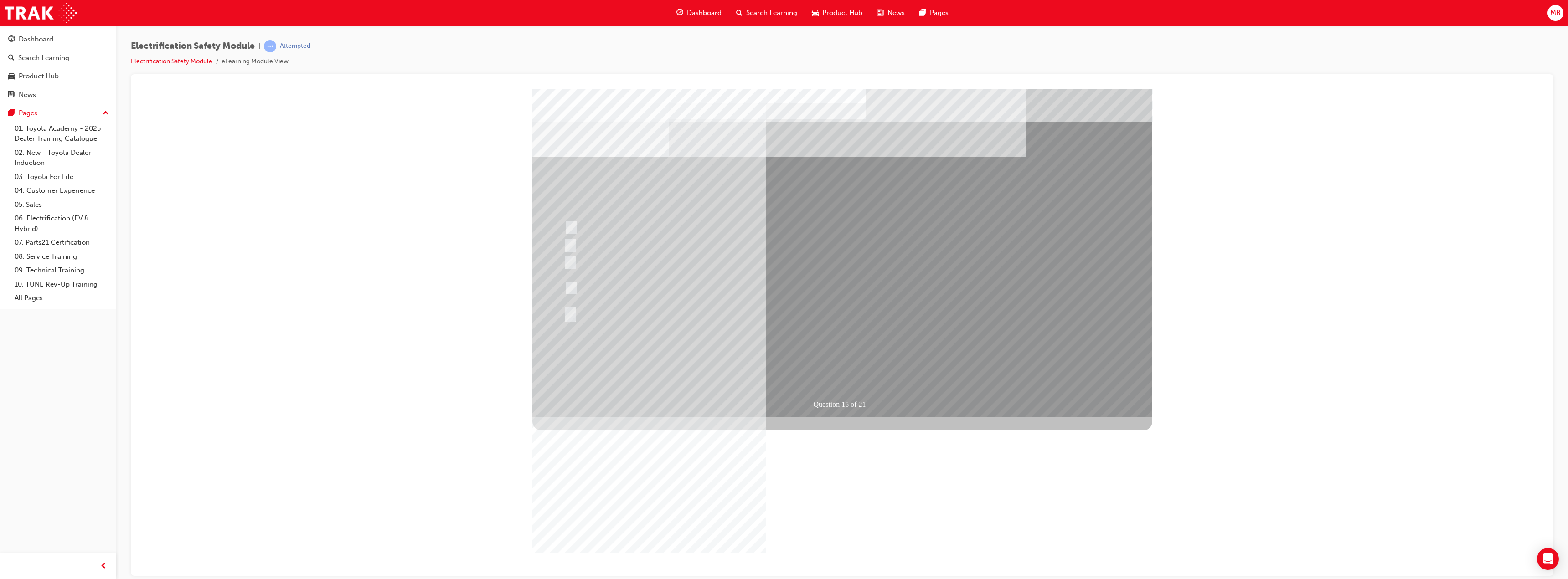
click at [762, 223] on div at bounding box center [740, 231] width 357 height 24
radio input "true"
click at [648, 307] on div at bounding box center [740, 310] width 357 height 17
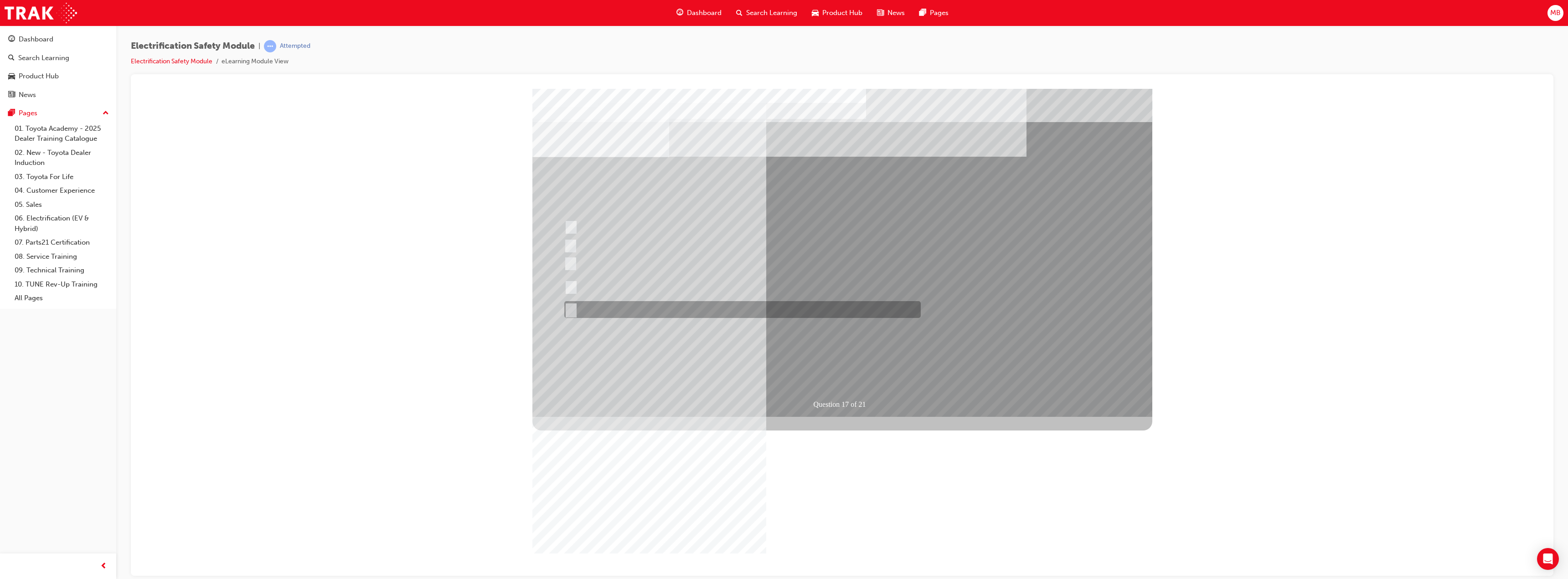
radio input "true"
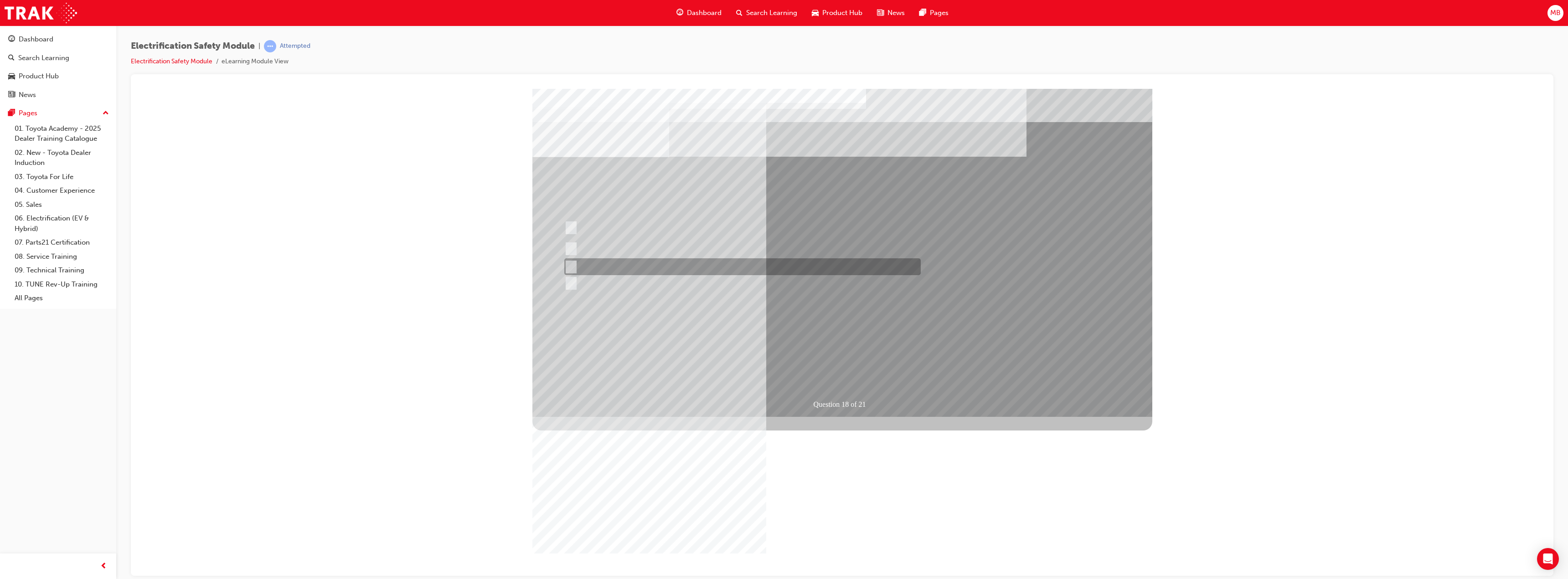
click at [636, 267] on div at bounding box center [740, 267] width 357 height 17
radio input "true"
click at [712, 248] on div at bounding box center [740, 245] width 357 height 17
radio input "true"
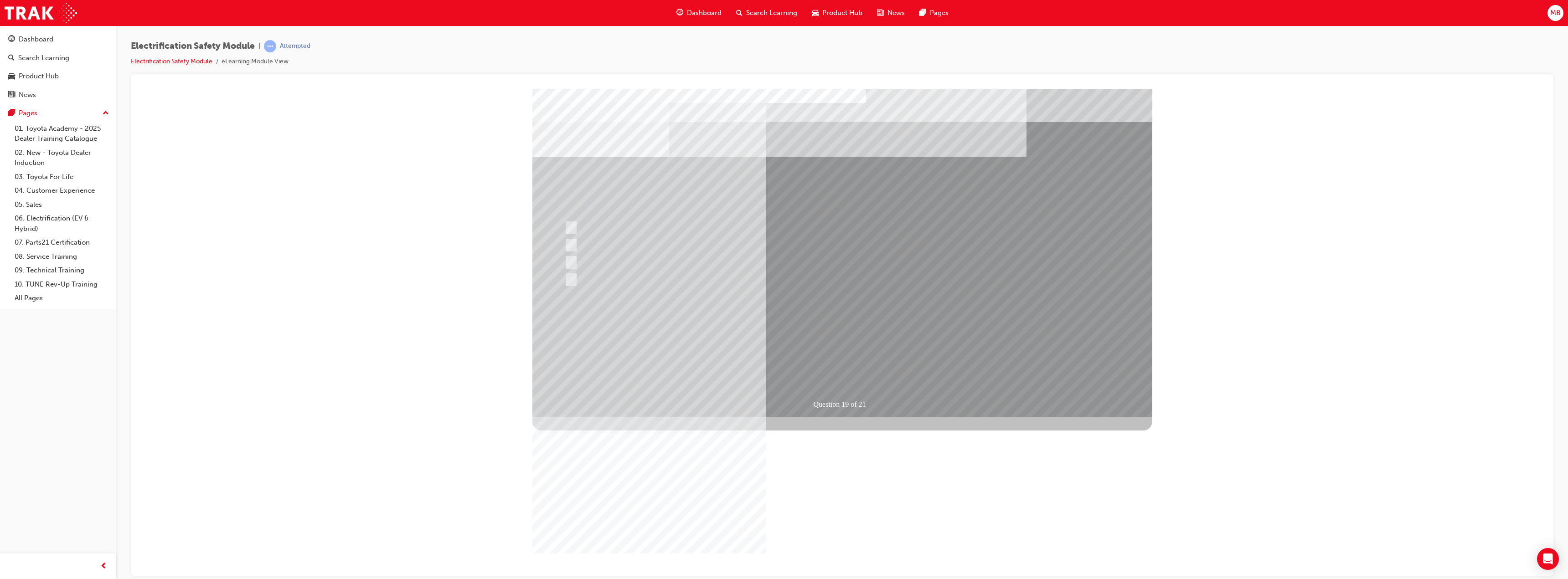
click at [715, 245] on div at bounding box center [740, 249] width 357 height 26
radio input "true"
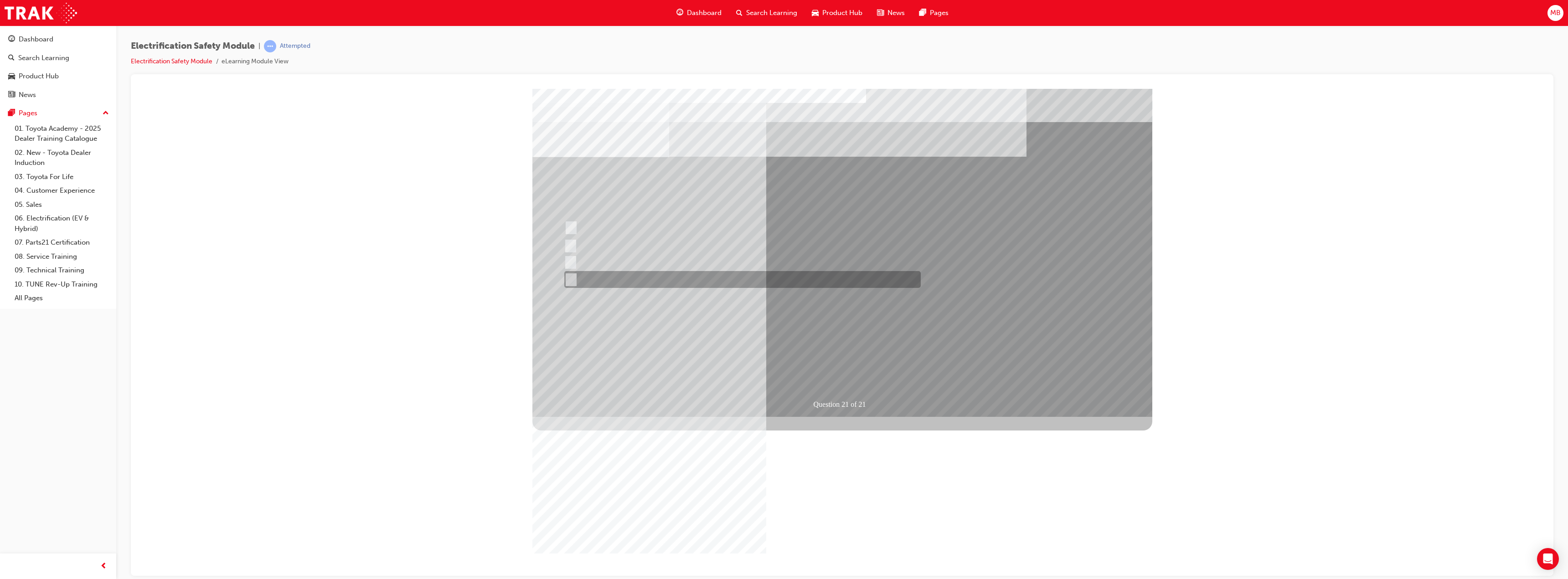
click at [696, 272] on div at bounding box center [740, 280] width 357 height 17
radio input "true"
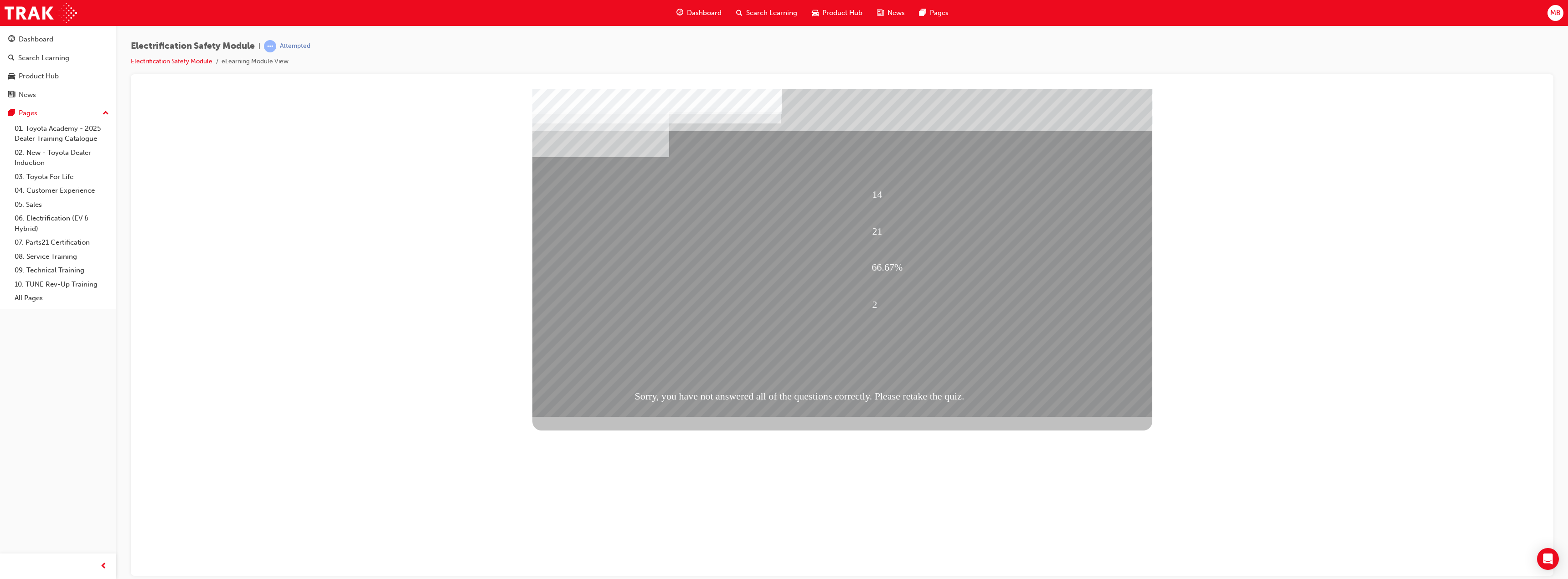
click at [92, 109] on div "Pages" at bounding box center [58, 113] width 100 height 12
click at [78, 72] on div "Product Hub" at bounding box center [58, 76] width 100 height 12
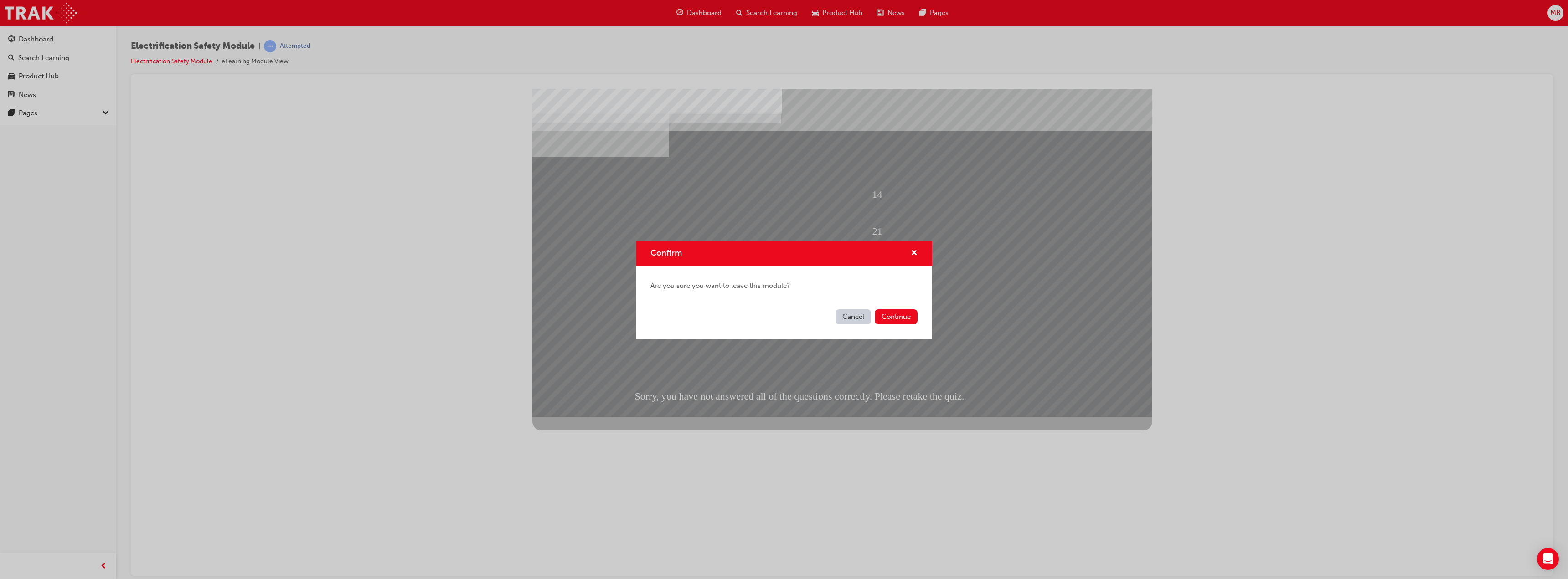
click at [884, 316] on button "Continue" at bounding box center [896, 316] width 43 height 15
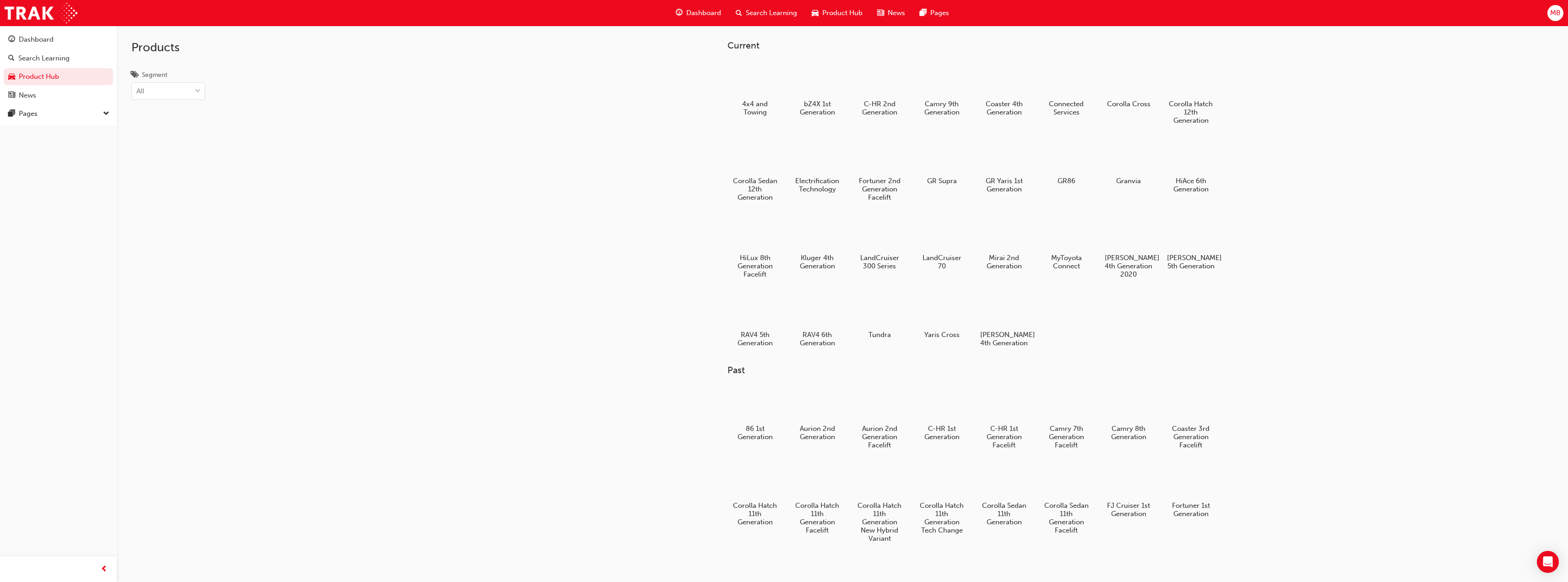
click at [821, 256] on h5 "Kluger 4th Generation" at bounding box center [817, 262] width 48 height 17
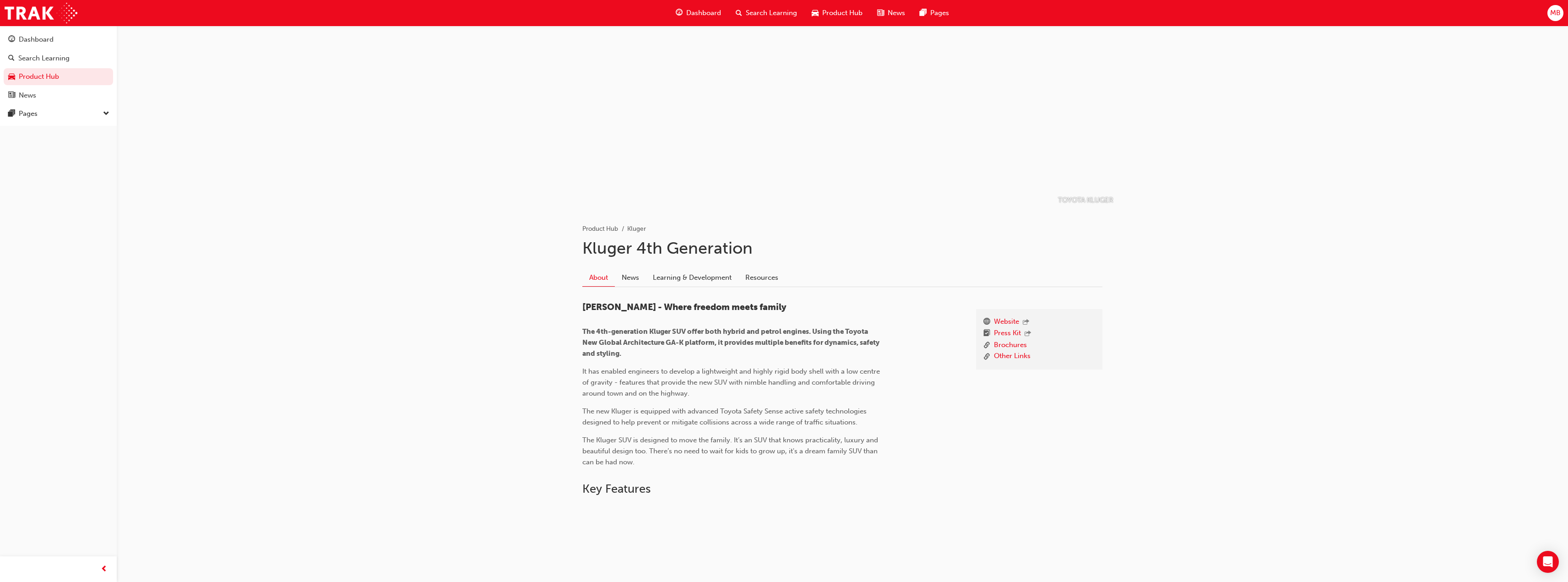
click at [59, 43] on div "Dashboard" at bounding box center [58, 39] width 100 height 12
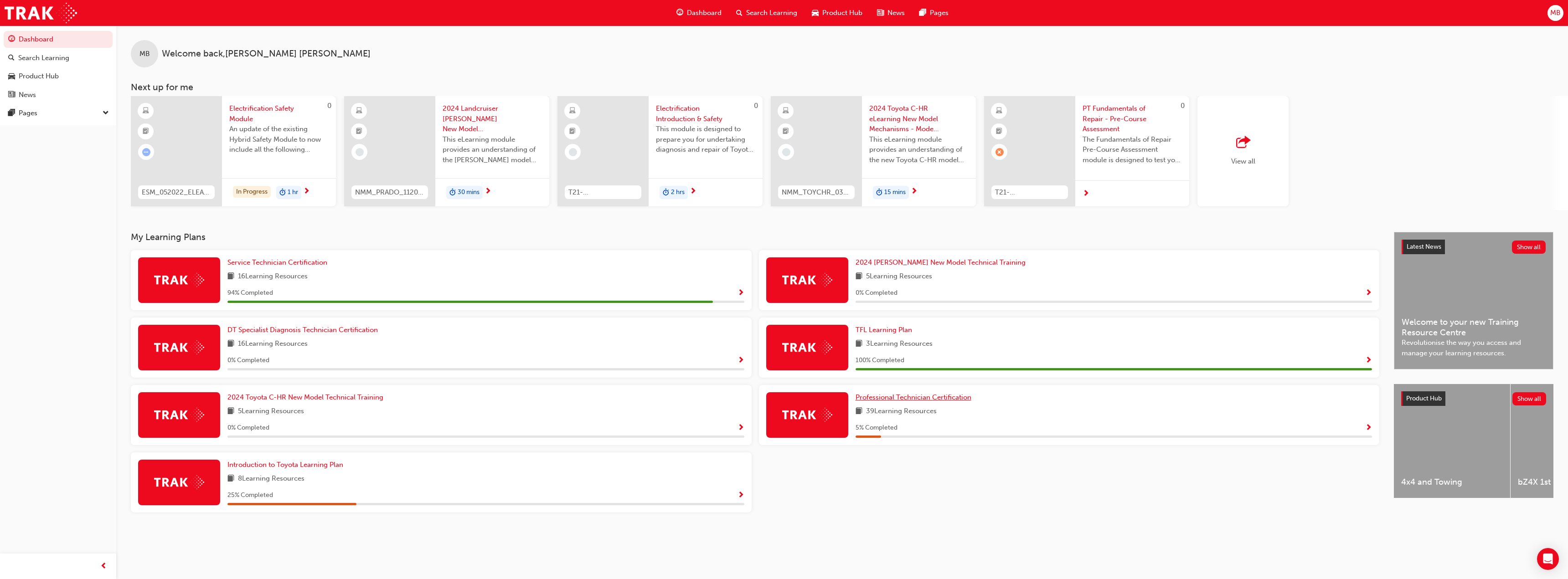
click at [933, 399] on span "Professional Technician Certification" at bounding box center [914, 397] width 116 height 8
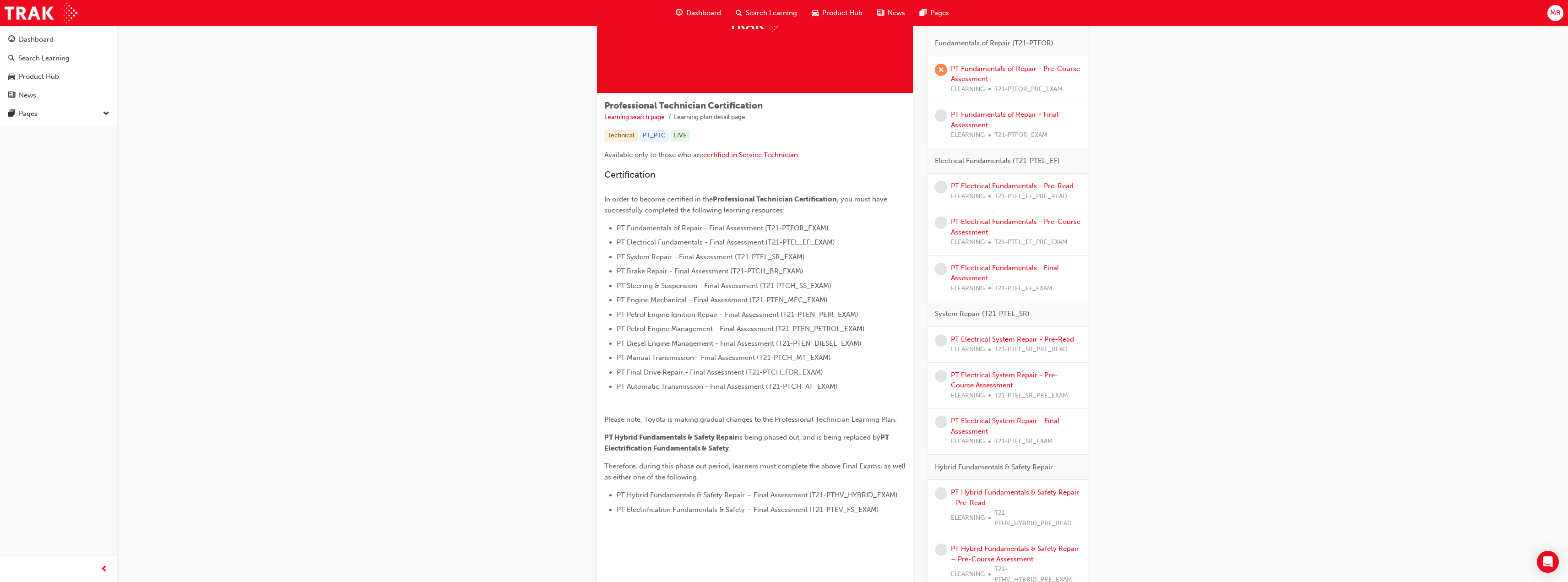
scroll to position [46, 0]
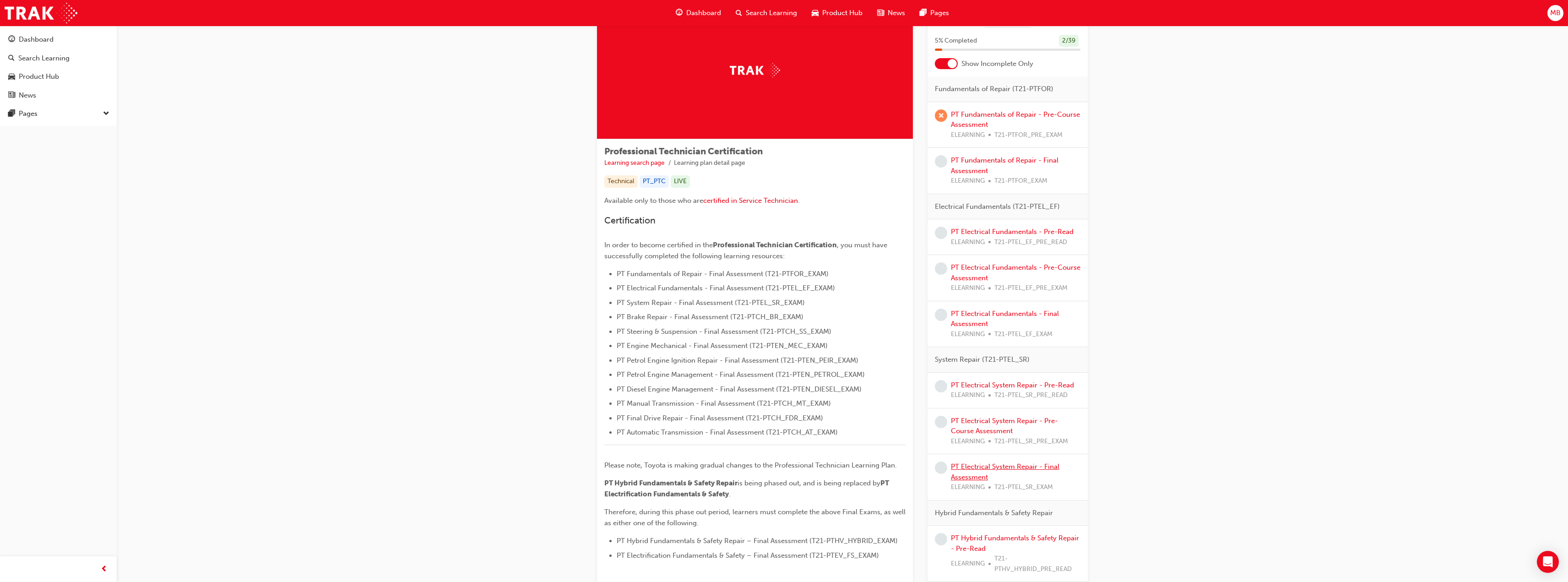
click at [1005, 469] on link "PT Electrical System Repair - Final Assessment" at bounding box center [1004, 471] width 108 height 19
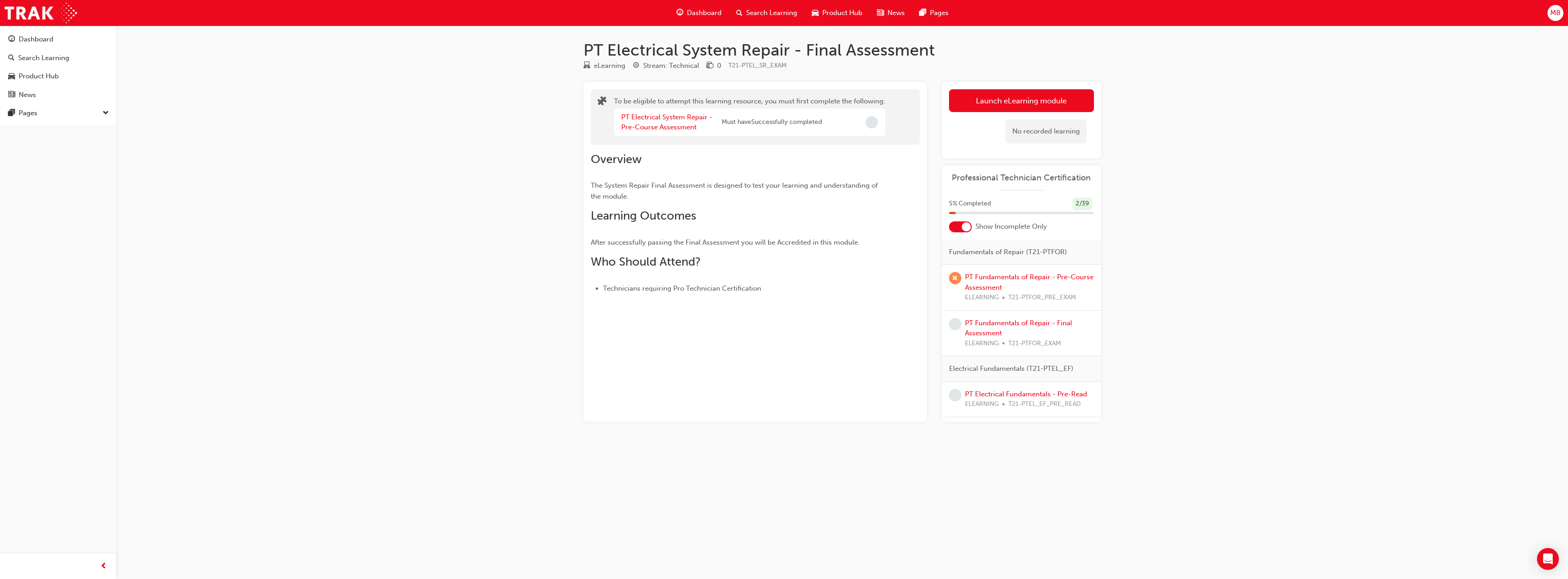
click at [976, 100] on button "Launch eLearning module" at bounding box center [1021, 100] width 145 height 23
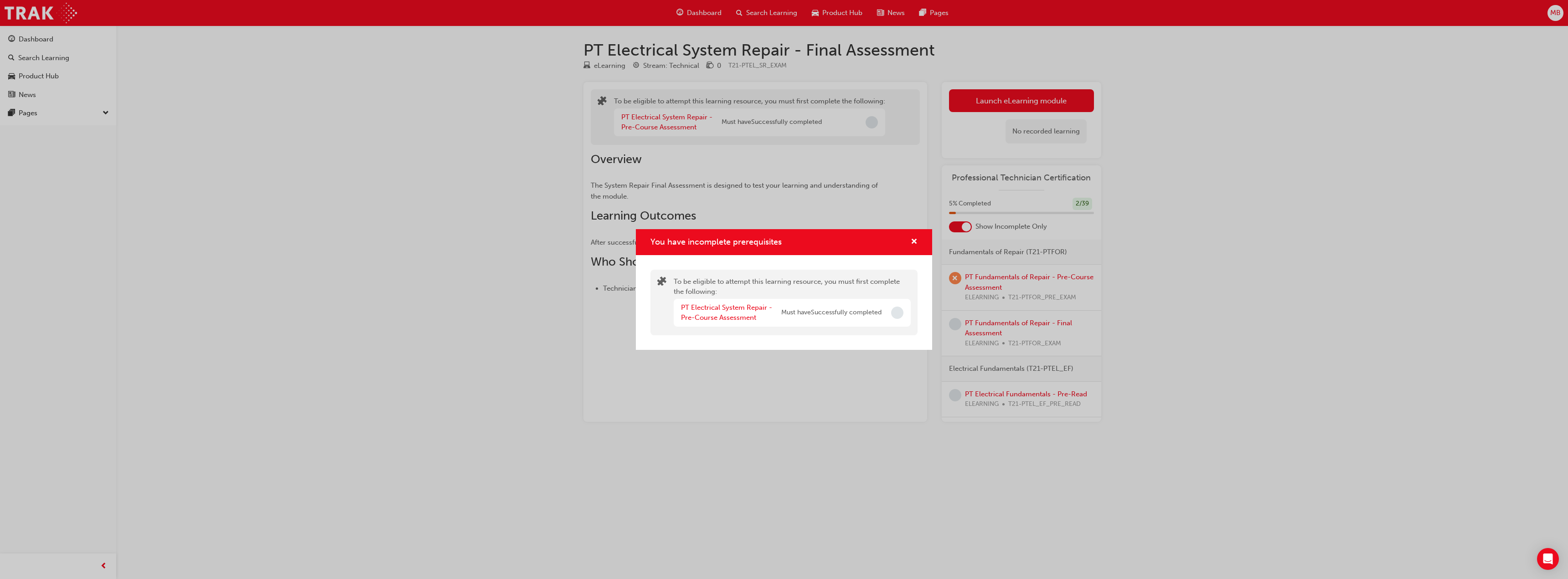
click at [837, 313] on span "Must have Successfully completed" at bounding box center [831, 312] width 100 height 10
click at [718, 314] on link "PT Electrical System Repair - Pre-Course Assessment" at bounding box center [727, 313] width 91 height 19
click at [915, 238] on span "cross-icon" at bounding box center [914, 242] width 7 height 8
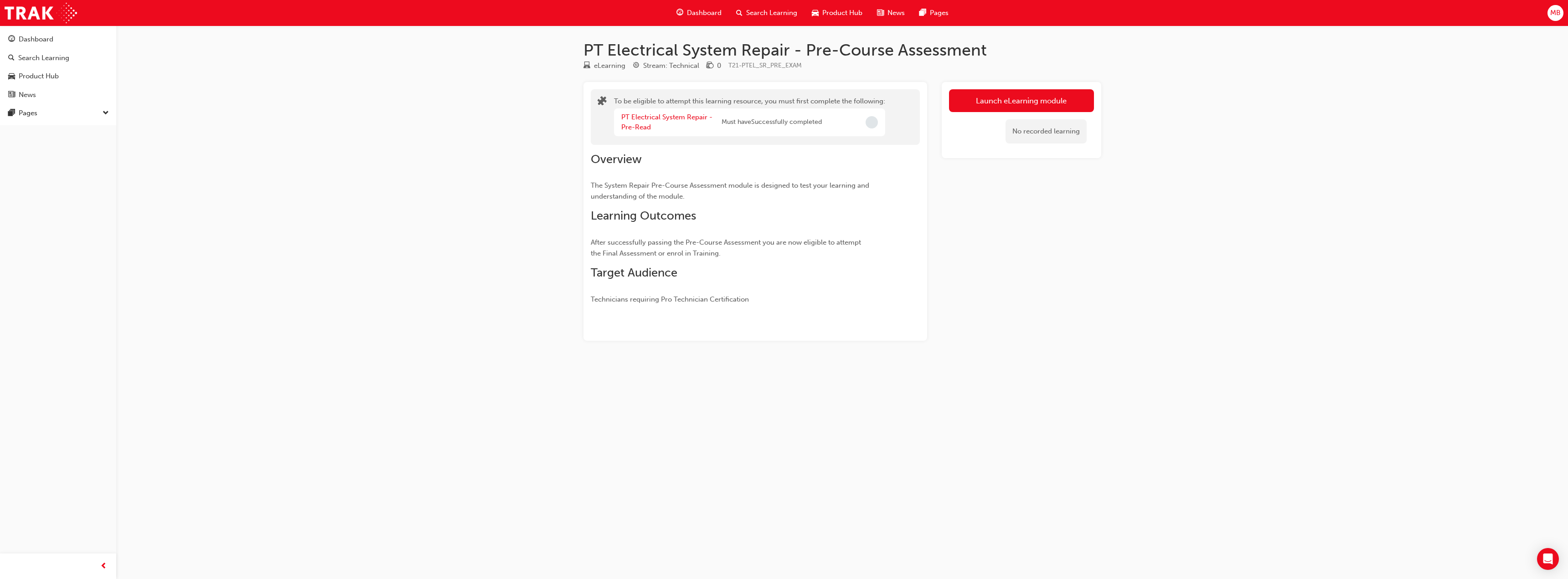
click at [31, 44] on div "Dashboard" at bounding box center [36, 39] width 35 height 10
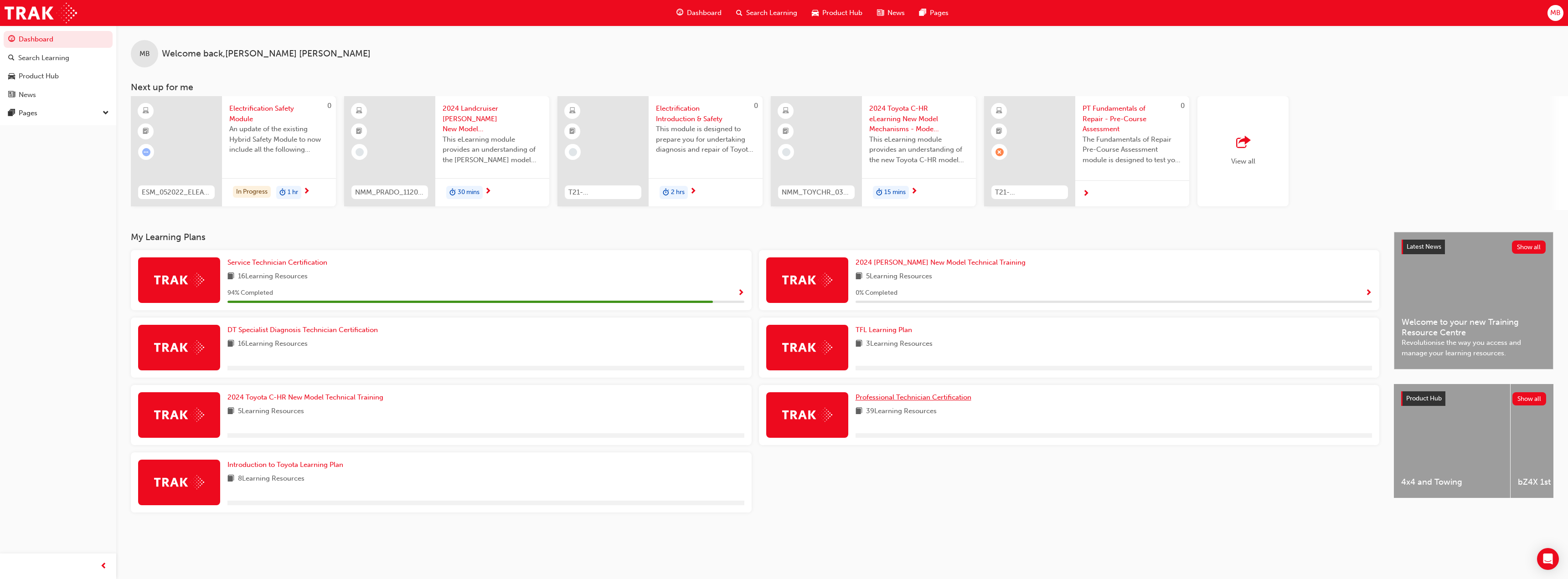
click at [959, 400] on span "Professional Technician Certification" at bounding box center [914, 397] width 116 height 8
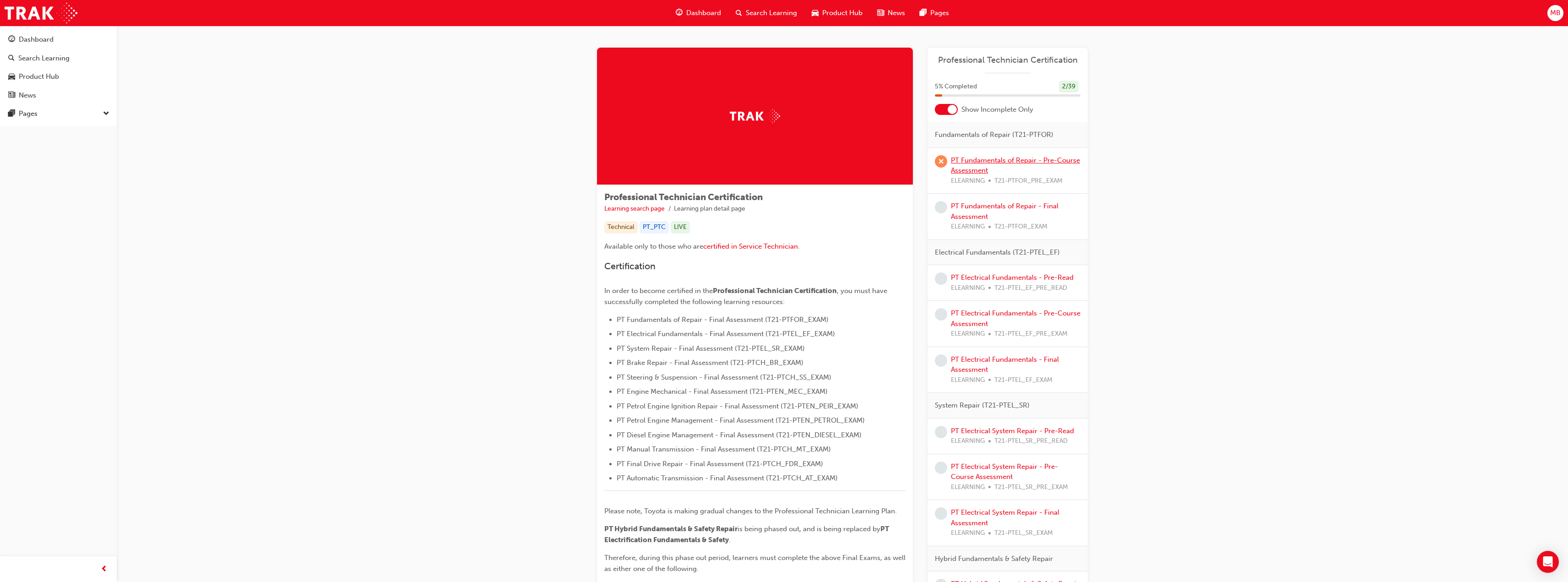
click at [985, 161] on link "PT Fundamentals of Repair - Pre-Course Assessment" at bounding box center [1015, 165] width 129 height 19
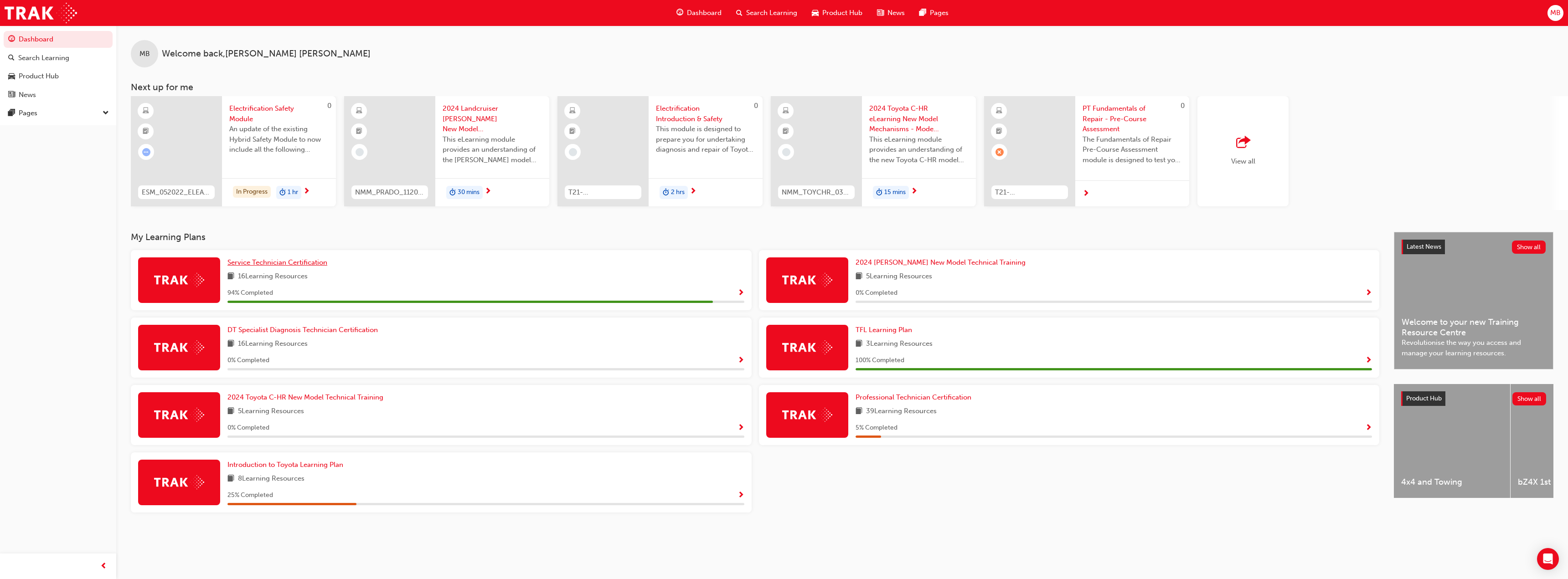
click at [254, 262] on span "Service Technician Certification" at bounding box center [278, 262] width 100 height 8
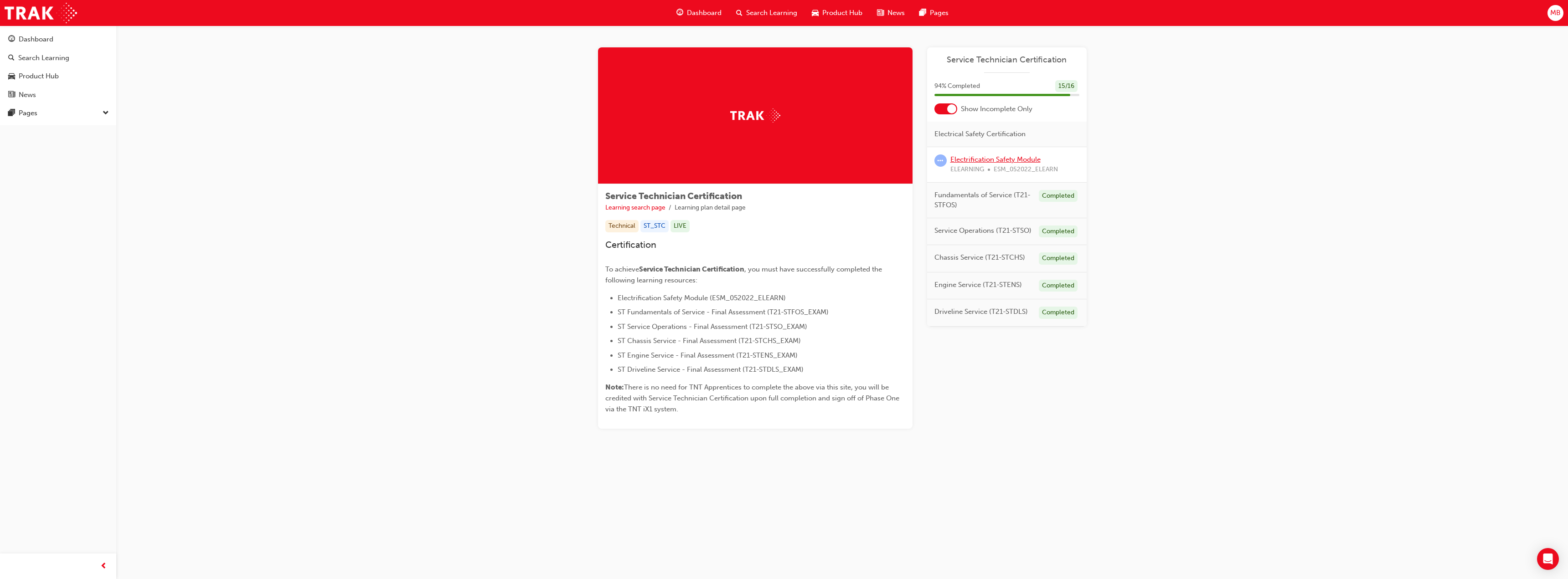
click at [983, 162] on link "Electrification Safety Module" at bounding box center [995, 159] width 90 height 8
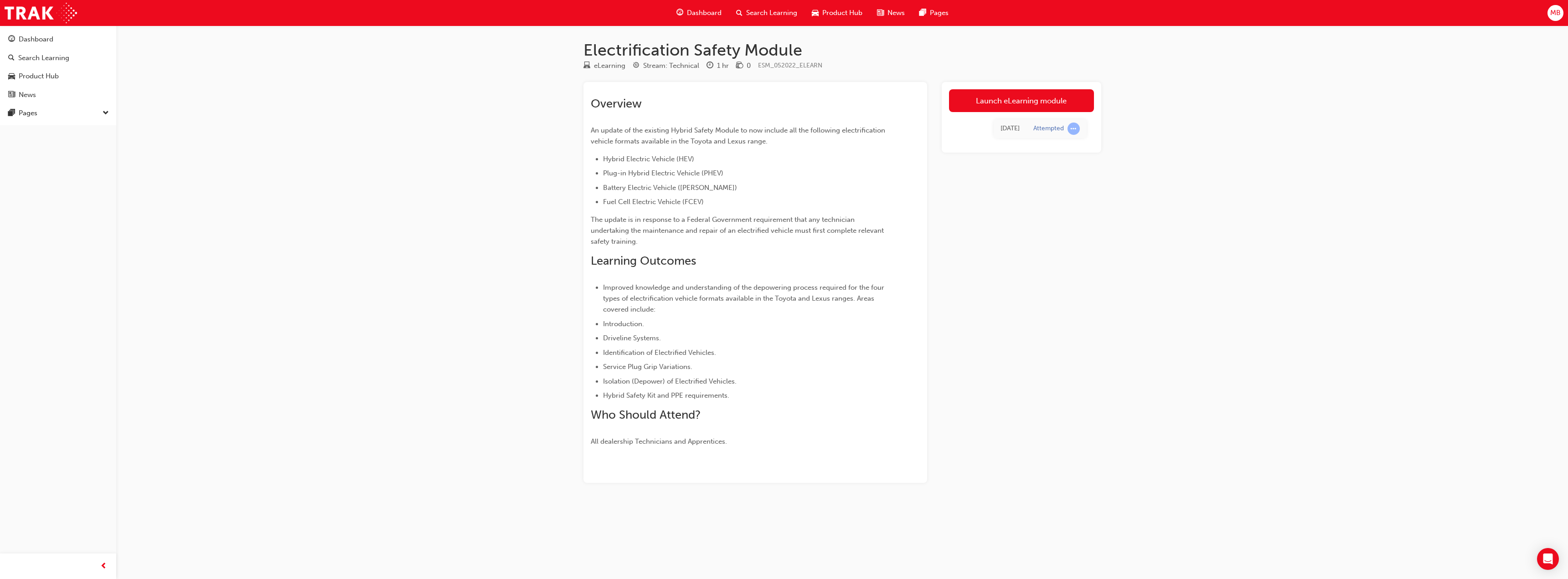
click at [1028, 106] on link "Launch eLearning module" at bounding box center [1021, 100] width 145 height 23
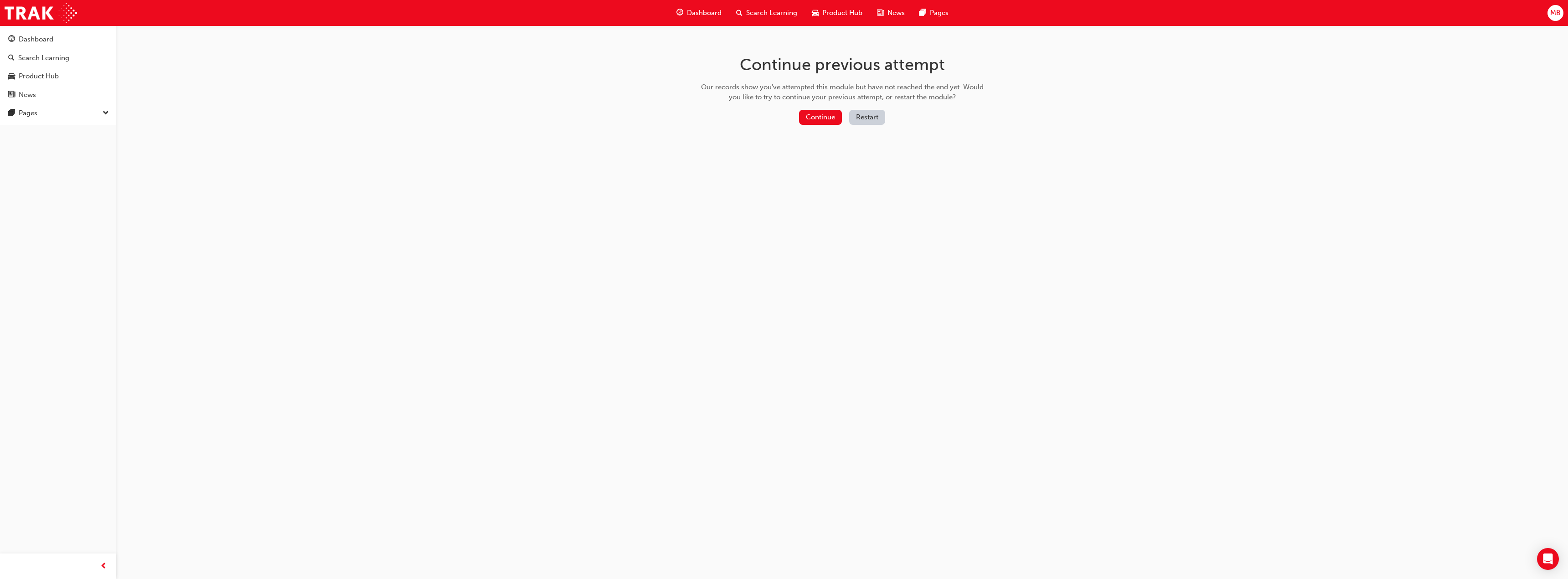
click at [815, 115] on button "Continue" at bounding box center [821, 117] width 43 height 15
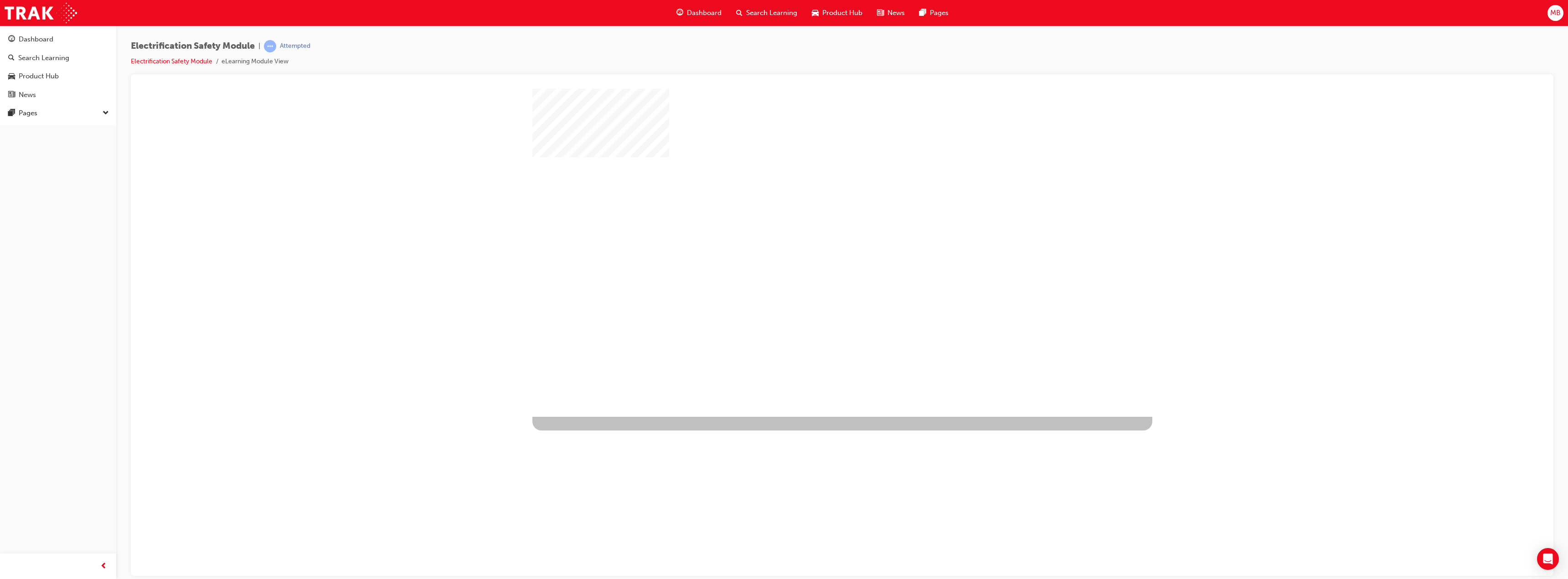
click at [816, 226] on div "play" at bounding box center [816, 226] width 0 height 0
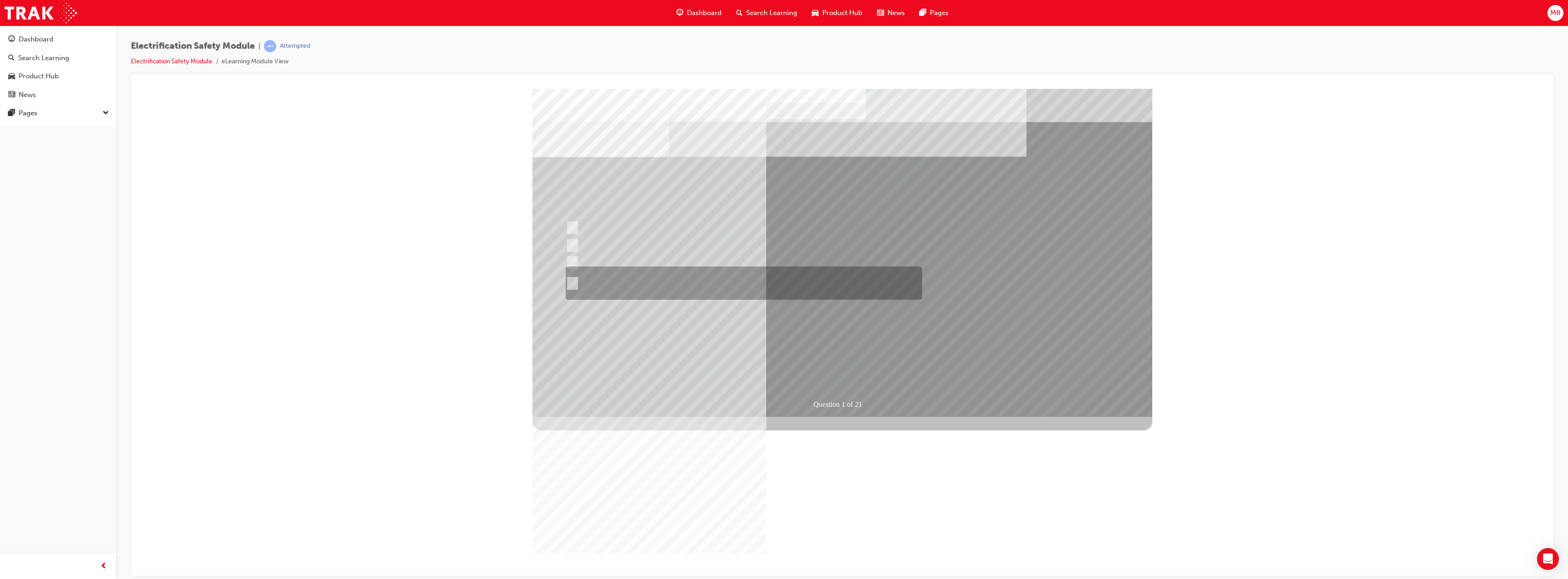
click at [747, 280] on div at bounding box center [742, 283] width 357 height 33
radio input "true"
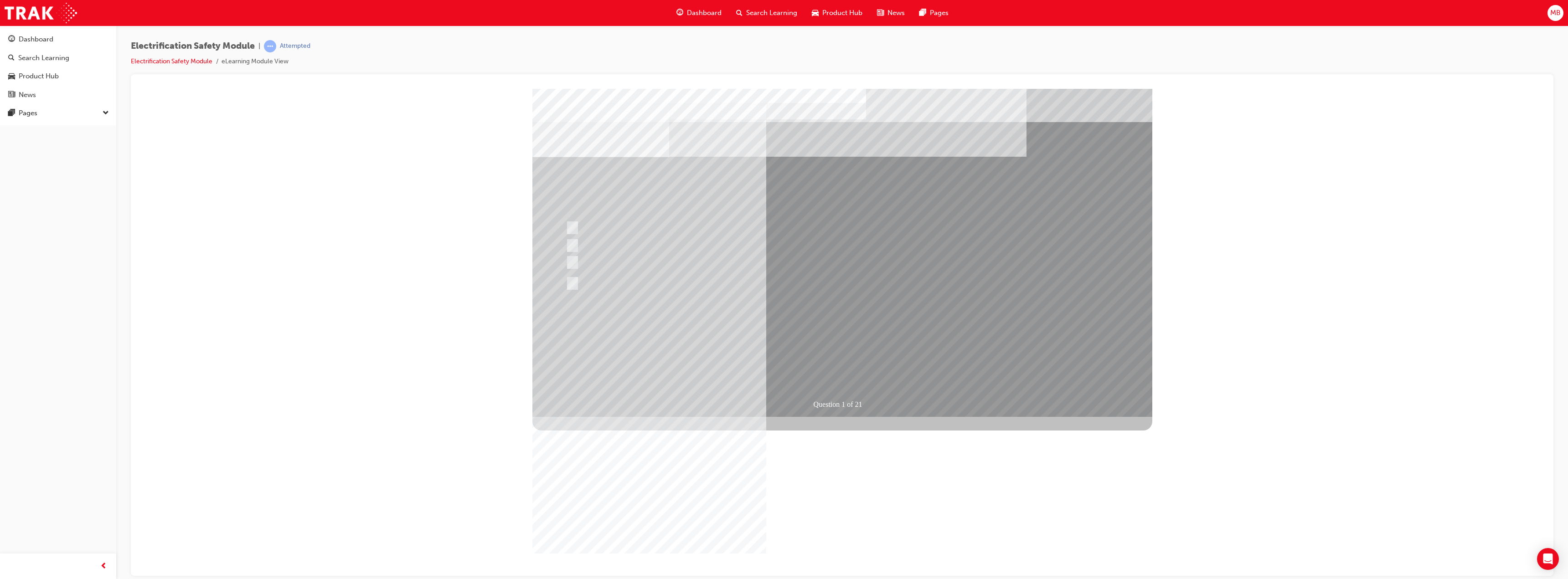
click at [712, 244] on div at bounding box center [742, 248] width 357 height 23
radio input "true"
click at [724, 280] on div at bounding box center [742, 282] width 357 height 21
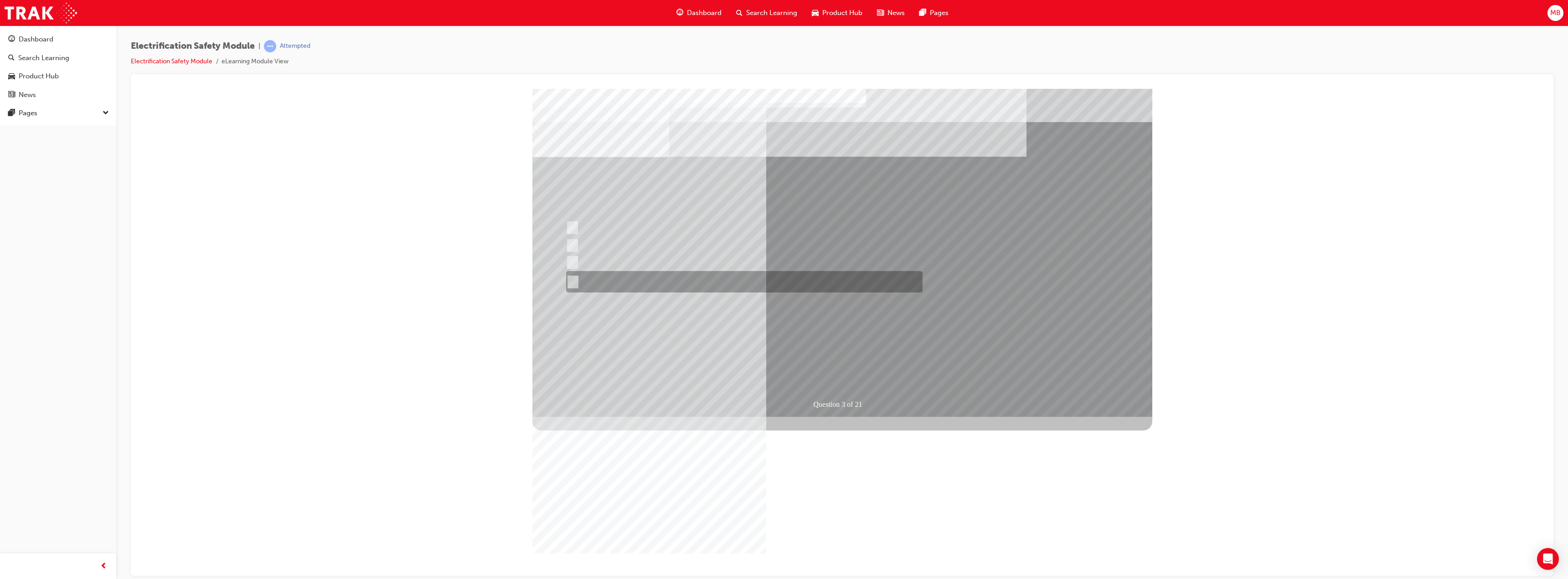
radio input "true"
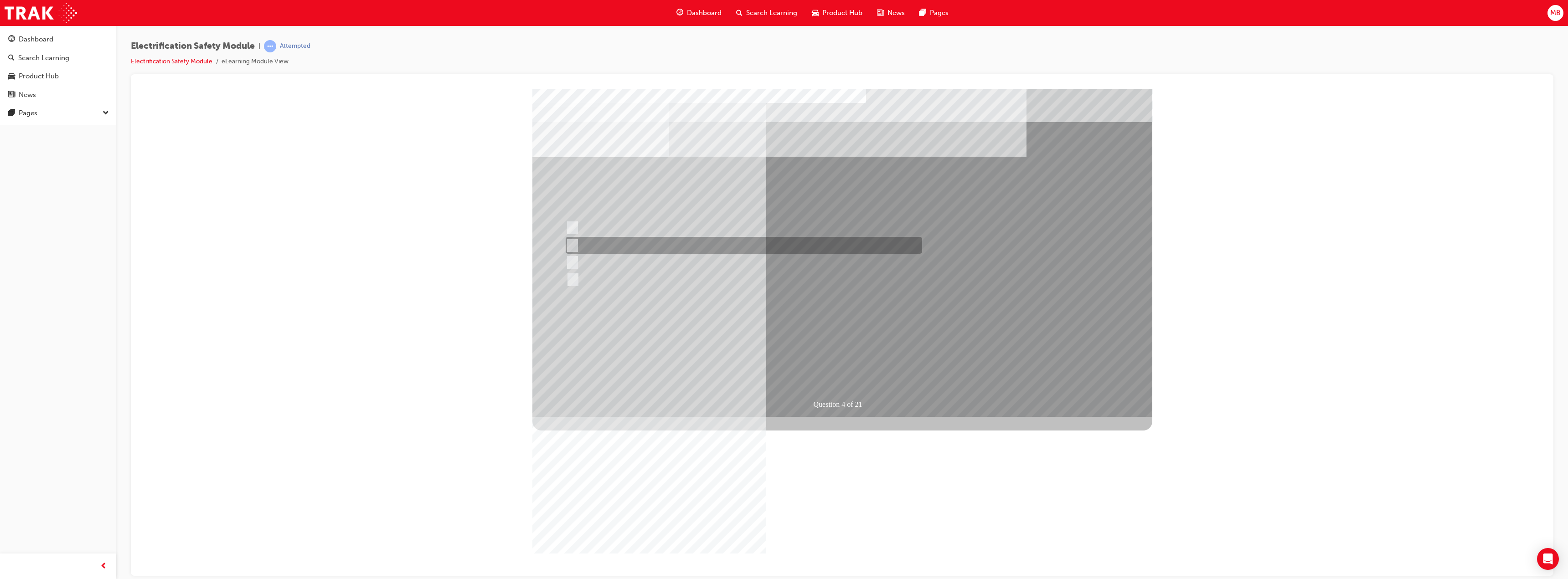
click at [660, 245] on div at bounding box center [742, 245] width 357 height 17
checkbox input "true"
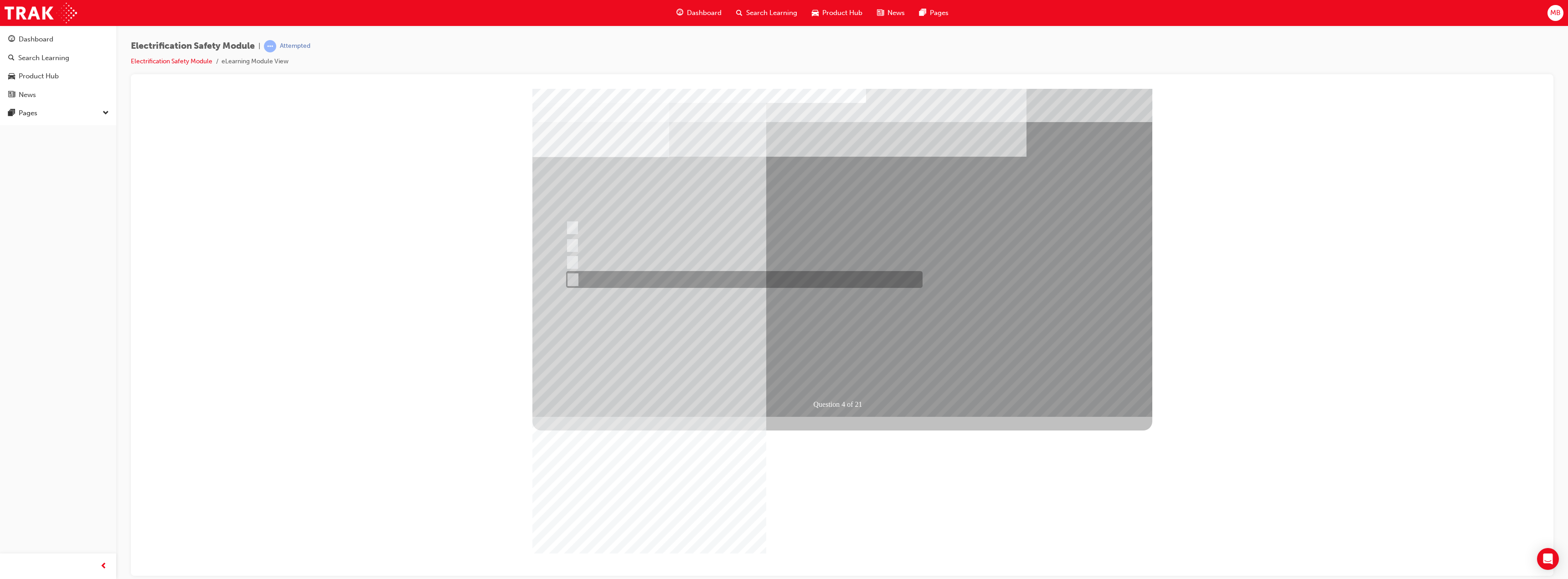
click at [668, 274] on div at bounding box center [742, 280] width 357 height 17
checkbox input "true"
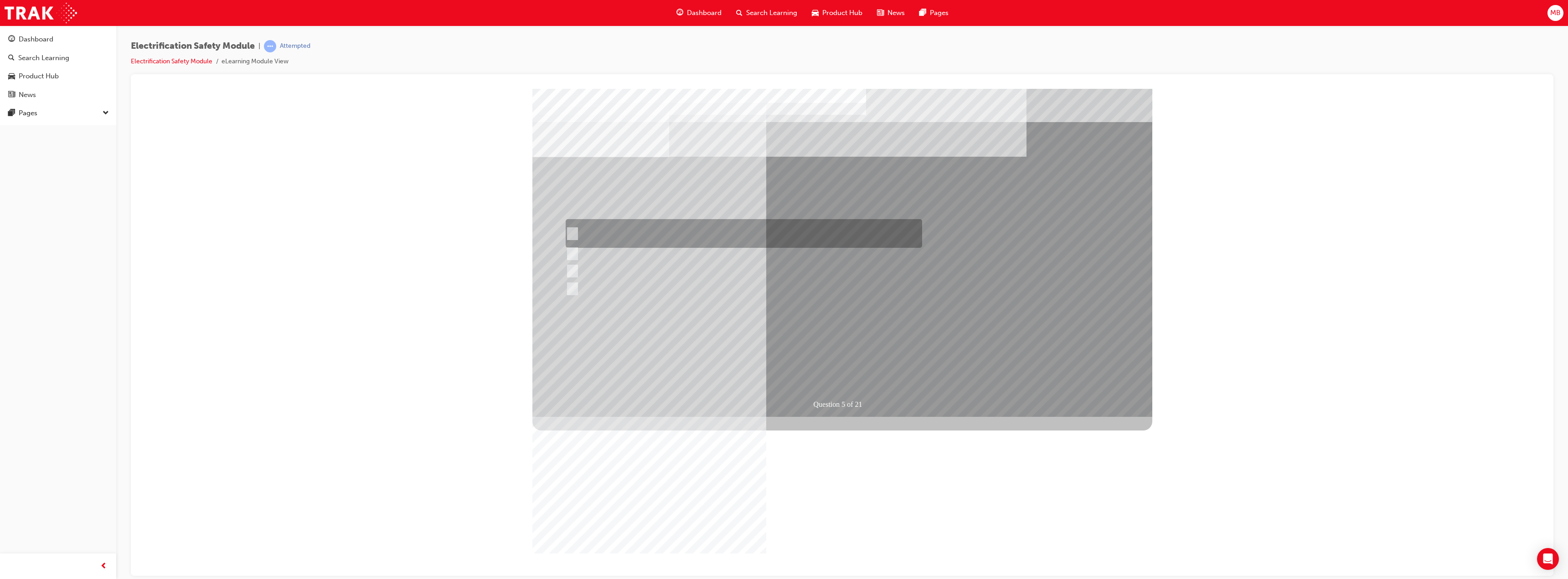
click at [700, 232] on div at bounding box center [742, 233] width 357 height 29
checkbox input "true"
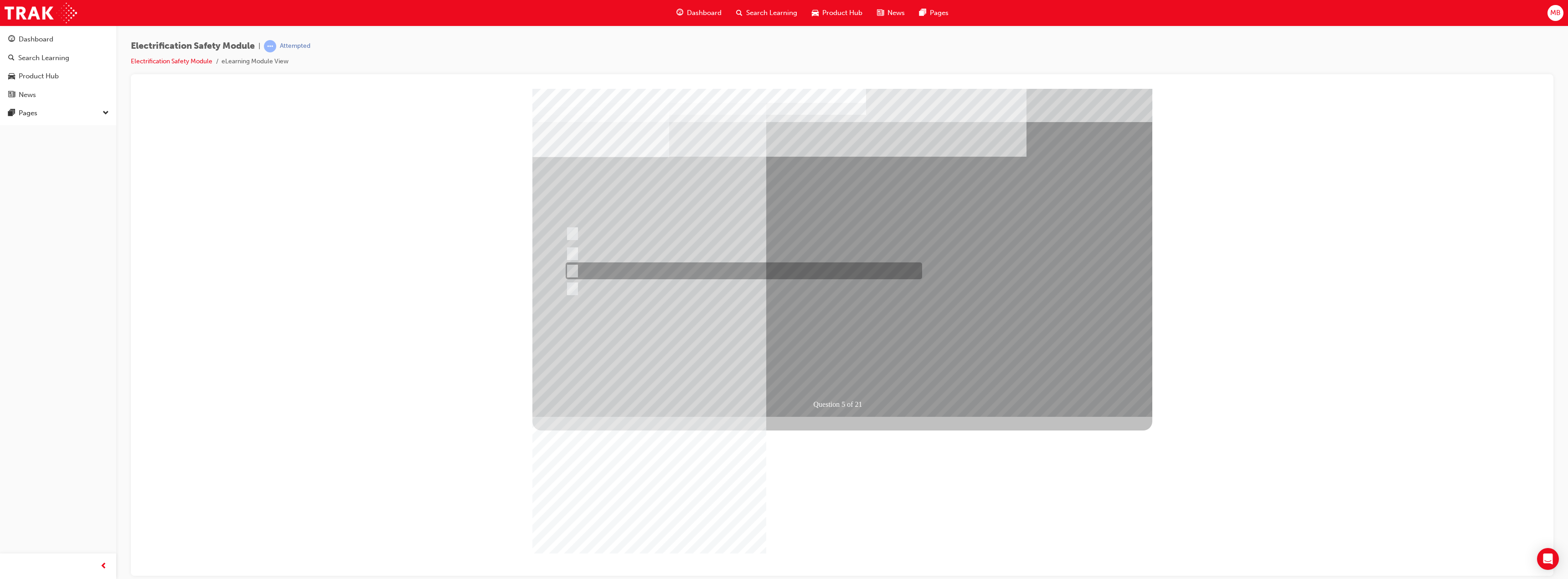
click at [712, 271] on div at bounding box center [742, 271] width 357 height 17
checkbox input "true"
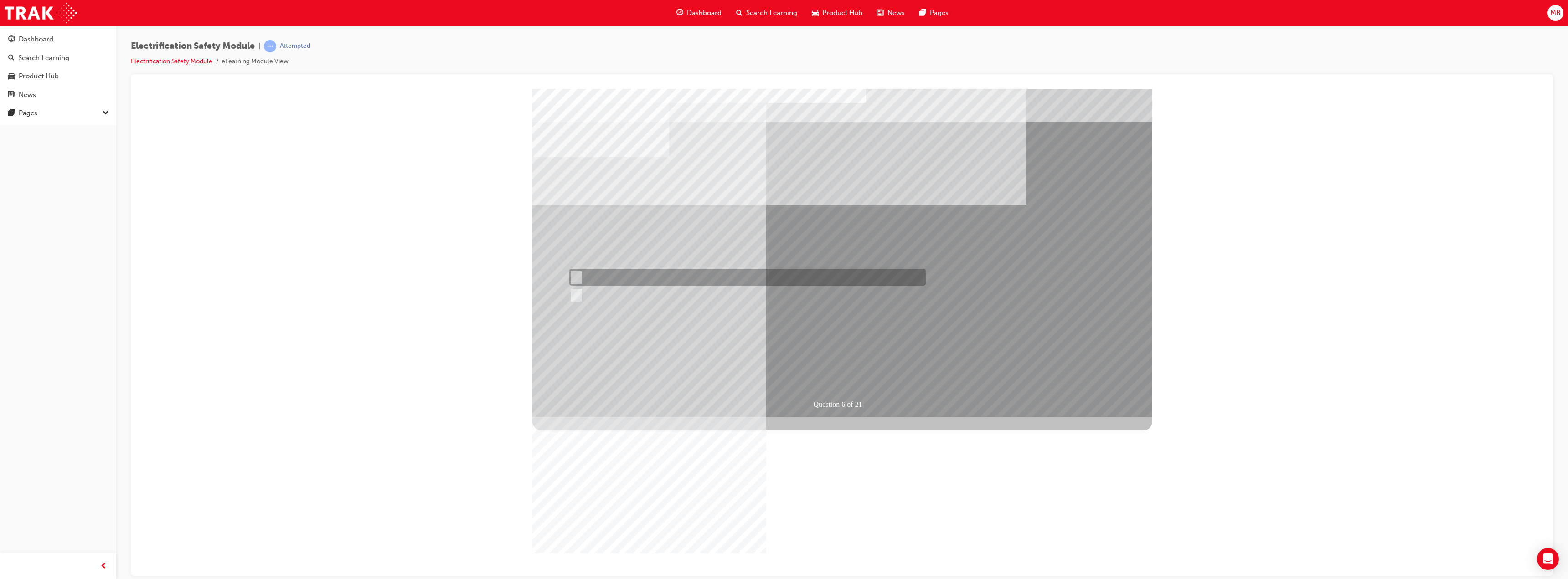
click at [589, 272] on div at bounding box center [746, 277] width 357 height 17
radio input "true"
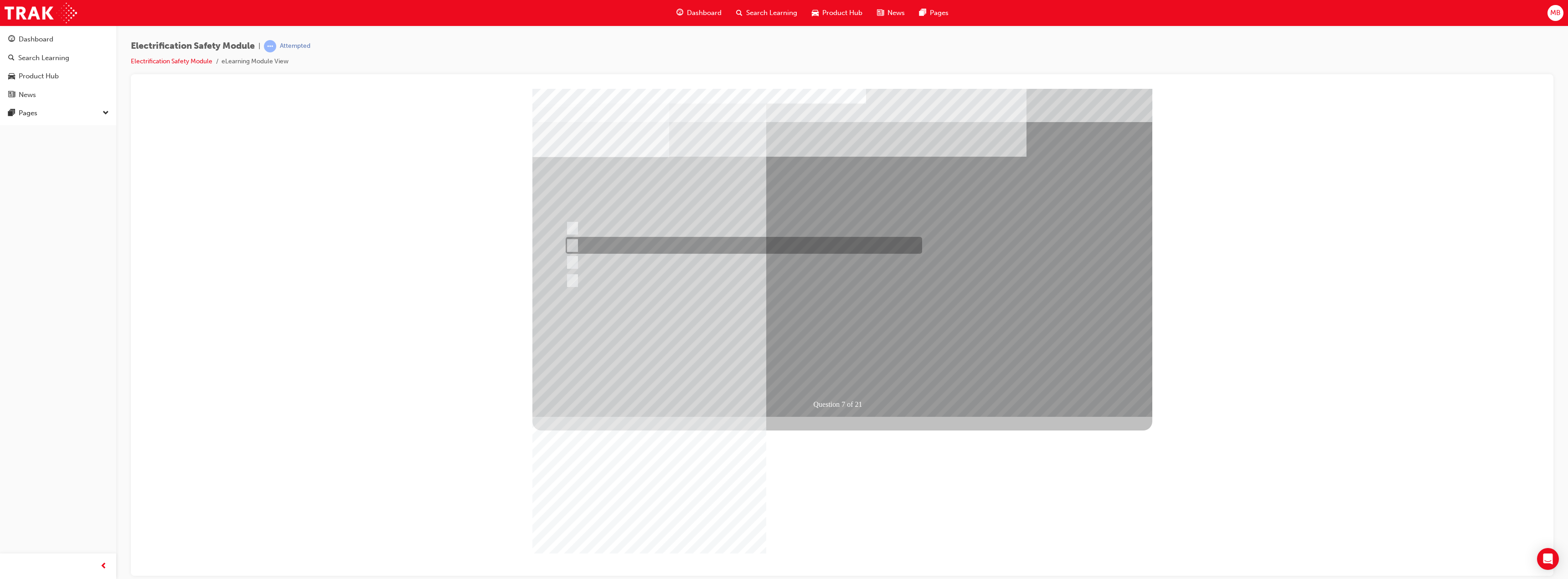
click at [733, 244] on div at bounding box center [742, 245] width 357 height 17
radio input "true"
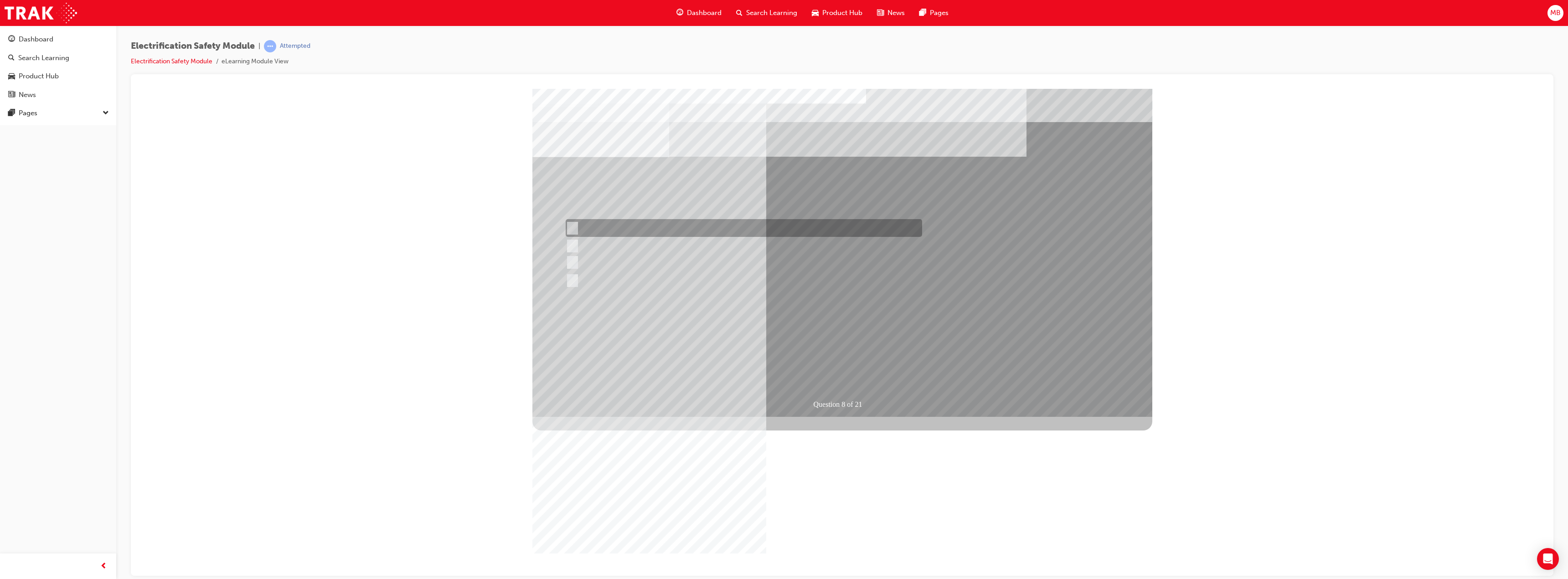
click at [738, 226] on div at bounding box center [742, 227] width 357 height 18
radio input "true"
click at [570, 226] on input "True" at bounding box center [570, 227] width 10 height 10
radio input "true"
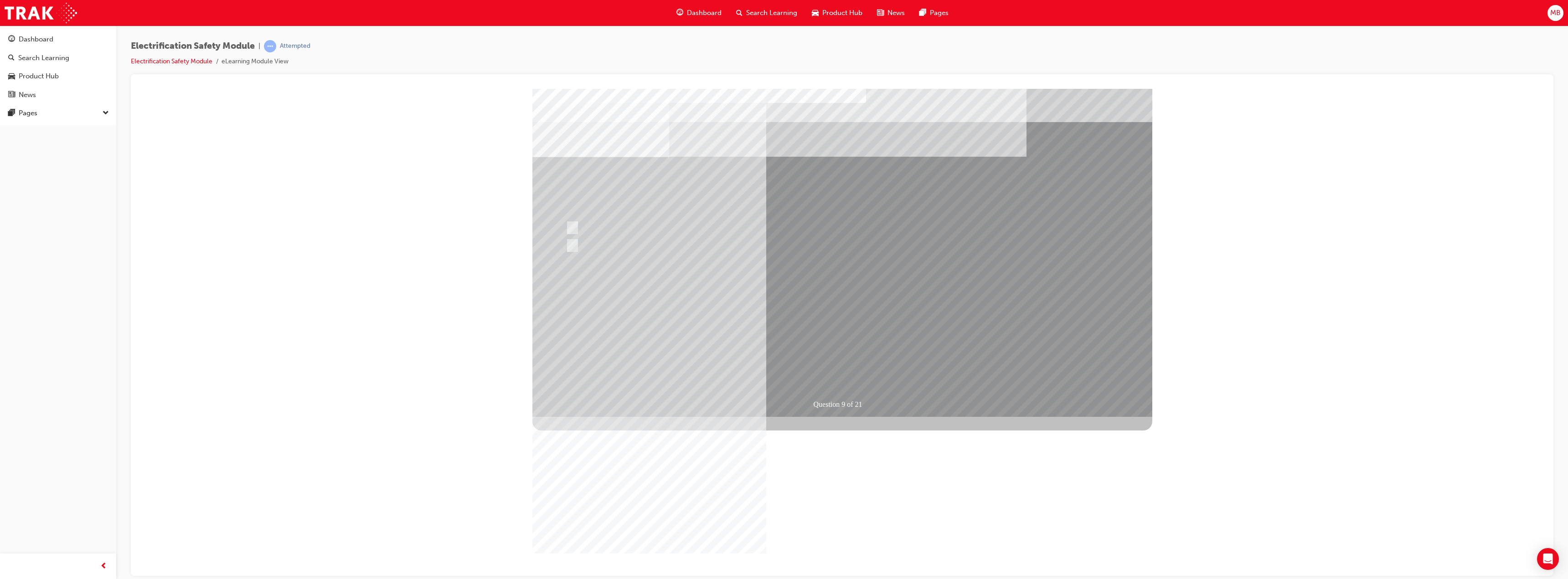
click at [604, 247] on div at bounding box center [742, 245] width 357 height 17
radio input "true"
click at [612, 232] on div at bounding box center [742, 227] width 357 height 17
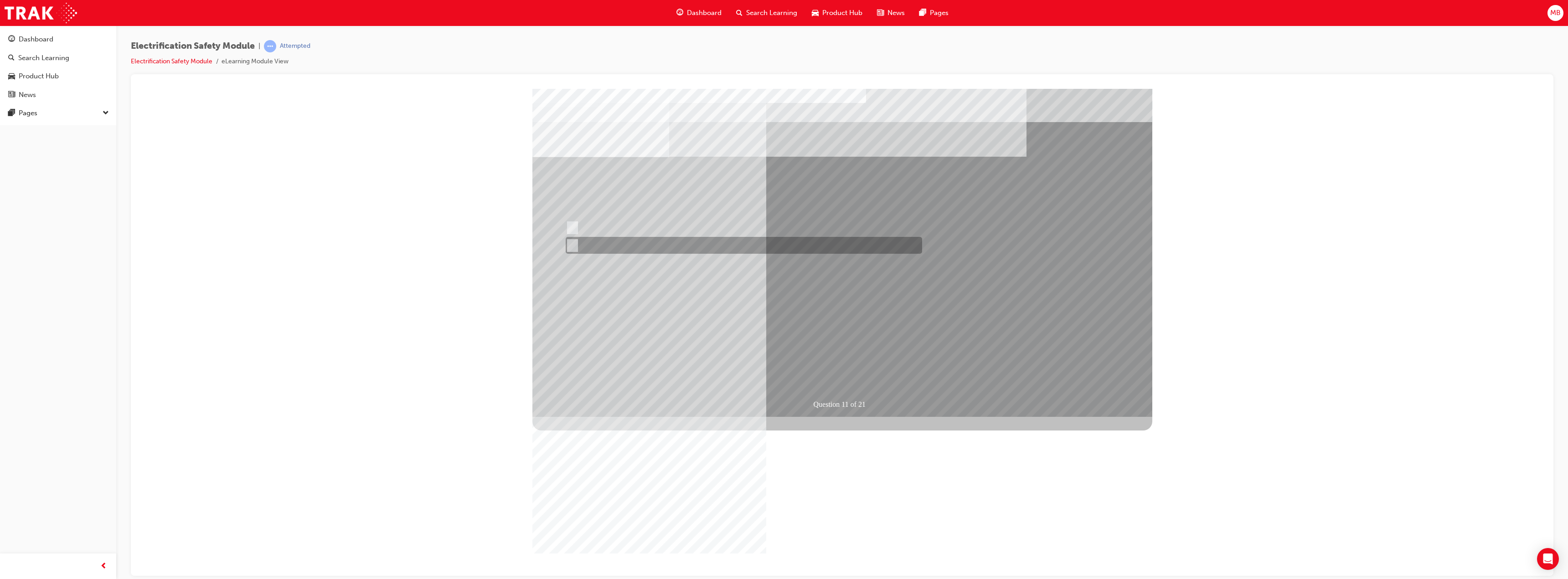
click at [612, 248] on div at bounding box center [742, 245] width 357 height 17
radio input "false"
radio input "true"
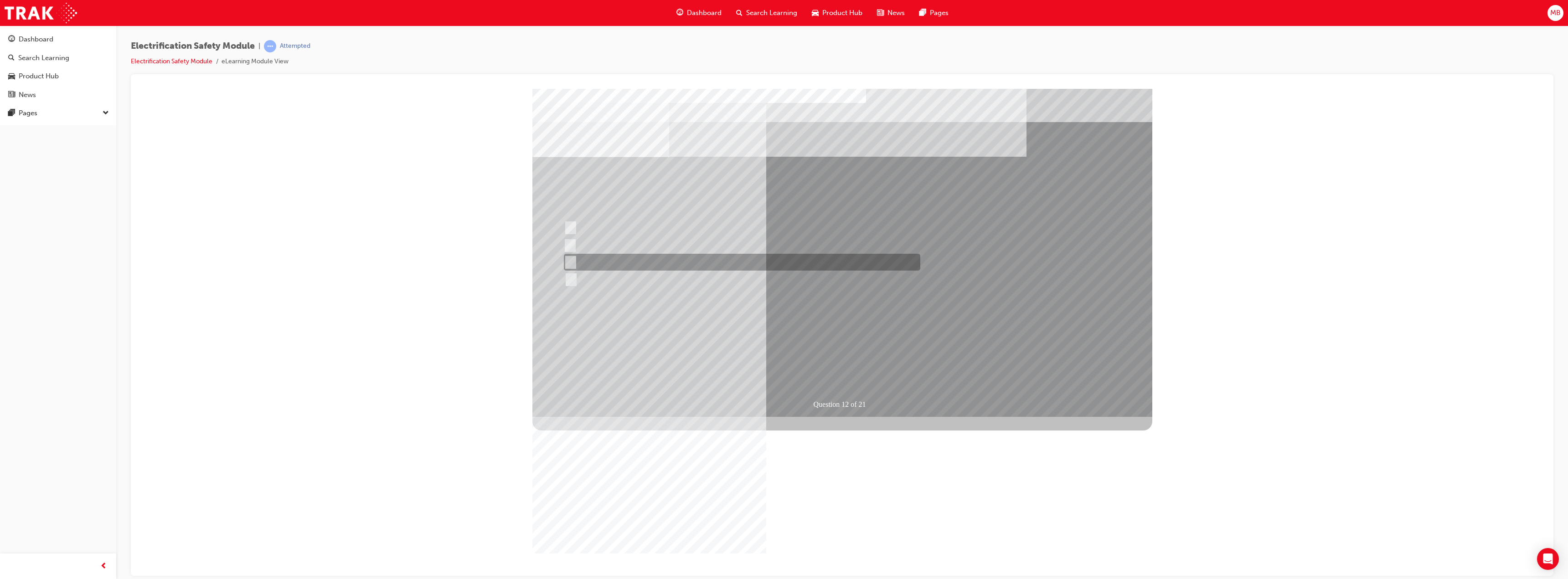
click at [676, 261] on div at bounding box center [740, 262] width 357 height 17
radio input "true"
drag, startPoint x: 847, startPoint y: 361, endPoint x: 847, endPoint y: 369, distance: 8.0
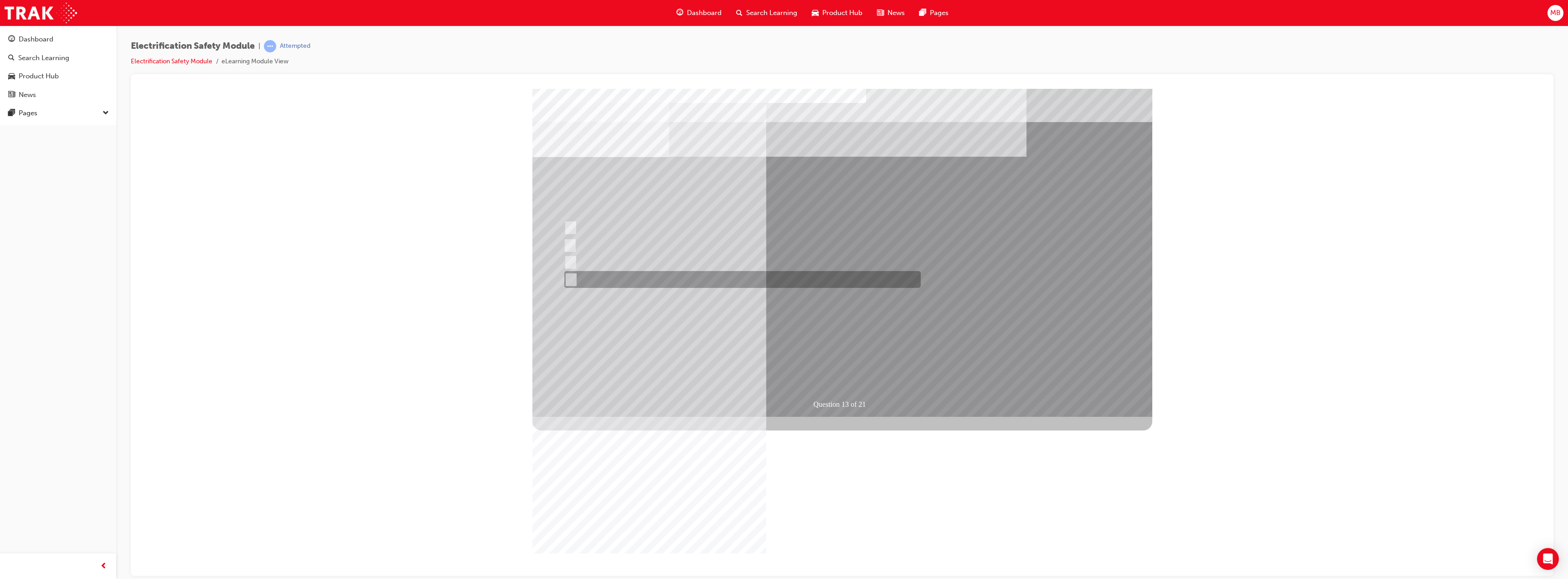
click at [681, 280] on div at bounding box center [740, 280] width 357 height 17
radio input "true"
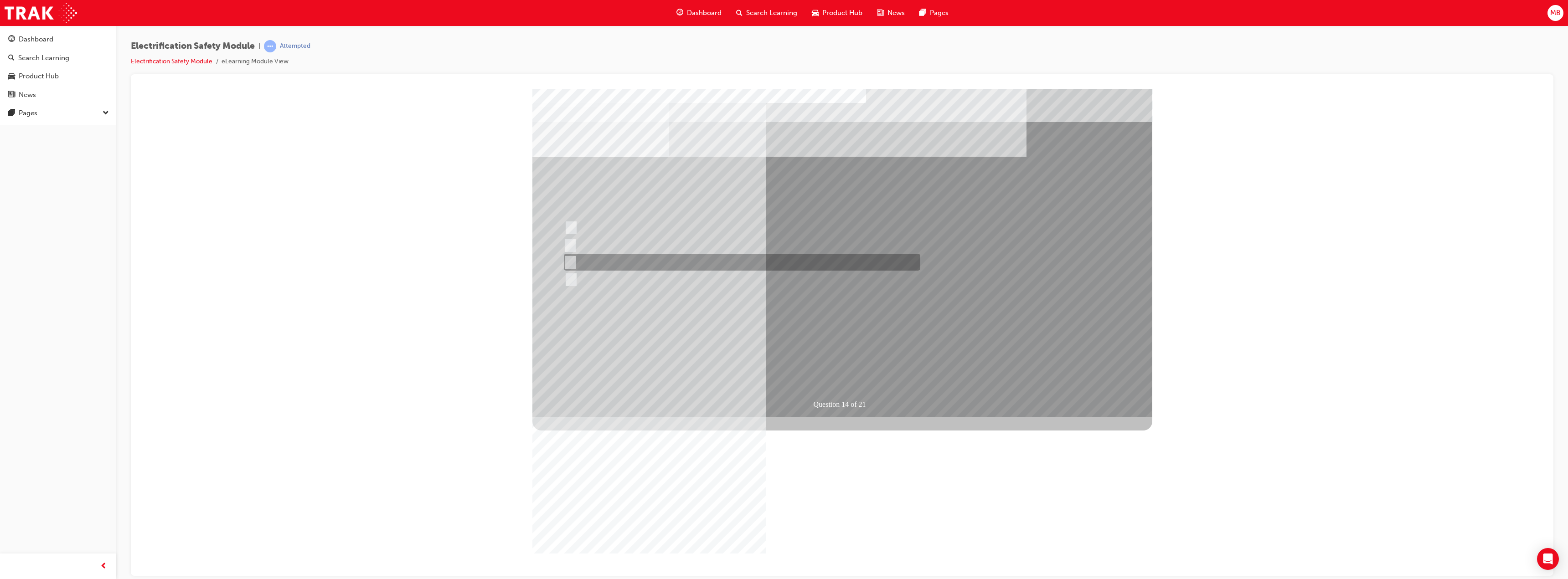
click at [614, 262] on div at bounding box center [740, 262] width 357 height 17
radio input "true"
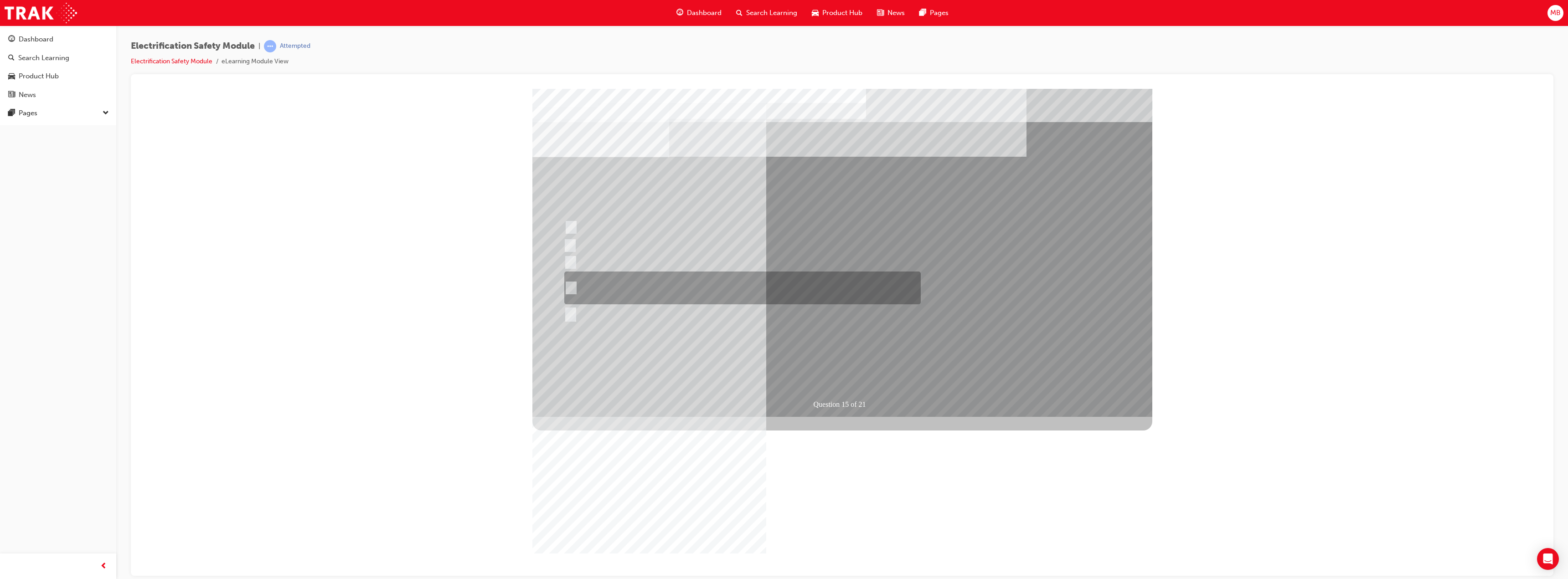
click at [698, 280] on div at bounding box center [740, 288] width 357 height 33
radio input "true"
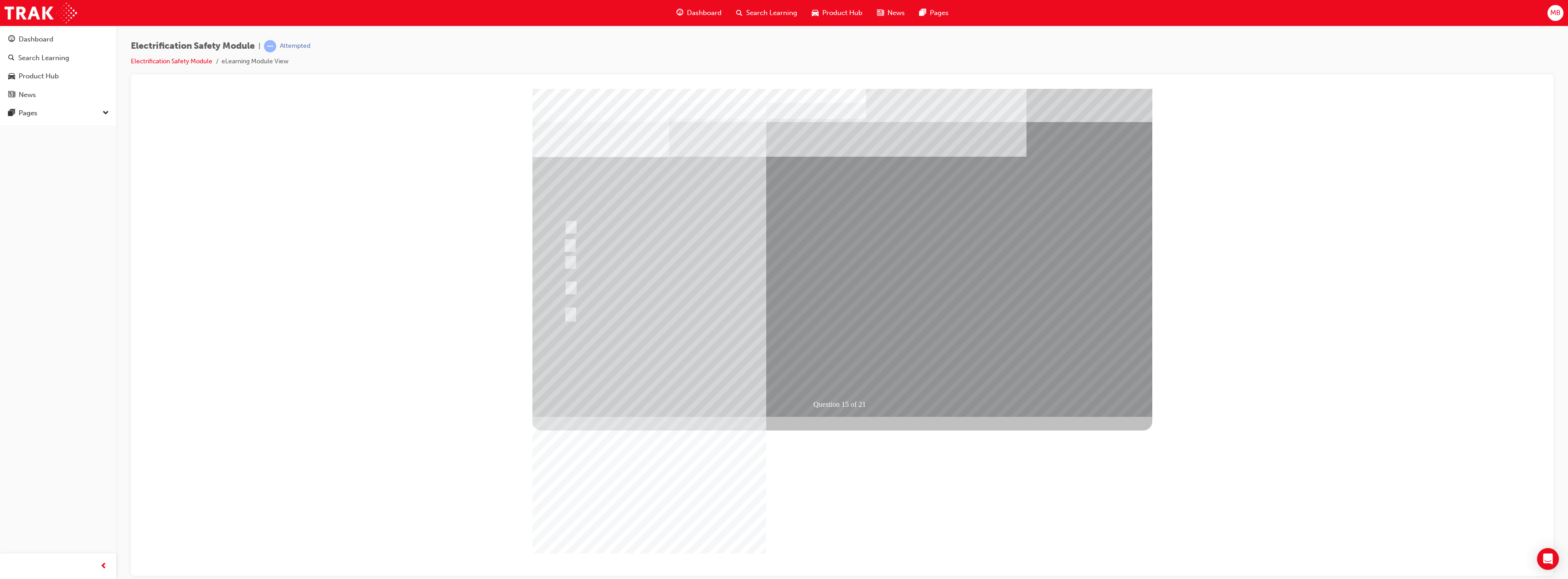
click at [740, 225] on div at bounding box center [740, 231] width 357 height 24
radio input "true"
click at [662, 305] on div at bounding box center [740, 310] width 357 height 17
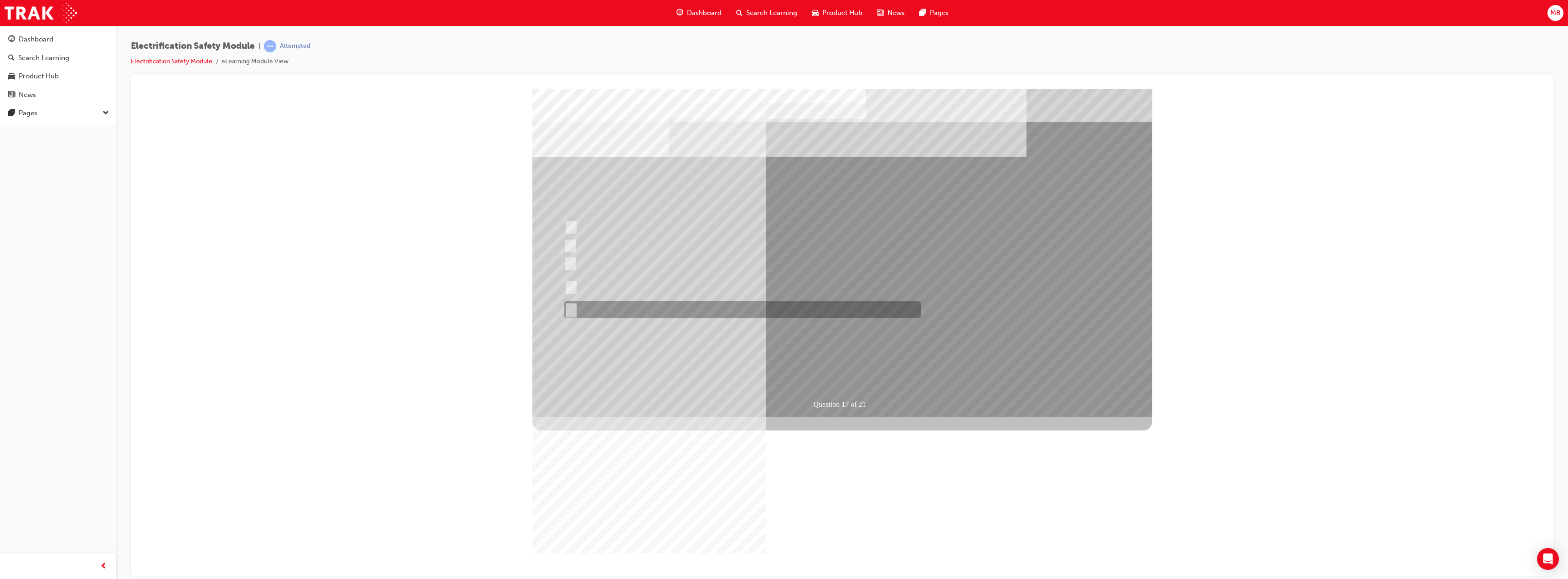
radio input "true"
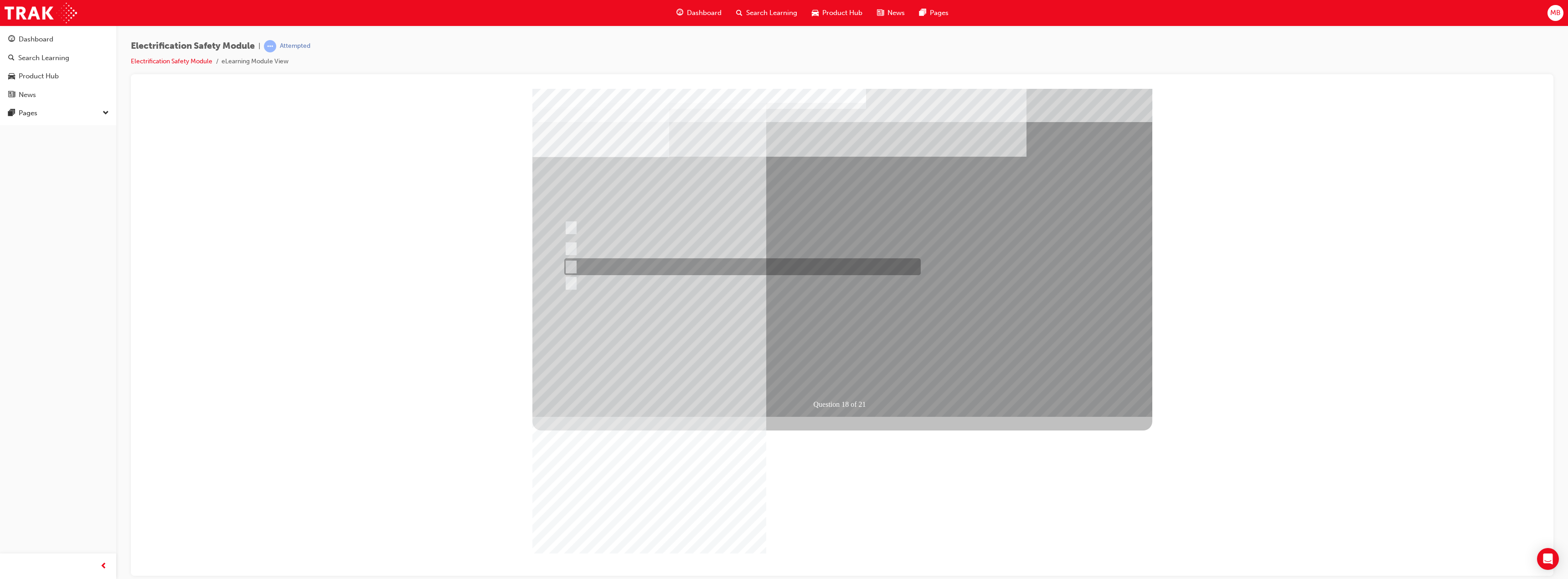
click at [676, 268] on div at bounding box center [740, 267] width 357 height 17
radio input "true"
click at [824, 244] on div at bounding box center [740, 245] width 357 height 17
radio input "true"
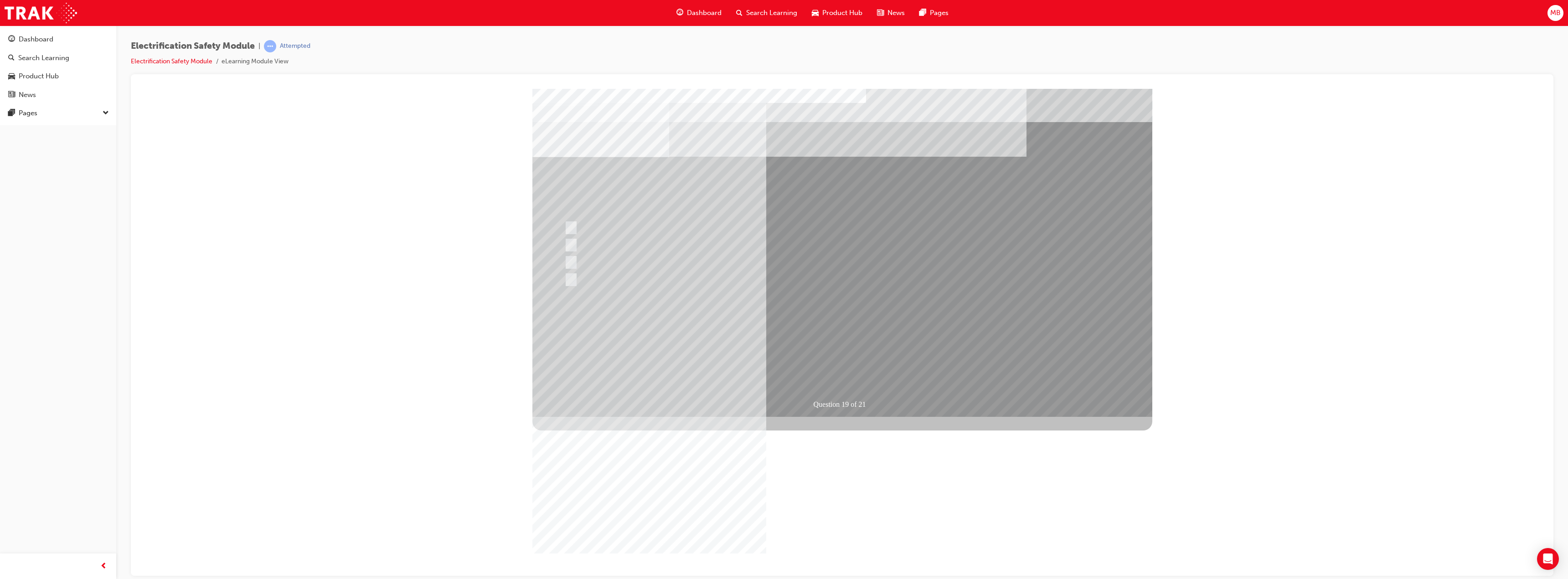
click at [678, 293] on div at bounding box center [740, 293] width 357 height 17
radio input "true"
click at [665, 277] on div at bounding box center [740, 280] width 357 height 17
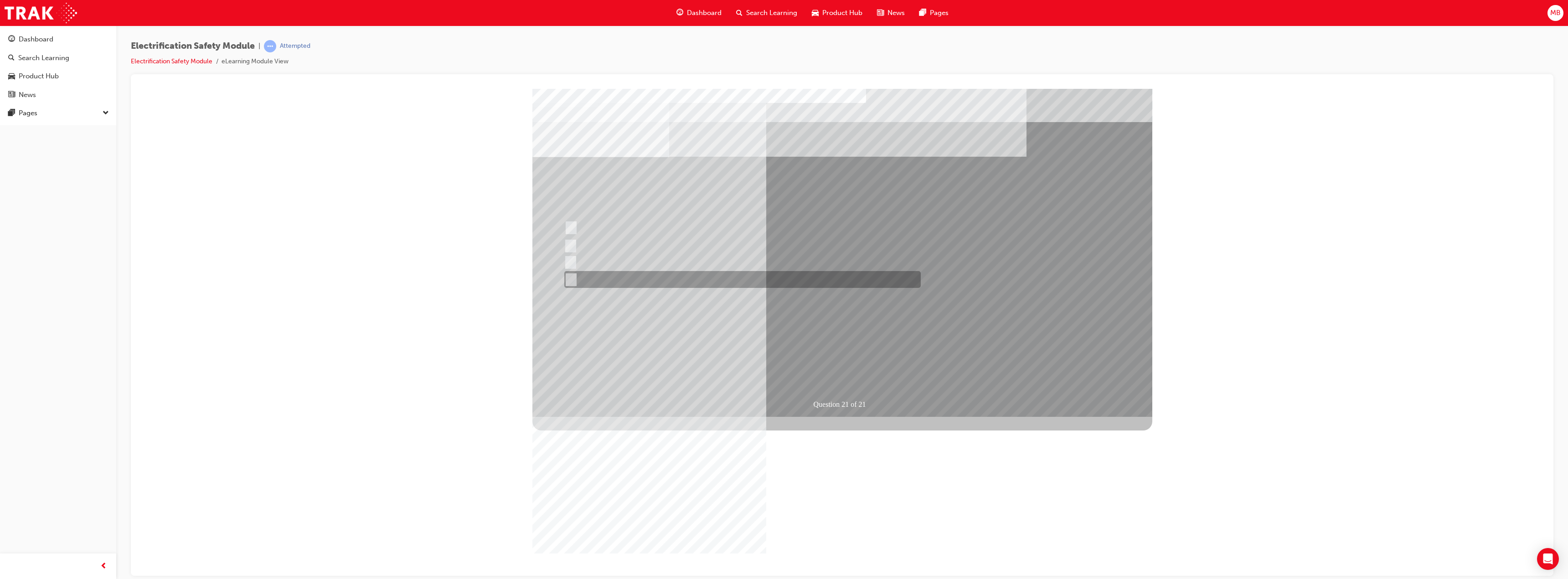
radio input "true"
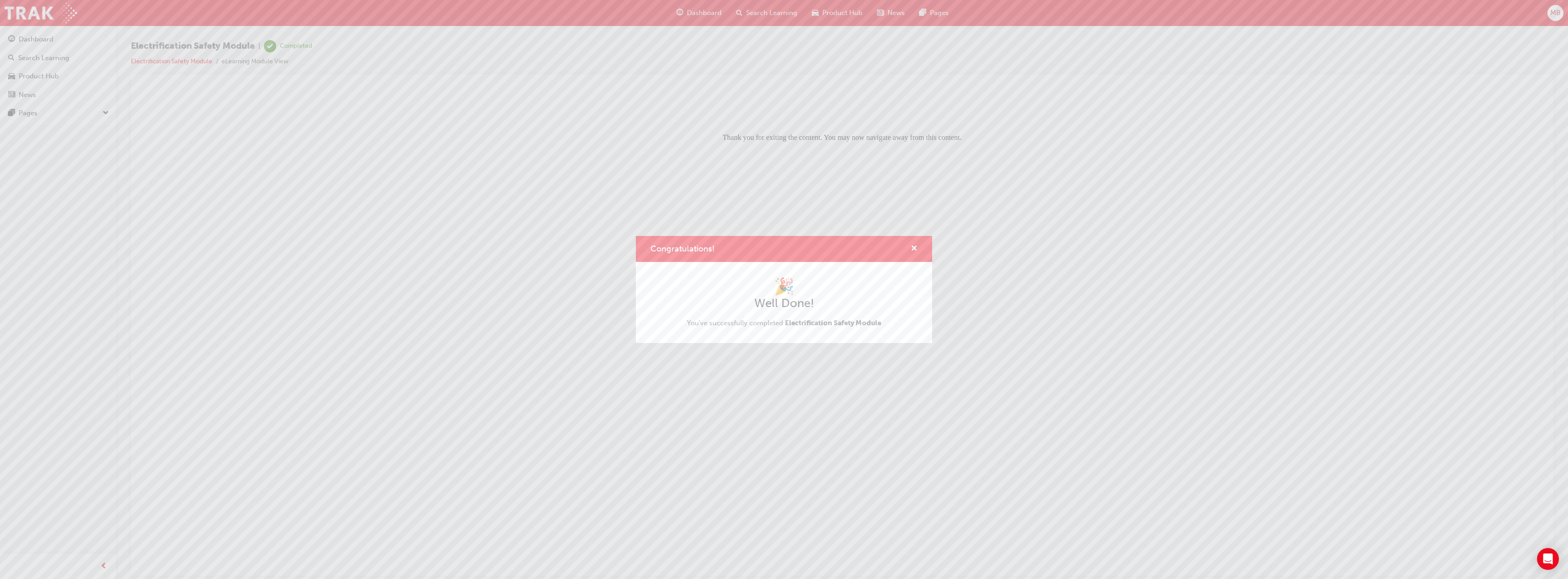
click at [825, 353] on div "Congratulations! 🎉 Well Done! You've successfully completed Electrification Saf…" at bounding box center [784, 290] width 1568 height 579
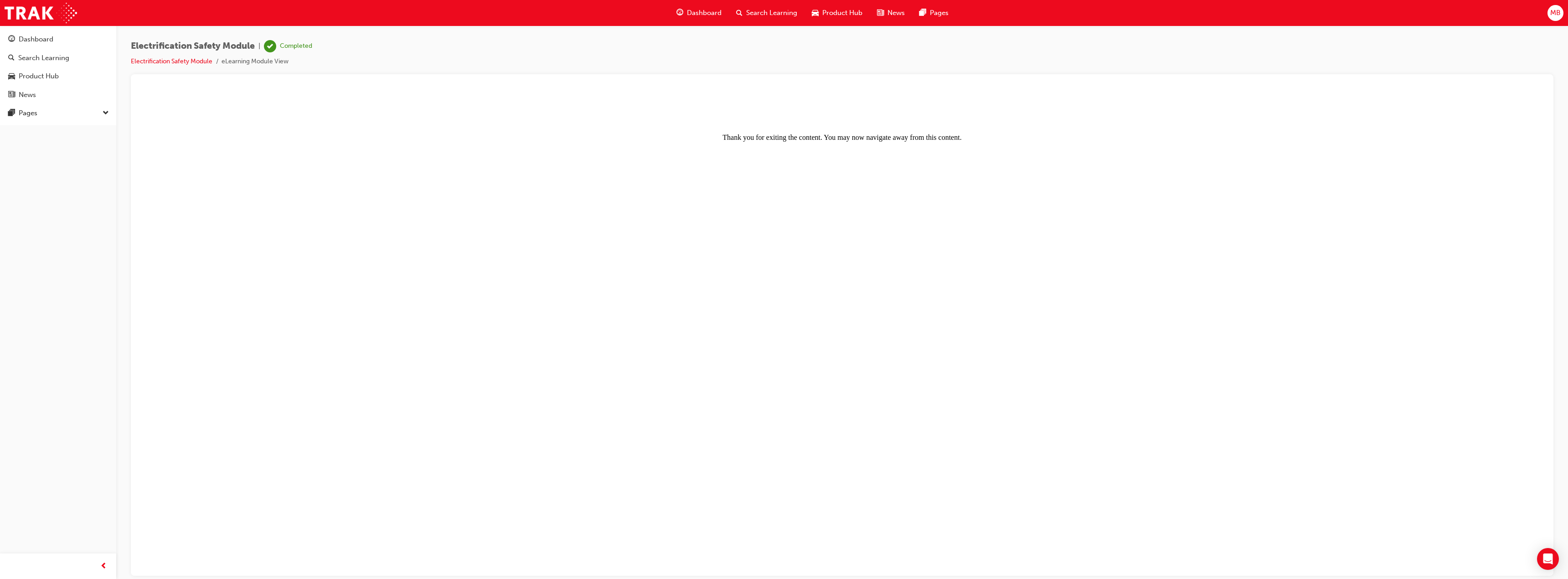
click at [74, 40] on div "Dashboard" at bounding box center [58, 39] width 100 height 12
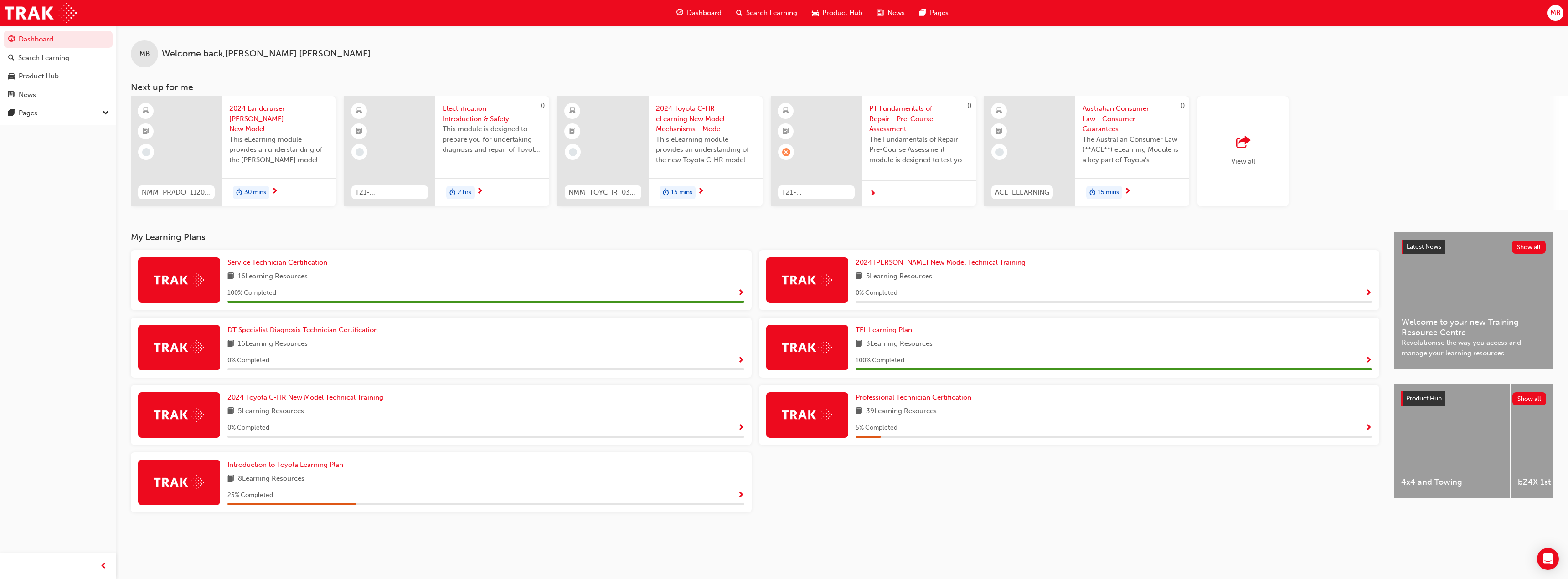
click at [542, 252] on div "Service Technician Certification 16 Learning Resources 100 % Completed" at bounding box center [441, 280] width 621 height 60
click at [257, 263] on span "Service Technician Certification" at bounding box center [278, 262] width 100 height 8
click at [910, 395] on span "Professional Technician Certification" at bounding box center [914, 397] width 116 height 8
